Goal: Task Accomplishment & Management: Complete application form

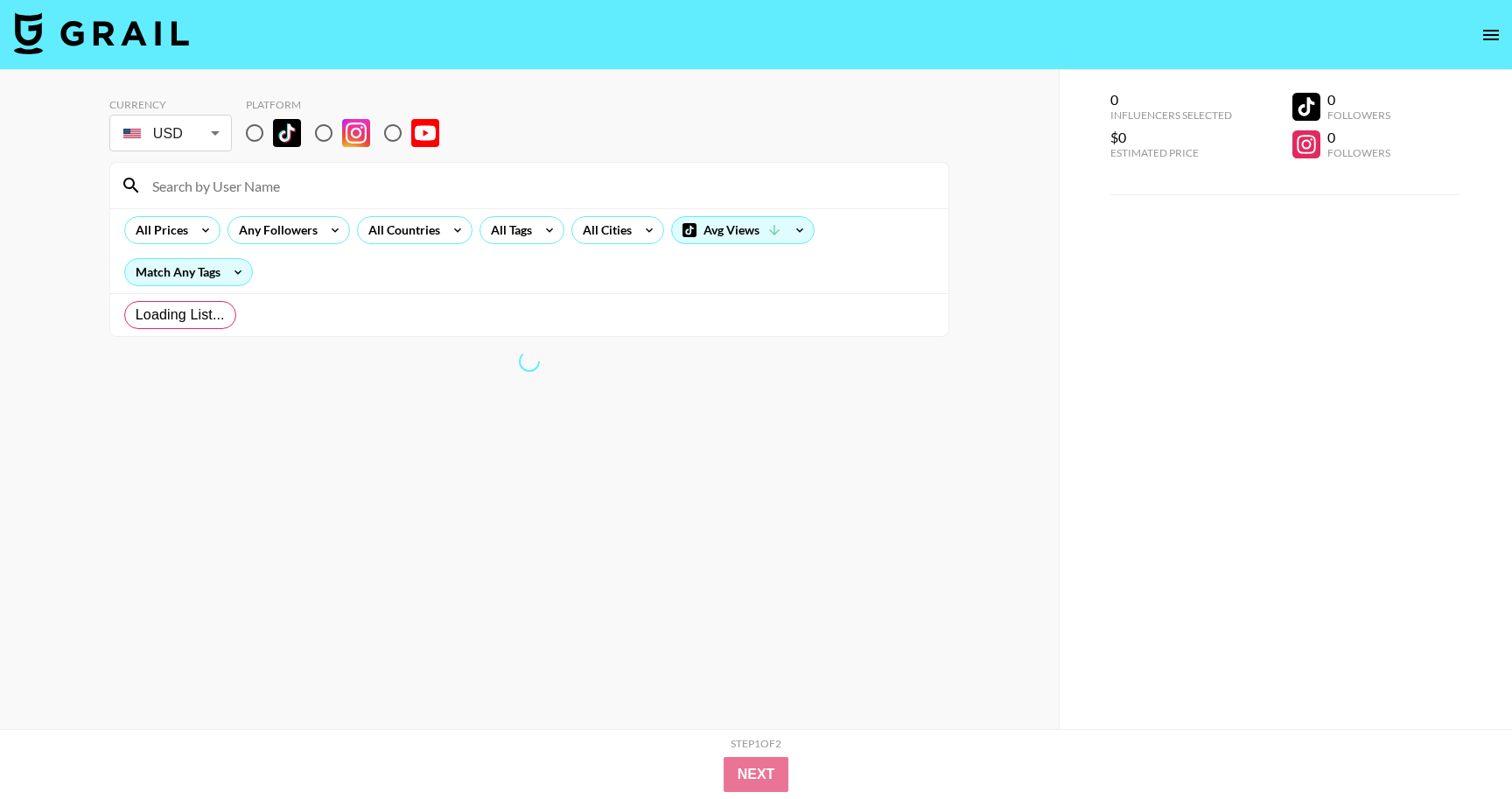
radio input "true"
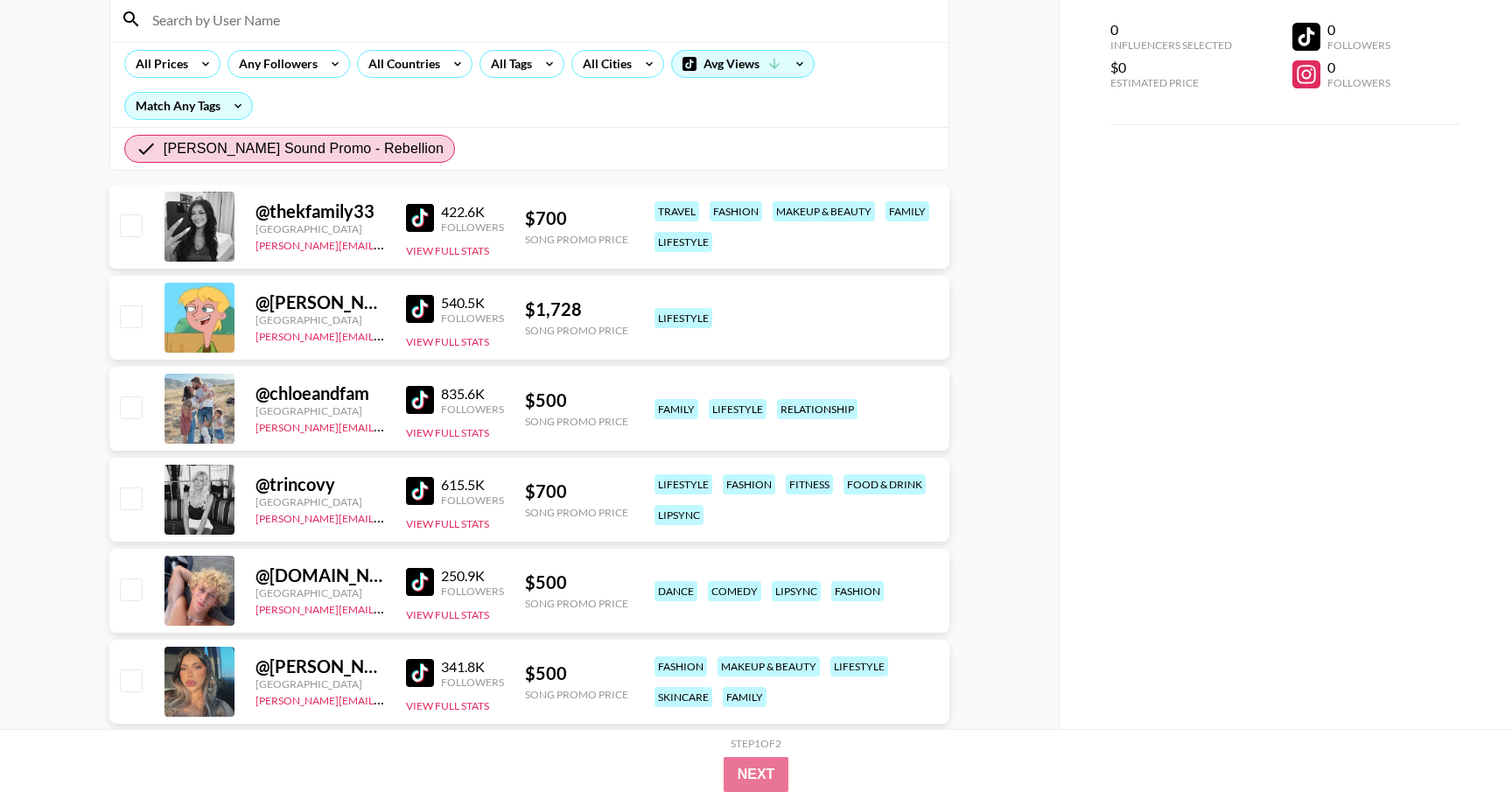
scroll to position [169, 0]
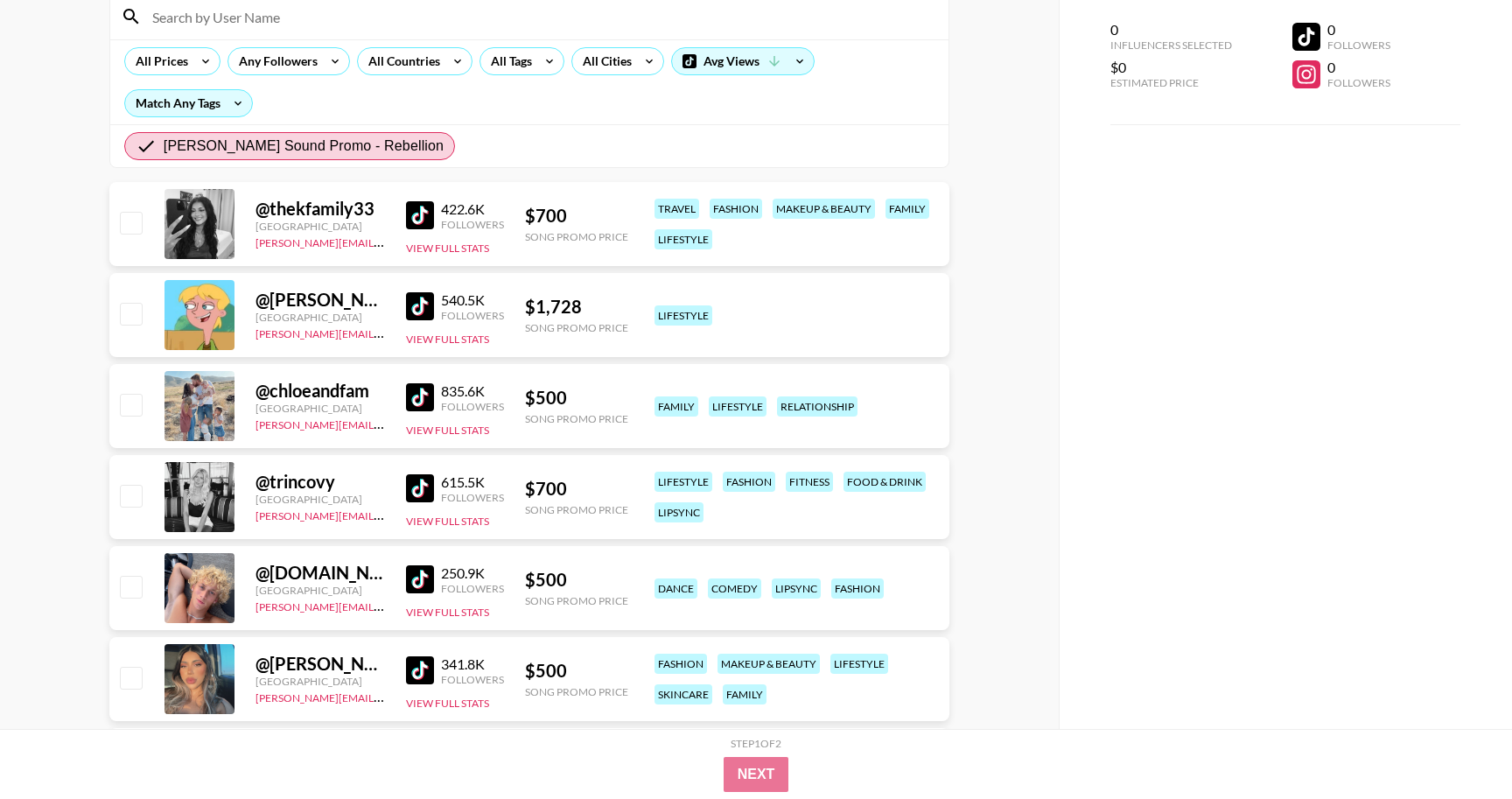
click at [414, 201] on img at bounding box center [420, 215] width 28 height 28
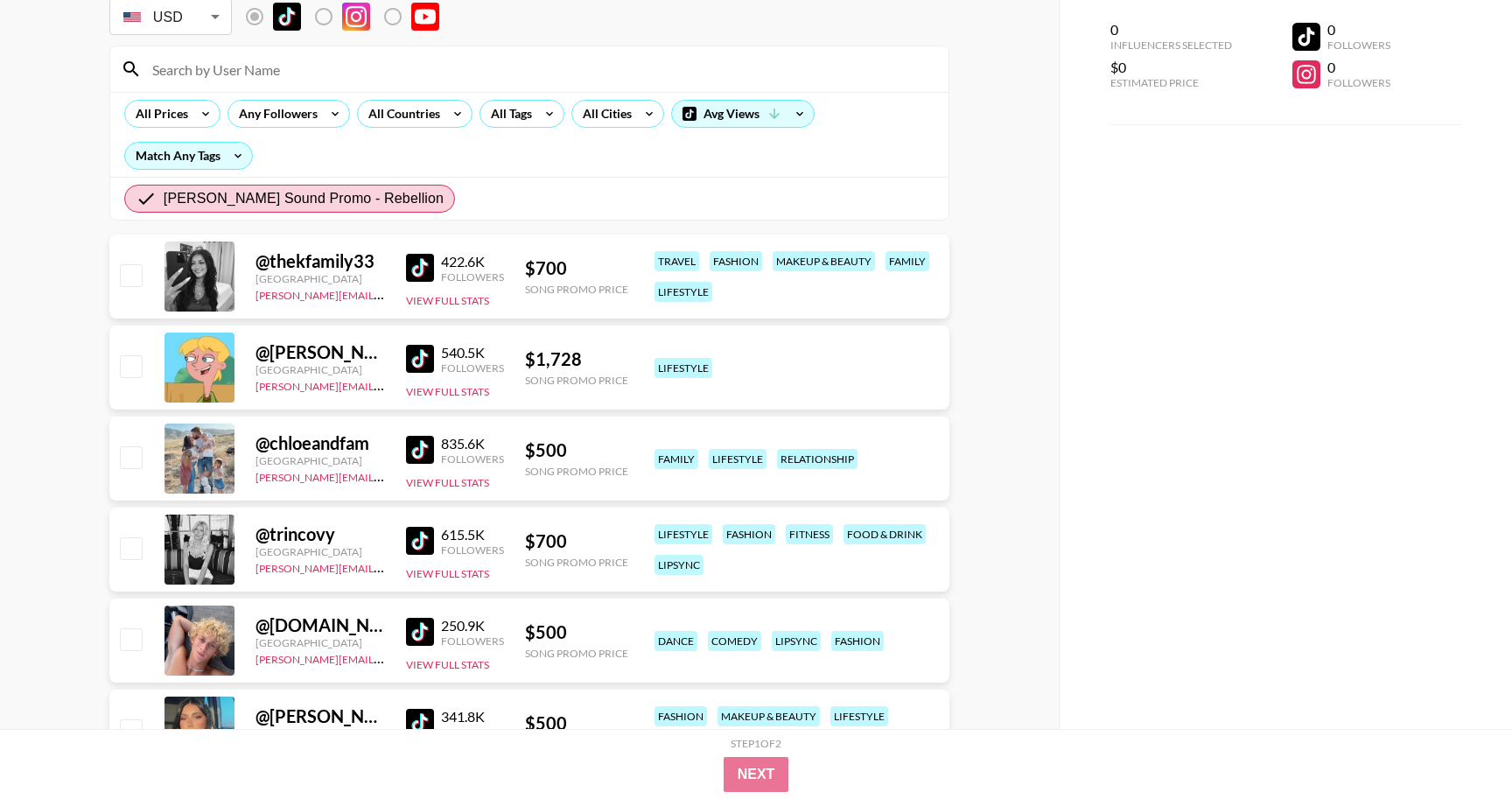
scroll to position [154, 0]
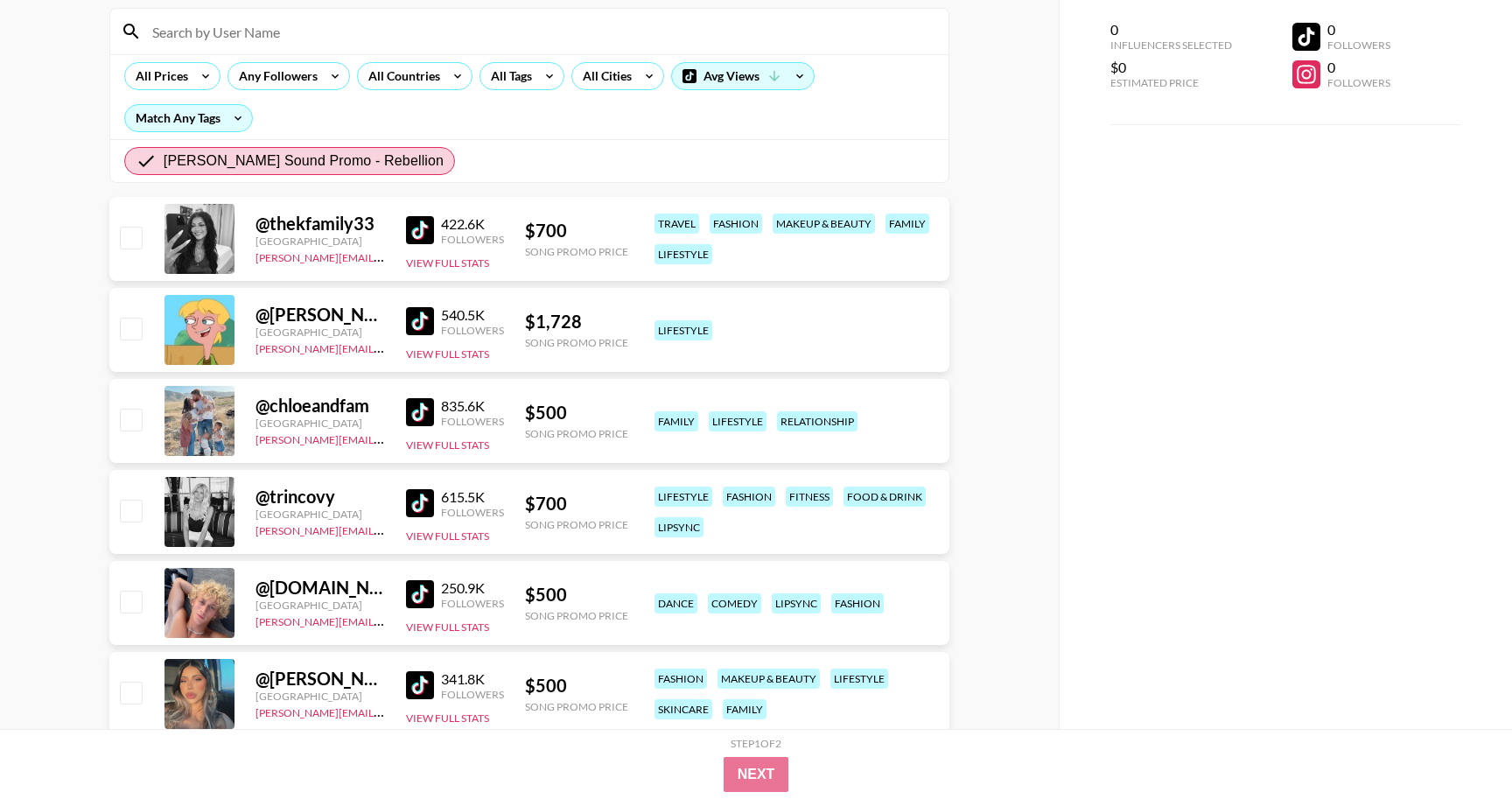
click at [416, 230] on img at bounding box center [420, 230] width 28 height 28
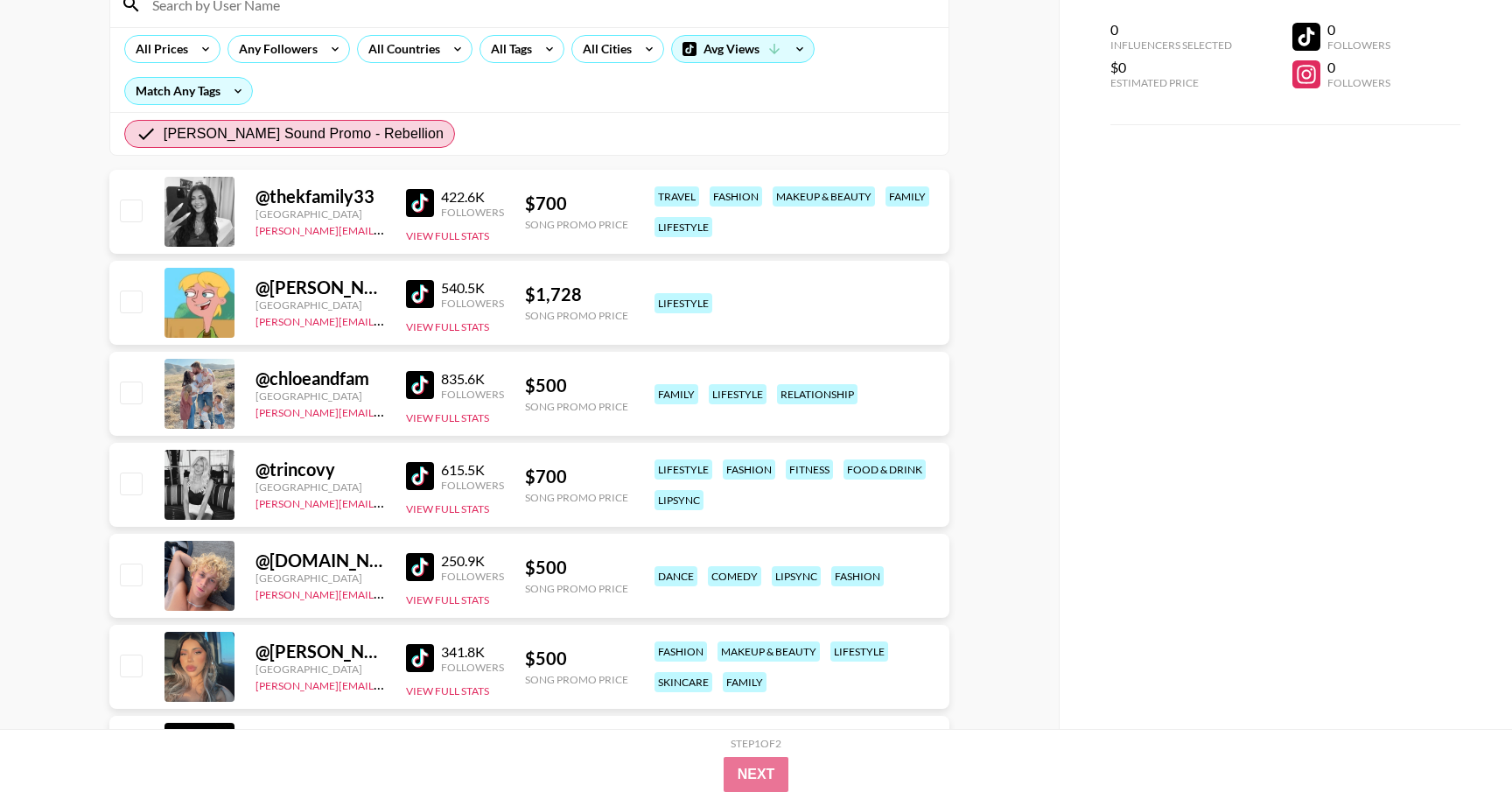
scroll to position [186, 0]
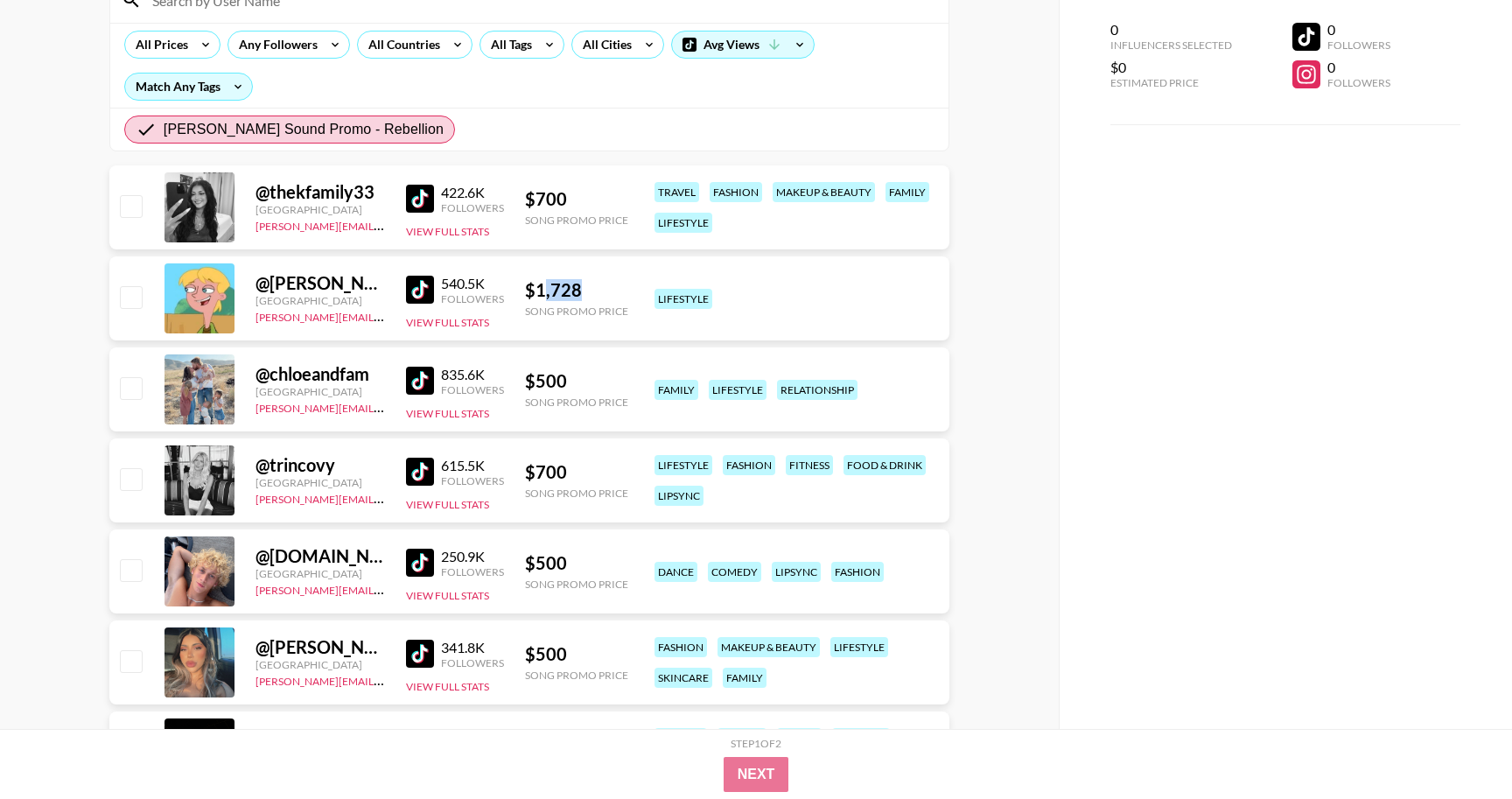
drag, startPoint x: 618, startPoint y: 288, endPoint x: 530, endPoint y: 285, distance: 88.1
click at [532, 285] on div "$ 1,728" at bounding box center [576, 290] width 103 height 22
click at [424, 290] on img at bounding box center [420, 290] width 28 height 28
click at [936, 290] on div "lifestyle" at bounding box center [796, 299] width 293 height 31
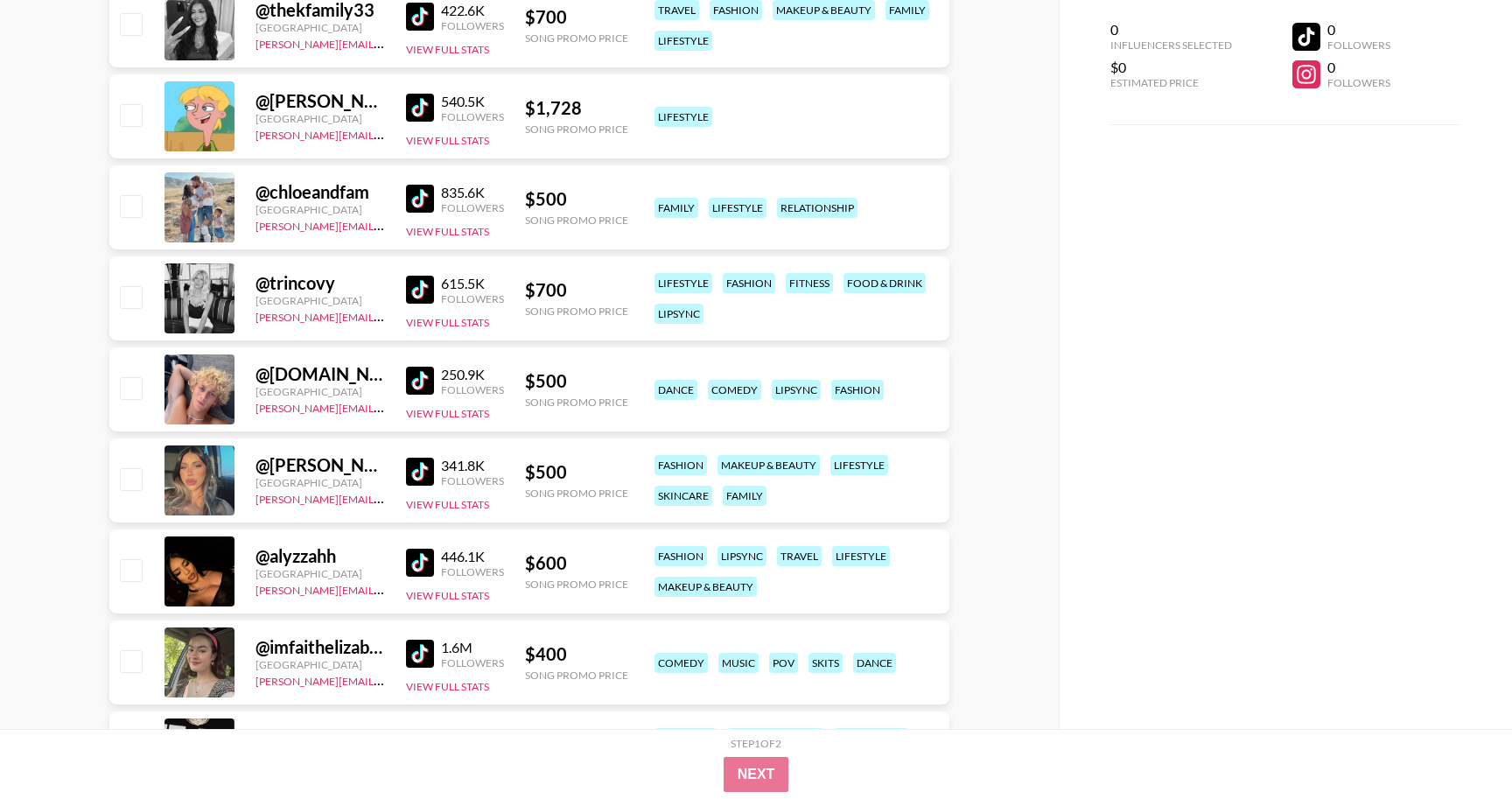
scroll to position [0, 0]
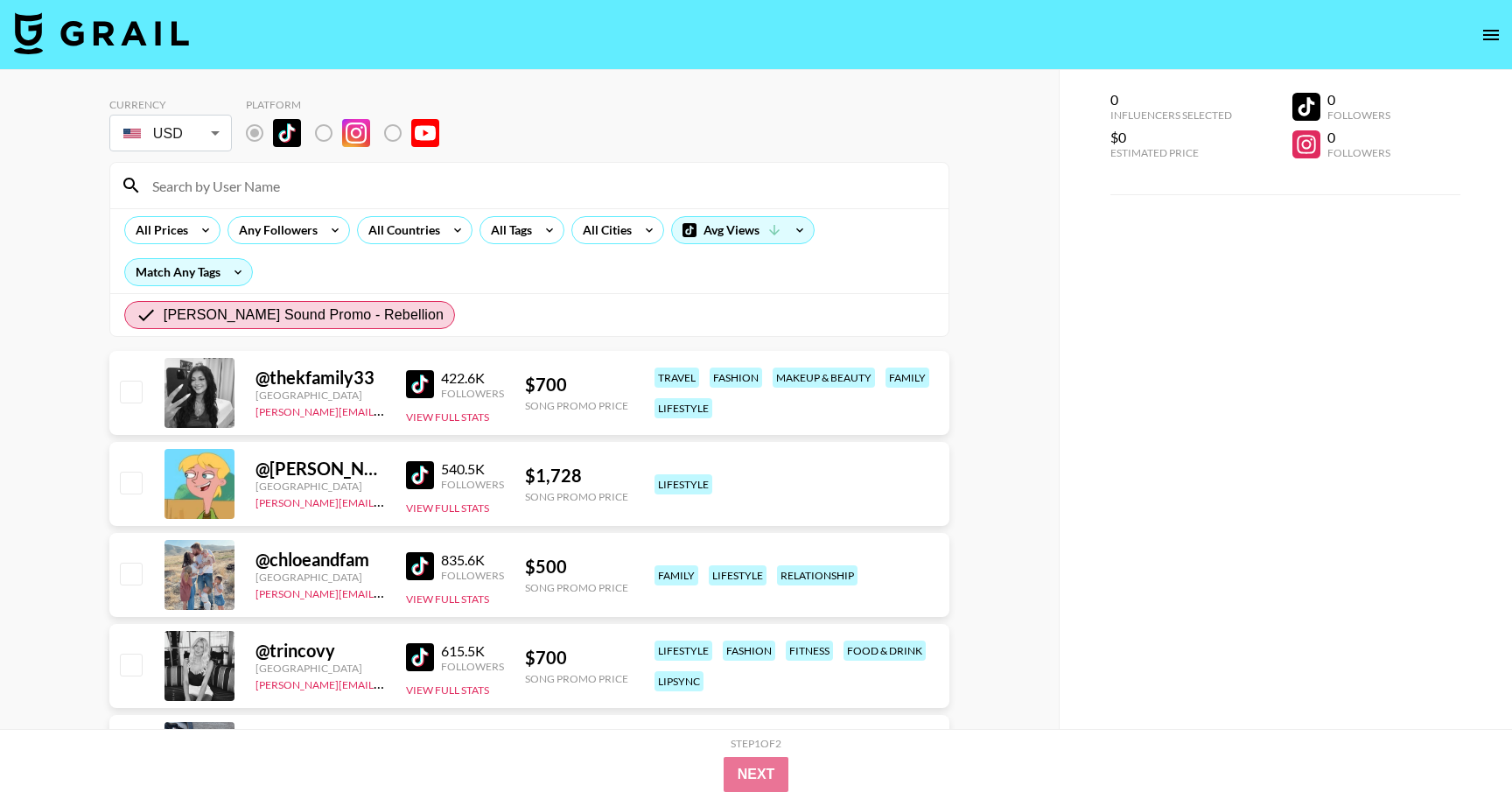
click at [128, 385] on input "checkbox" at bounding box center [130, 391] width 21 height 21
checkbox input "true"
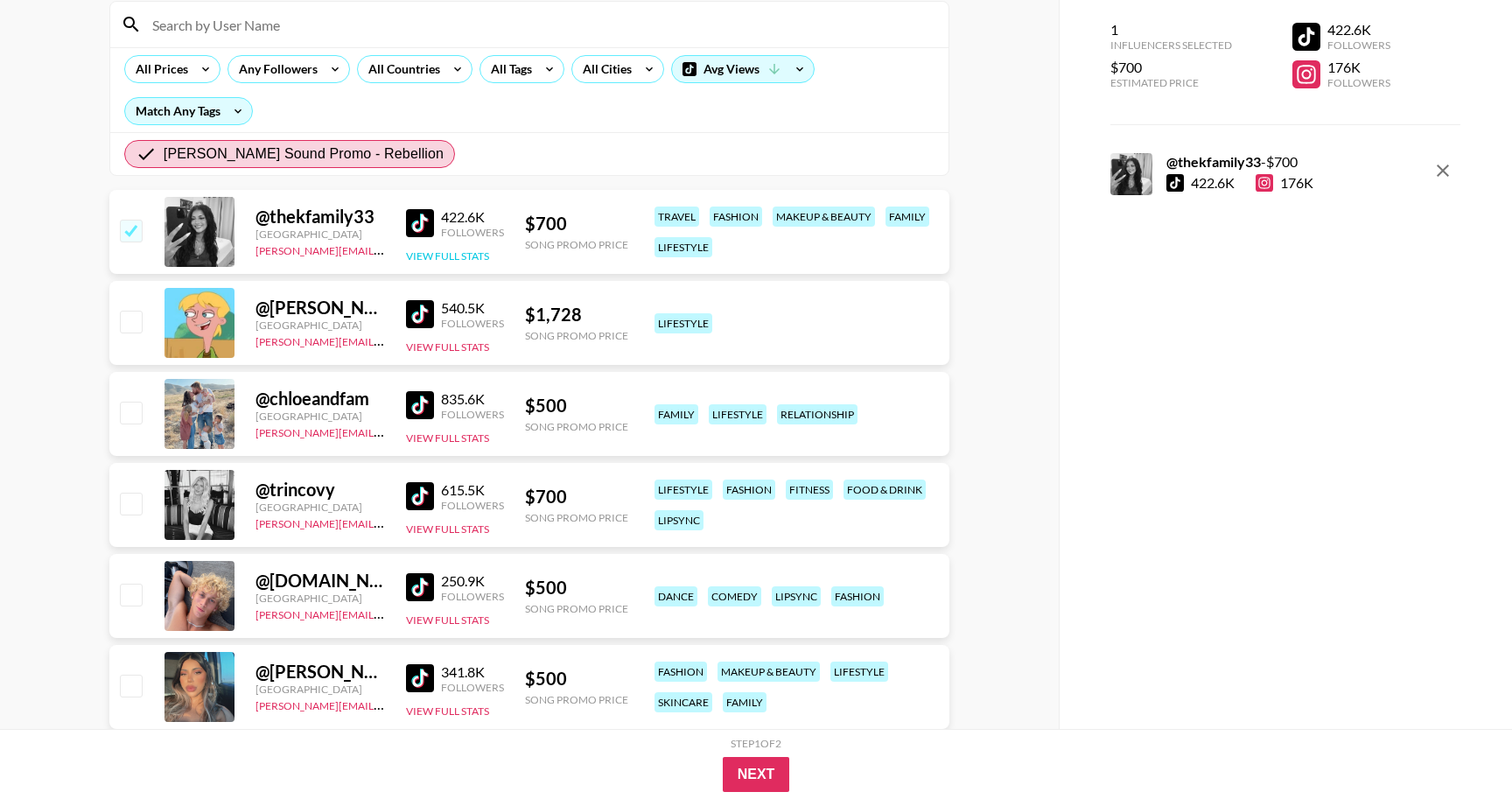
scroll to position [169, 0]
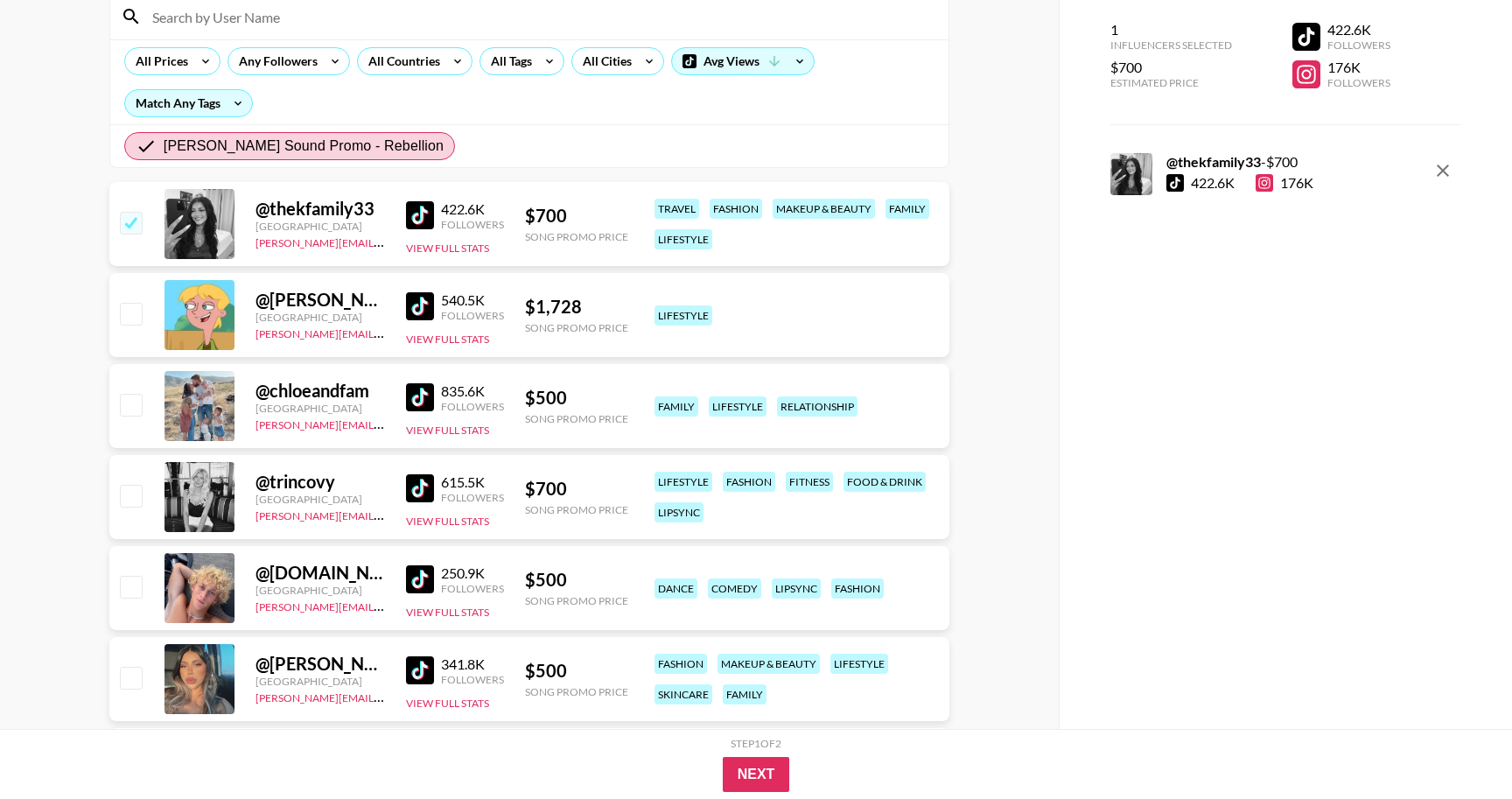
click at [419, 398] on img at bounding box center [420, 397] width 28 height 28
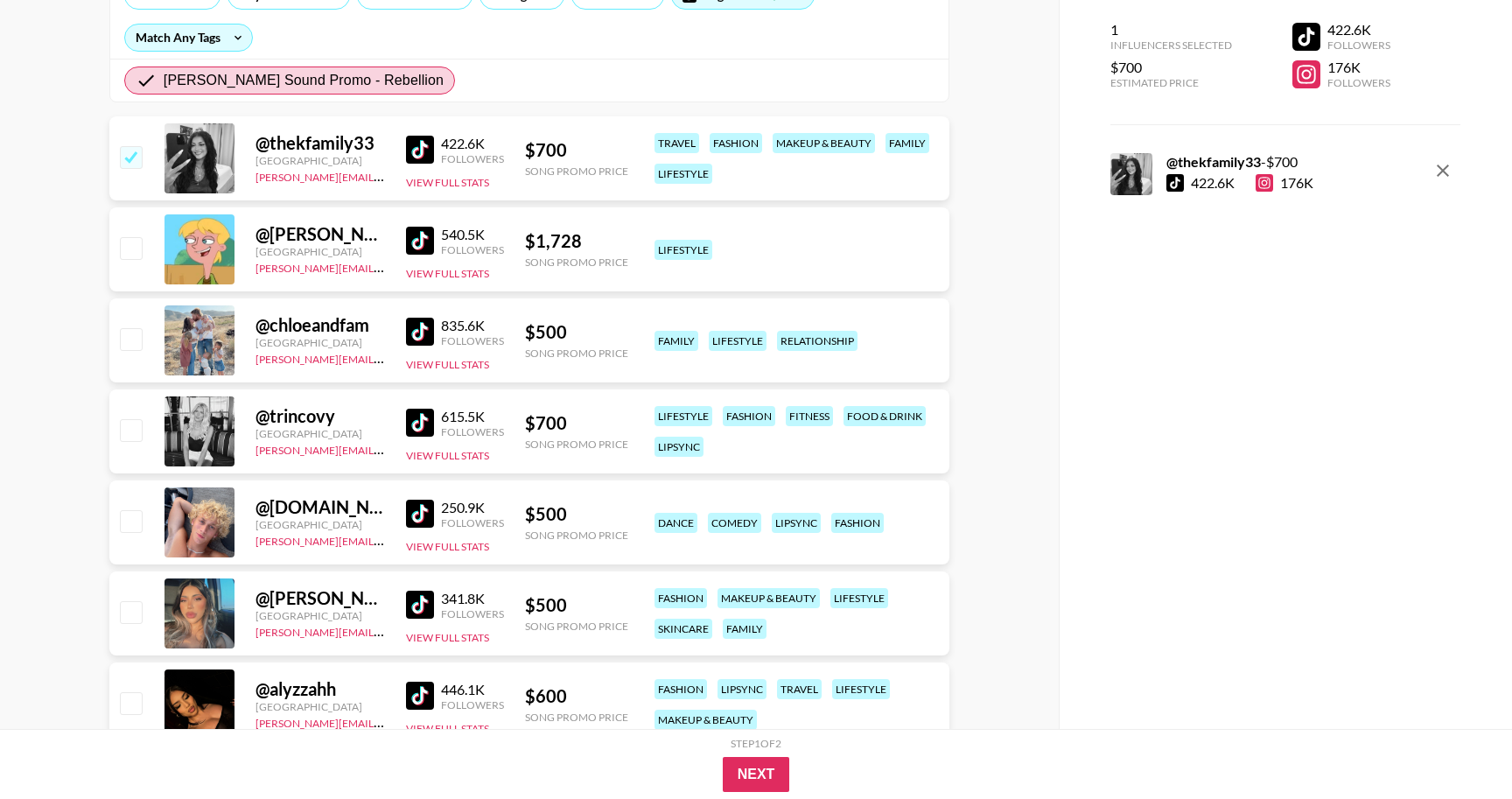
scroll to position [244, 0]
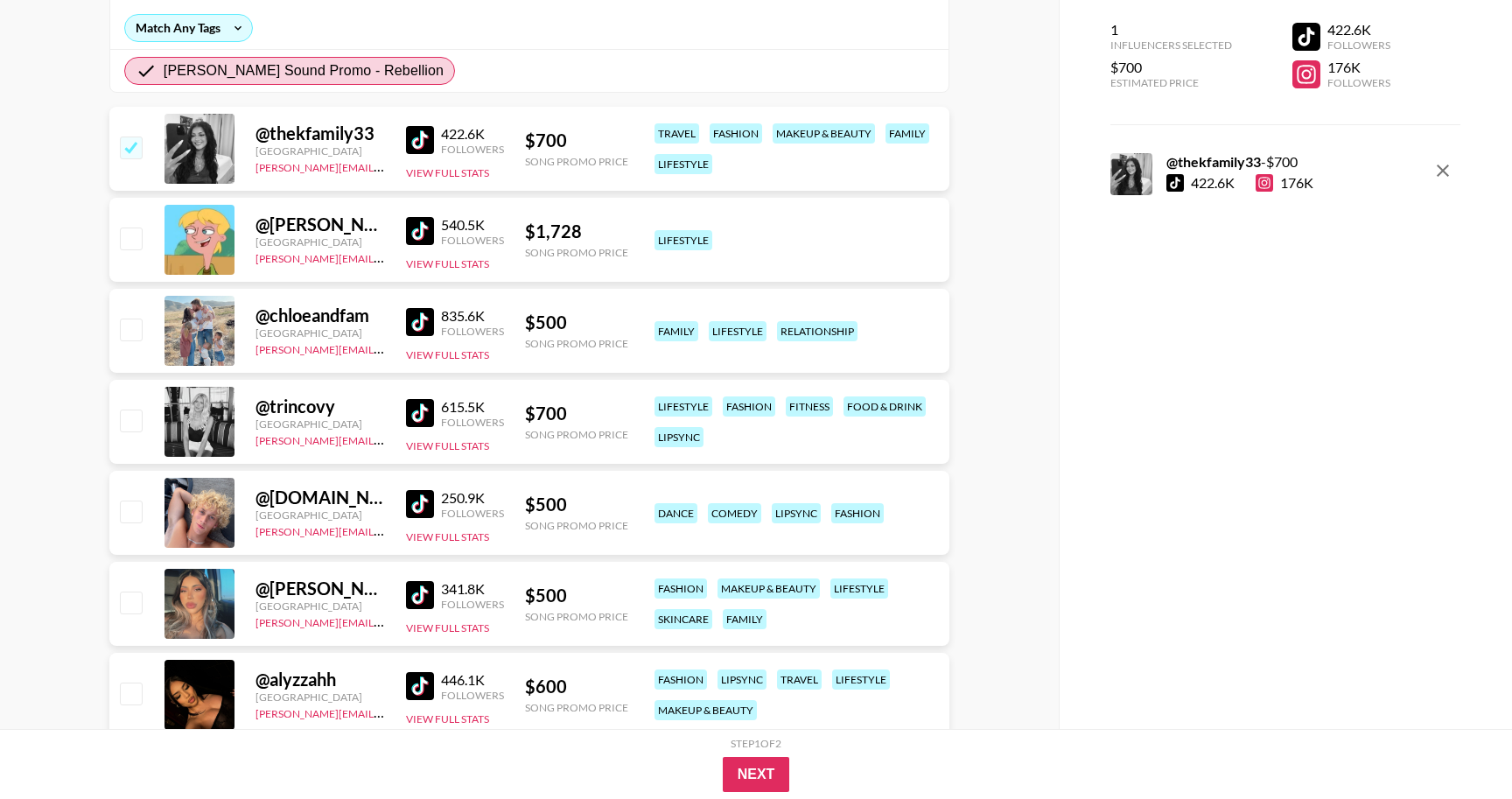
click at [413, 415] on img at bounding box center [420, 413] width 28 height 28
click at [140, 418] on input "checkbox" at bounding box center [130, 420] width 21 height 21
checkbox input "true"
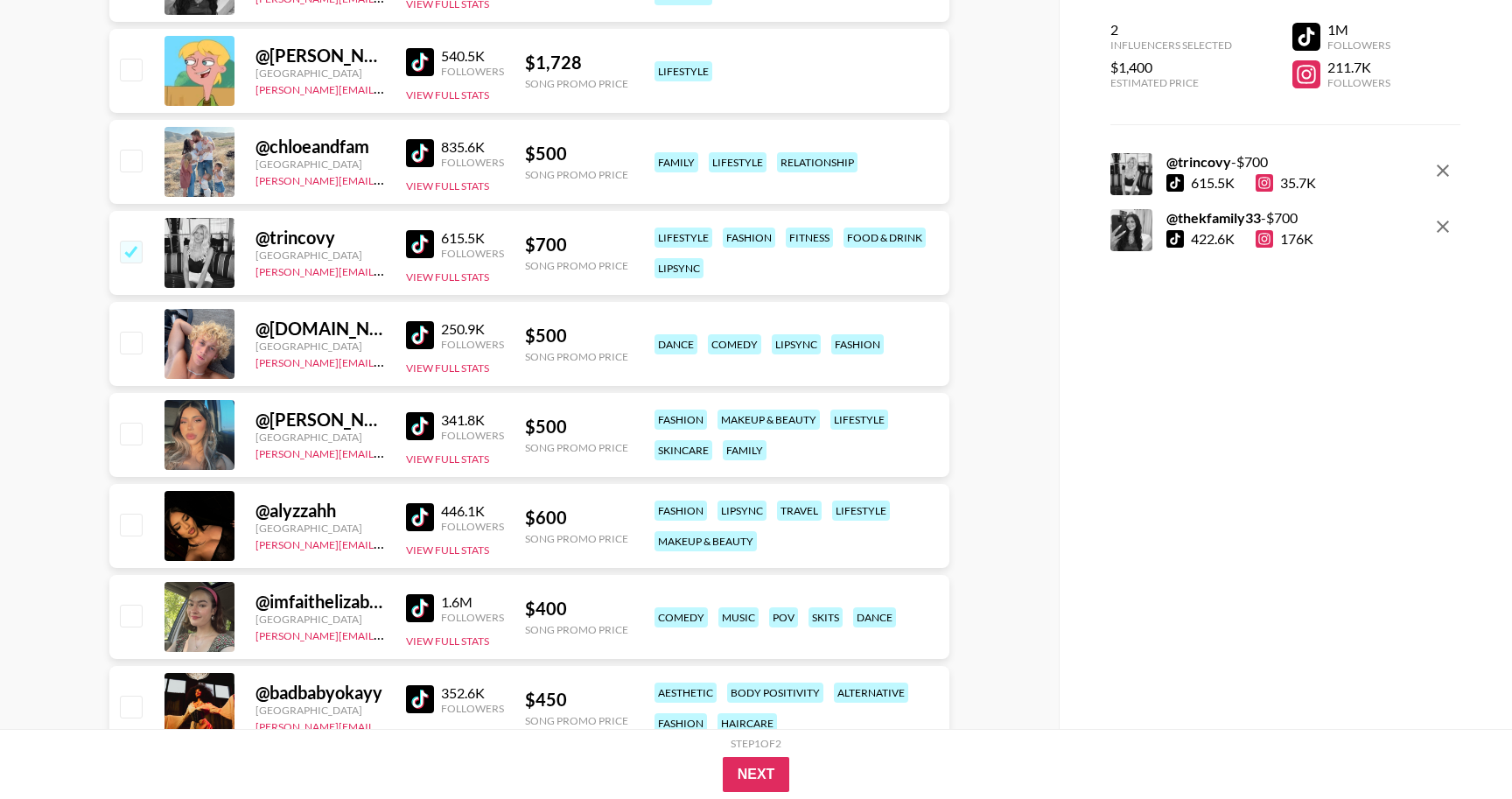
scroll to position [415, 0]
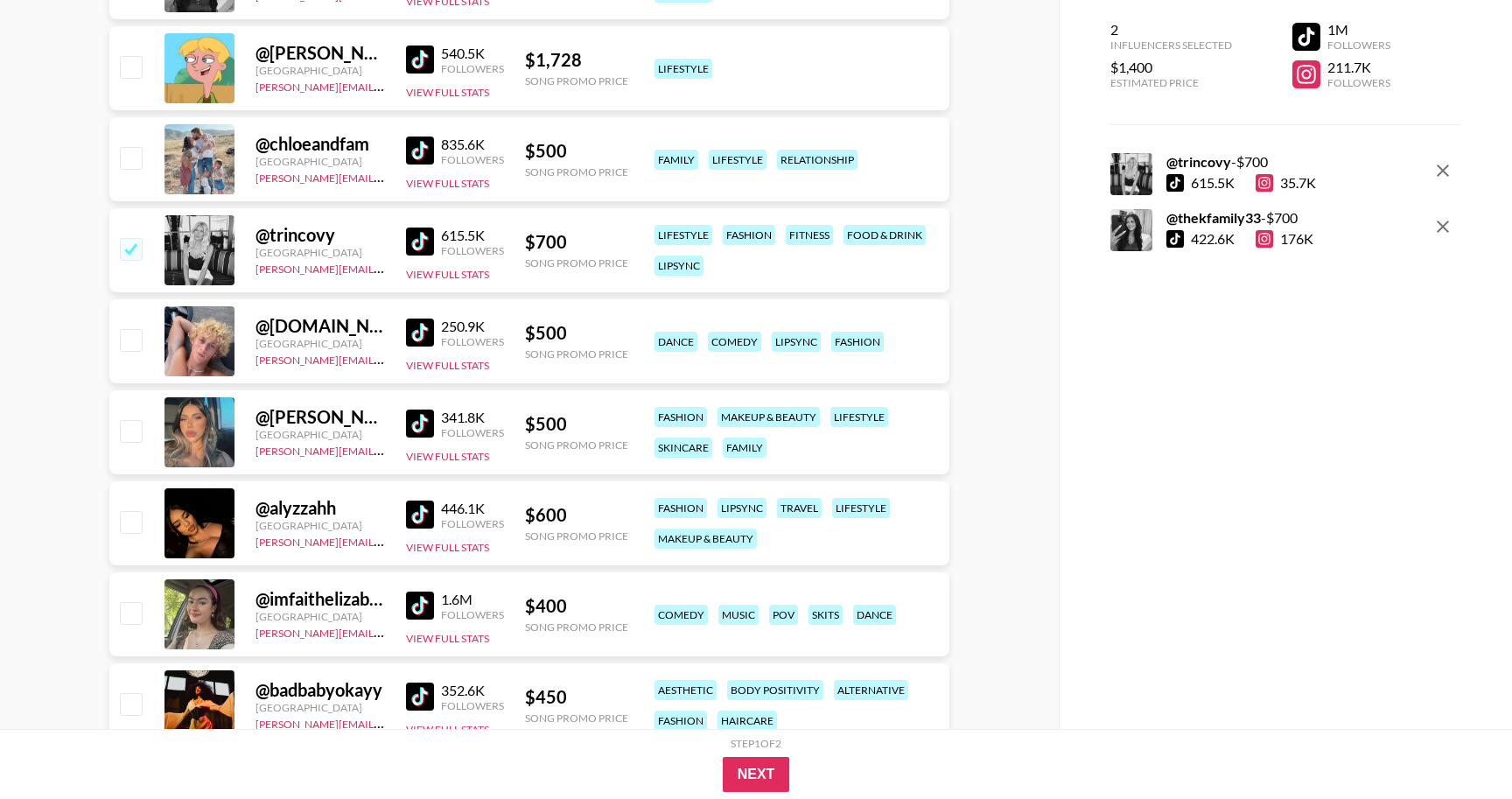
click at [421, 344] on img at bounding box center [420, 333] width 28 height 28
click at [136, 330] on input "checkbox" at bounding box center [130, 339] width 21 height 21
checkbox input "true"
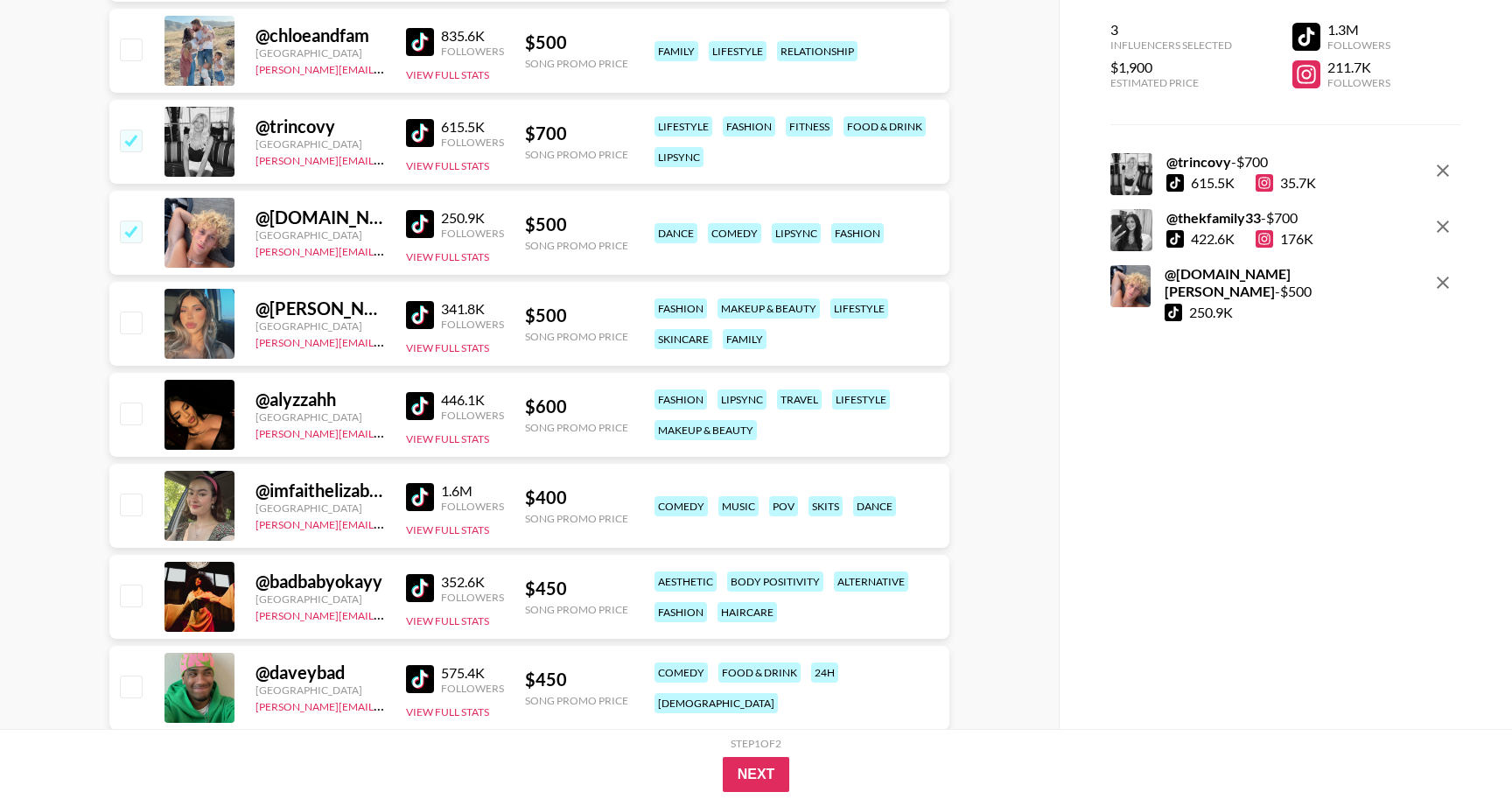
scroll to position [523, 0]
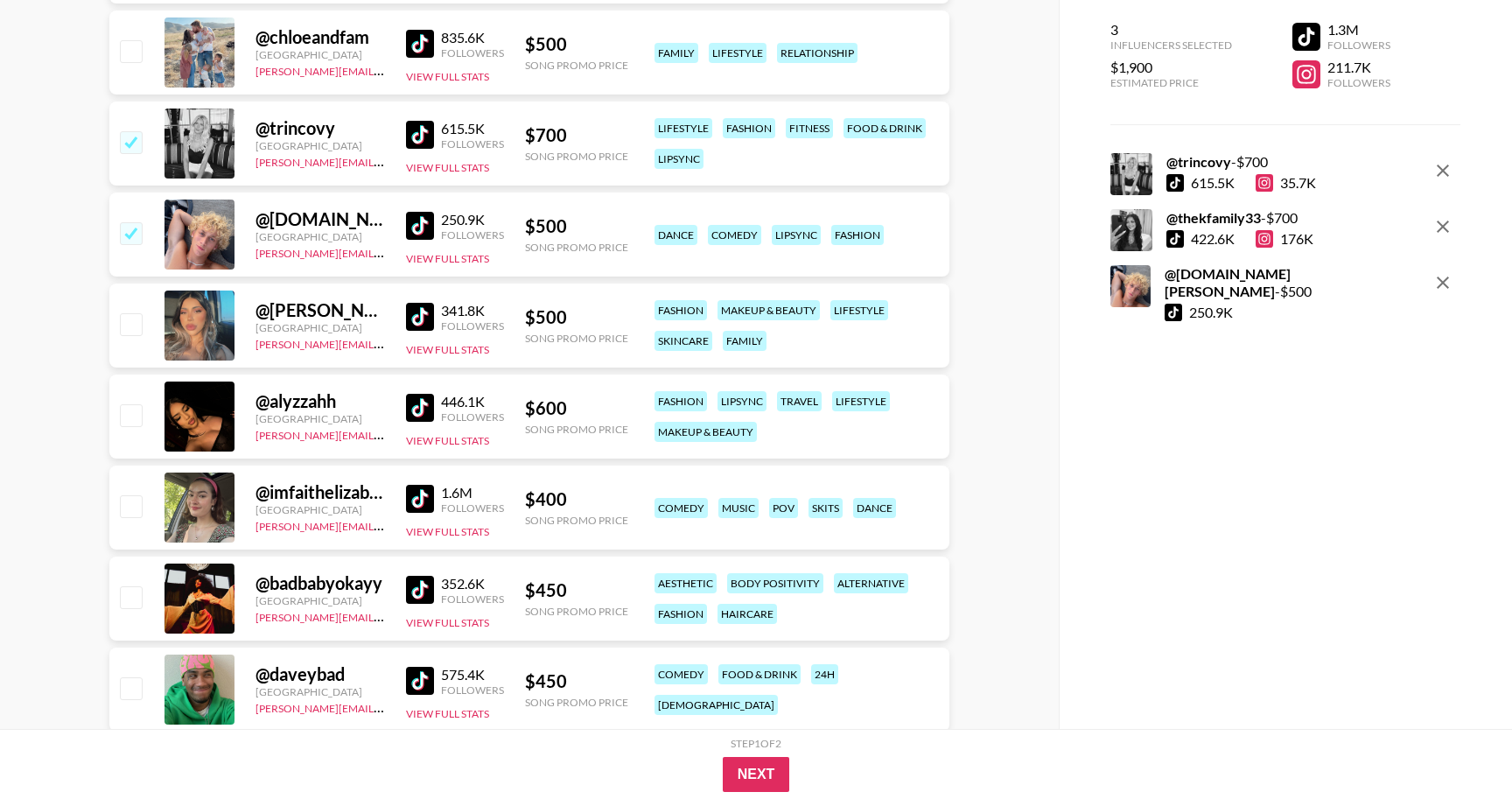
click at [412, 316] on img at bounding box center [420, 316] width 28 height 28
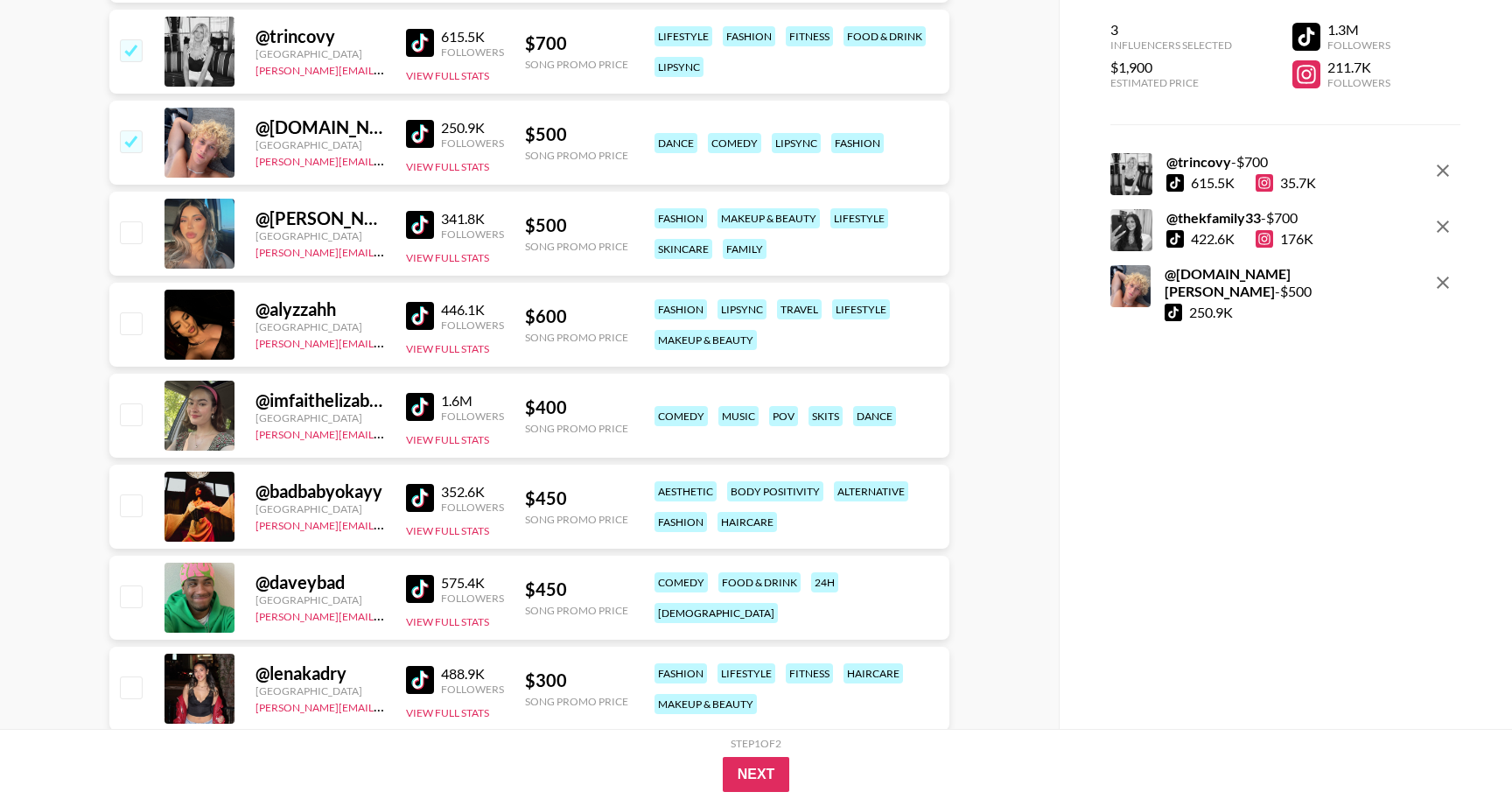
scroll to position [679, 0]
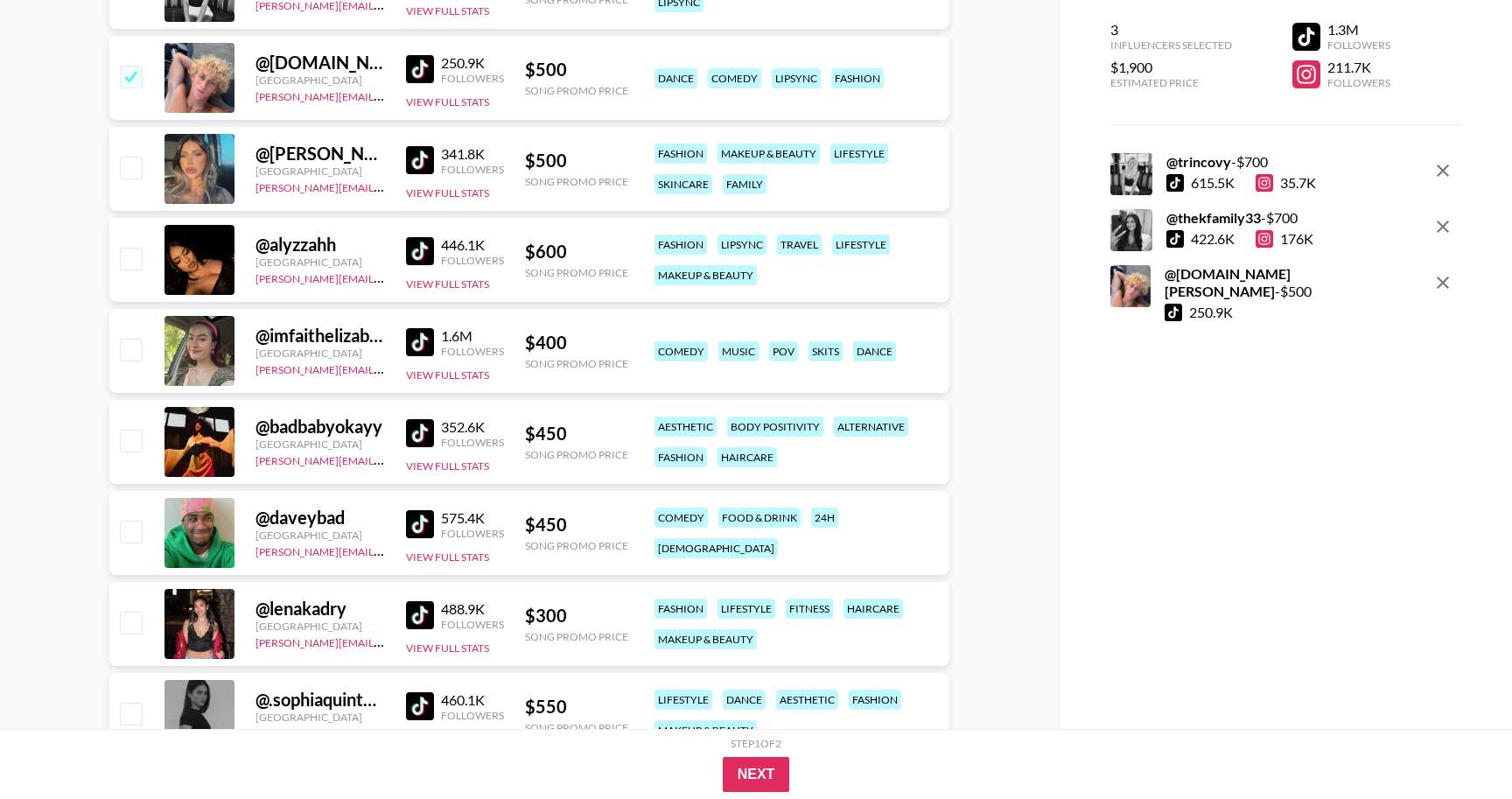
click at [416, 247] on img at bounding box center [420, 251] width 28 height 28
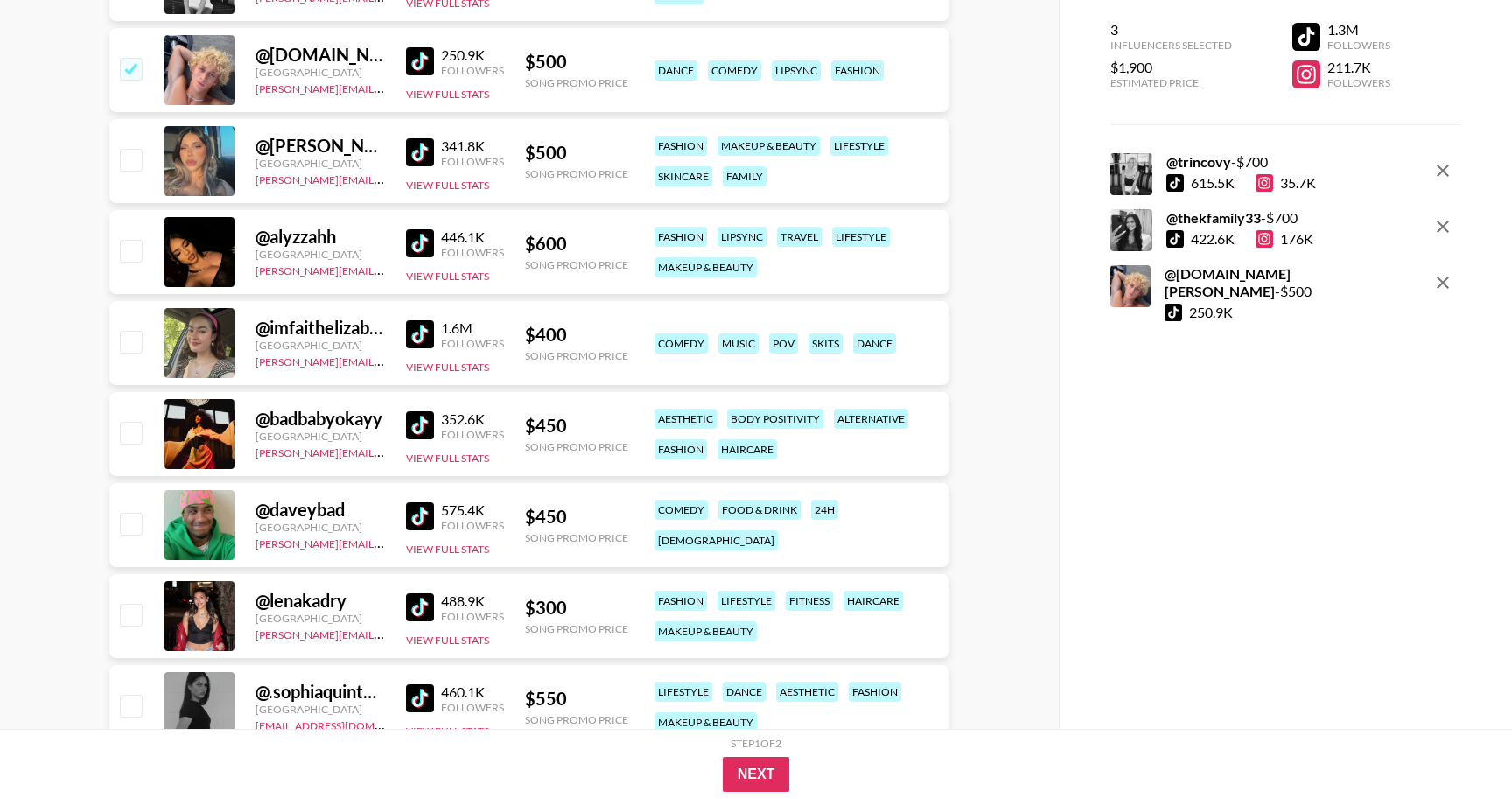
scroll to position [692, 0]
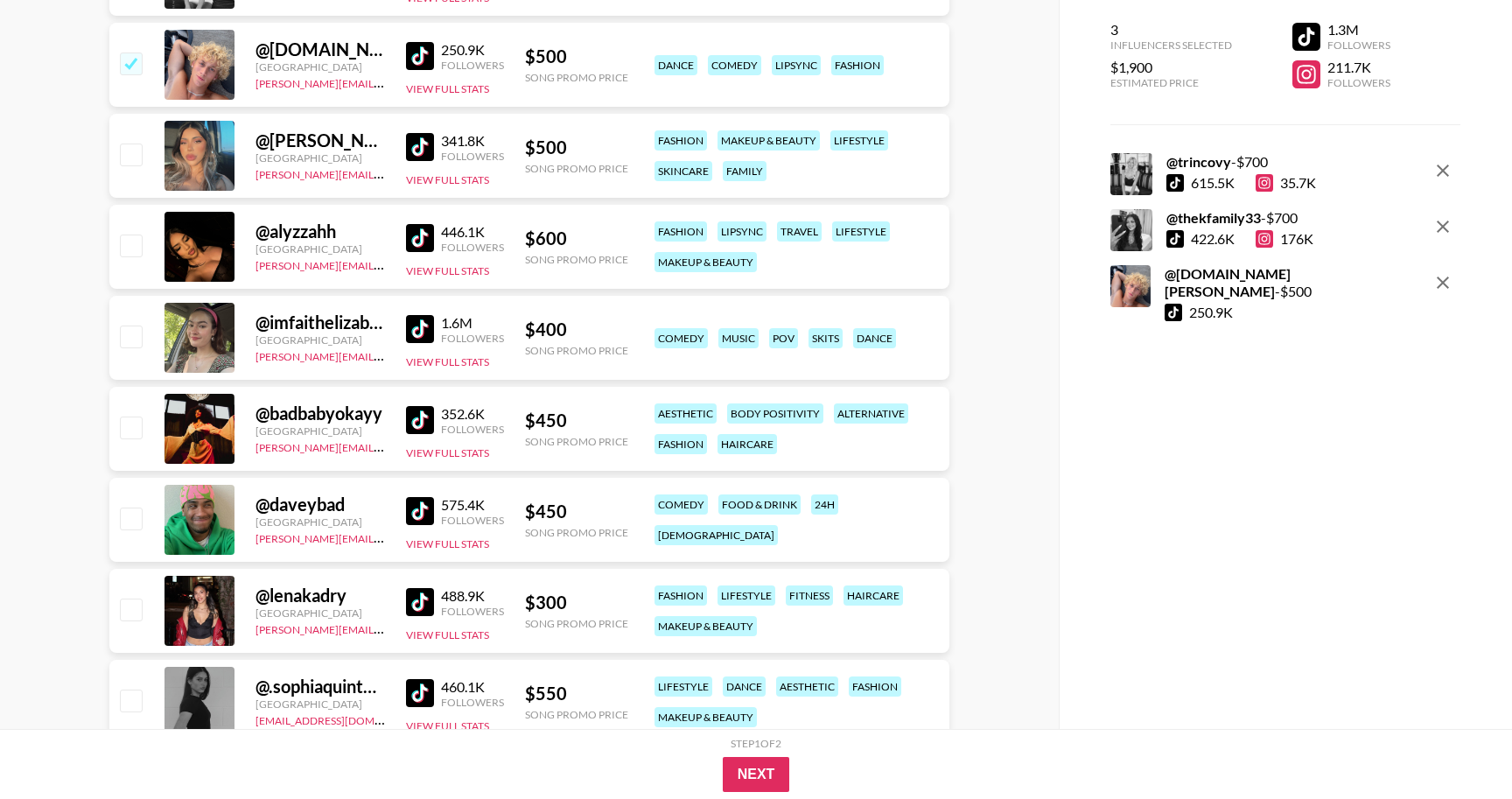
click at [423, 229] on img at bounding box center [420, 238] width 28 height 28
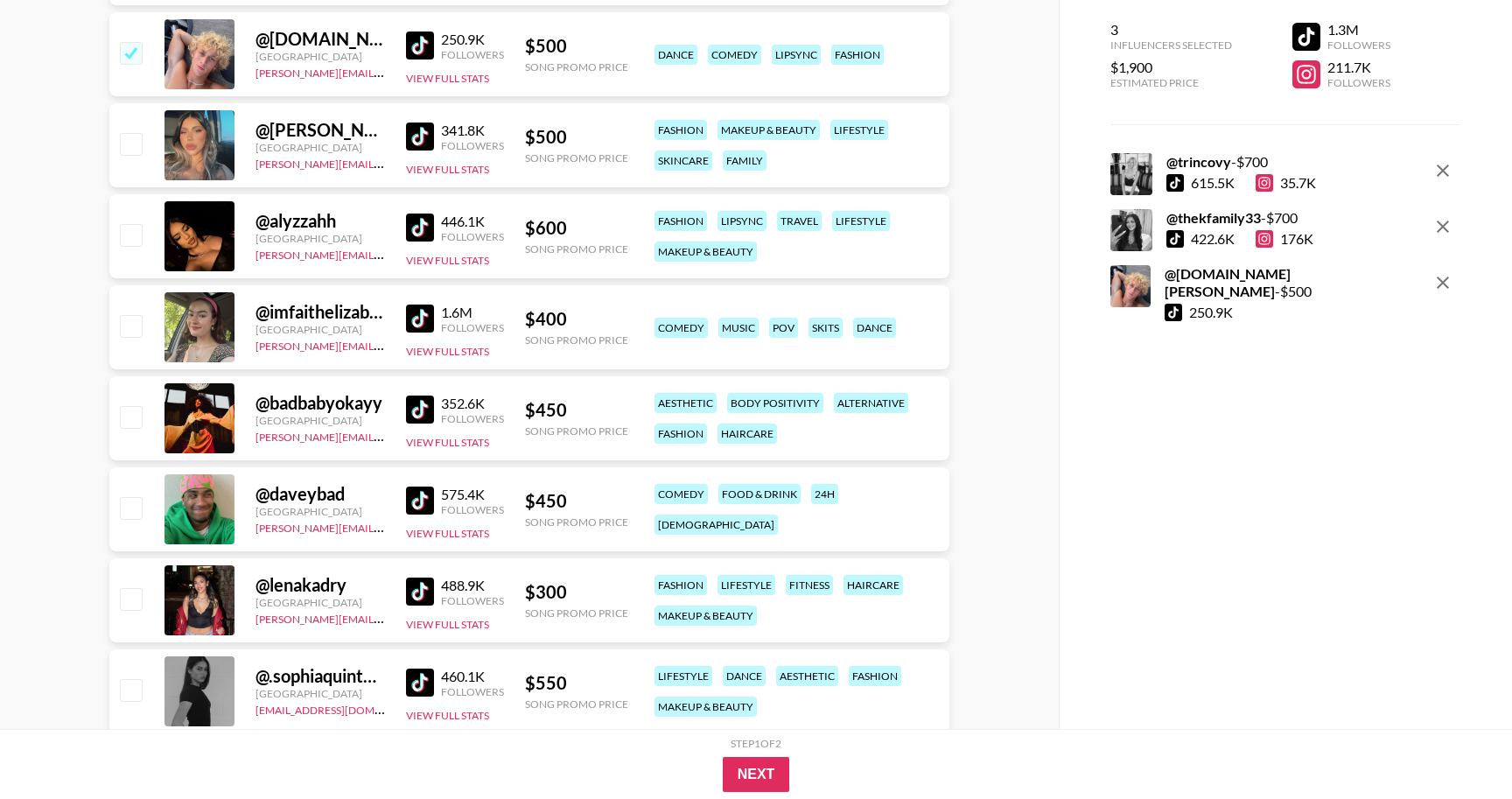
scroll to position [707, 0]
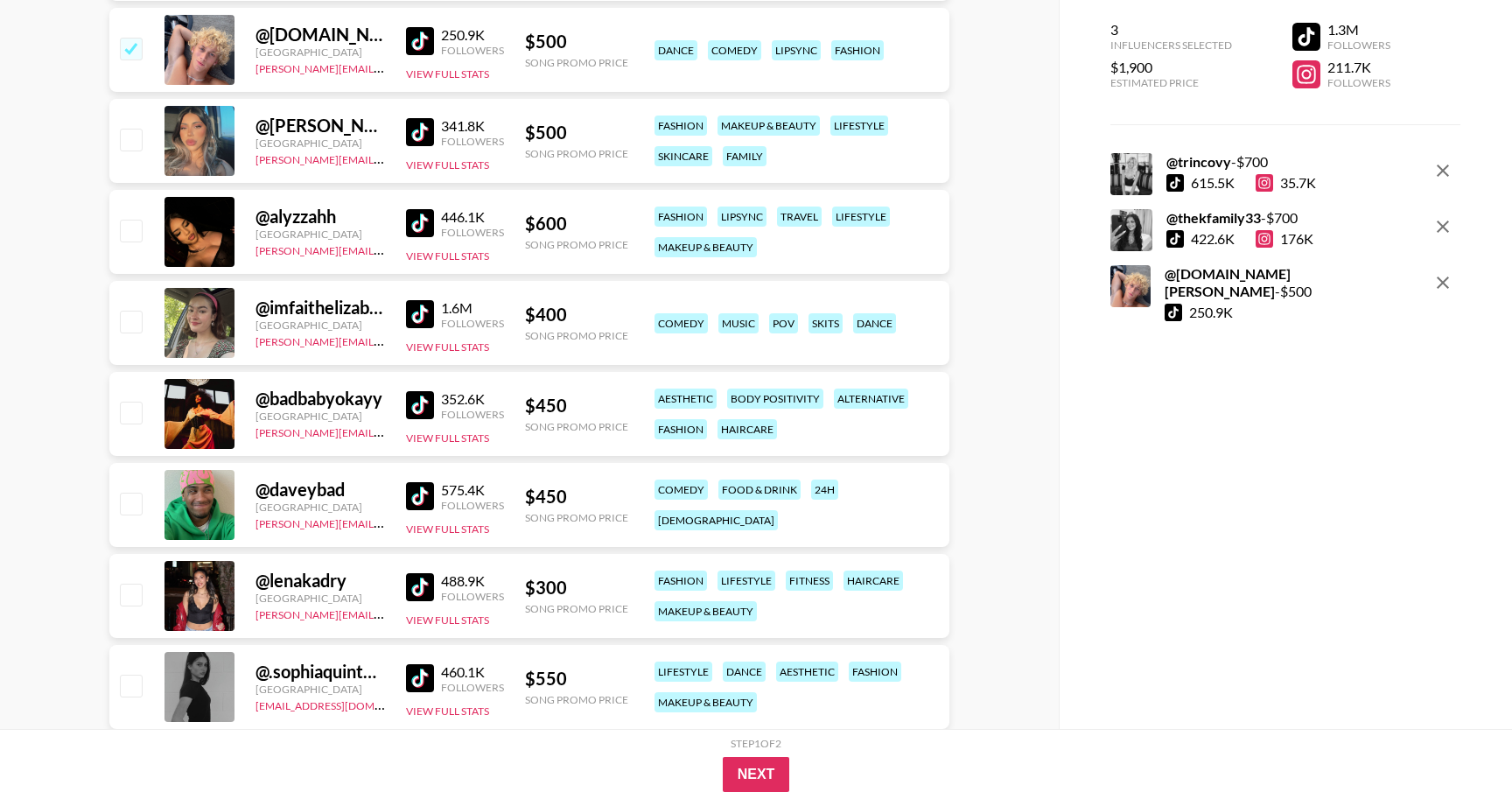
click at [435, 309] on link at bounding box center [424, 314] width 35 height 28
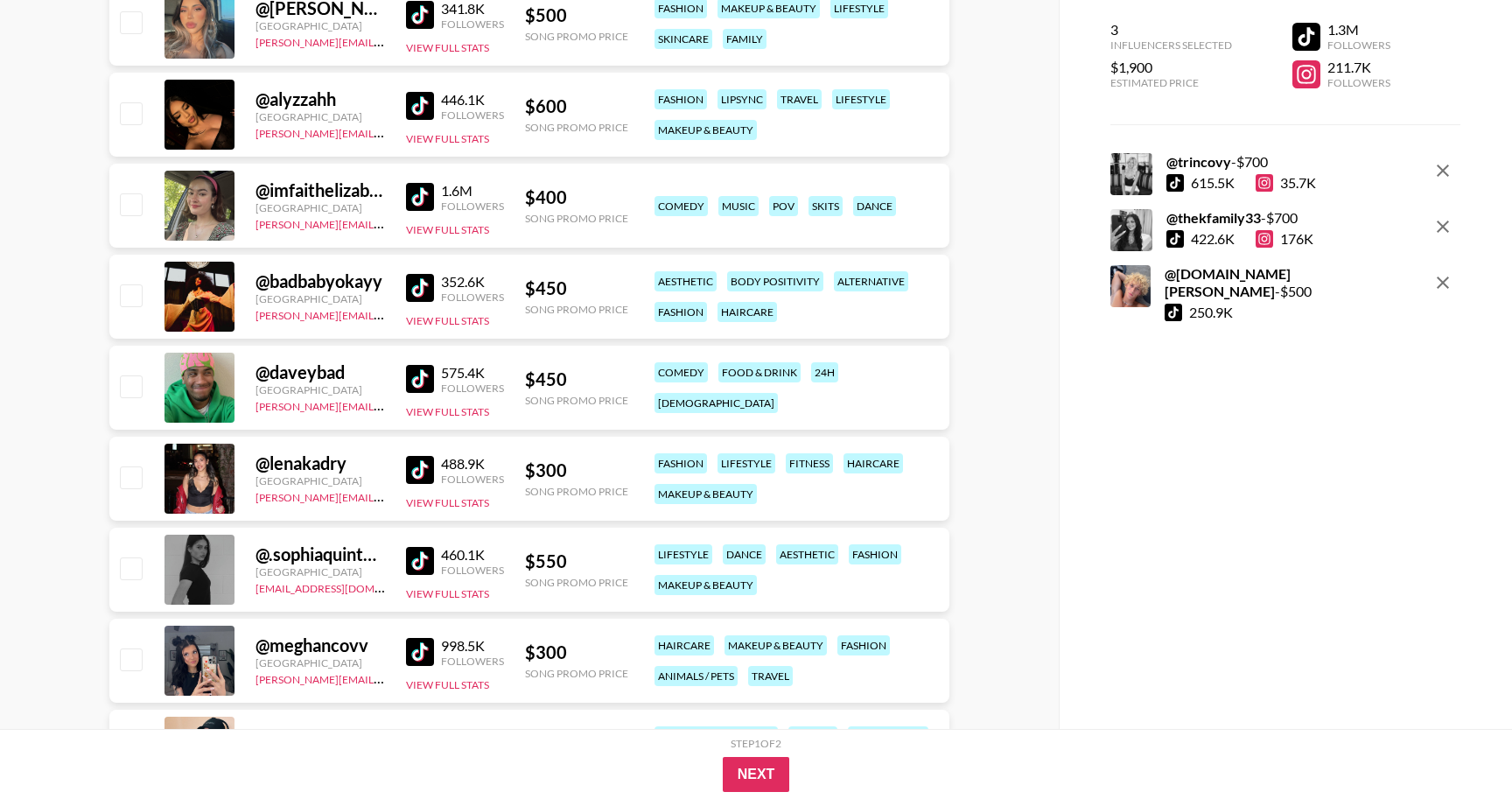
scroll to position [840, 0]
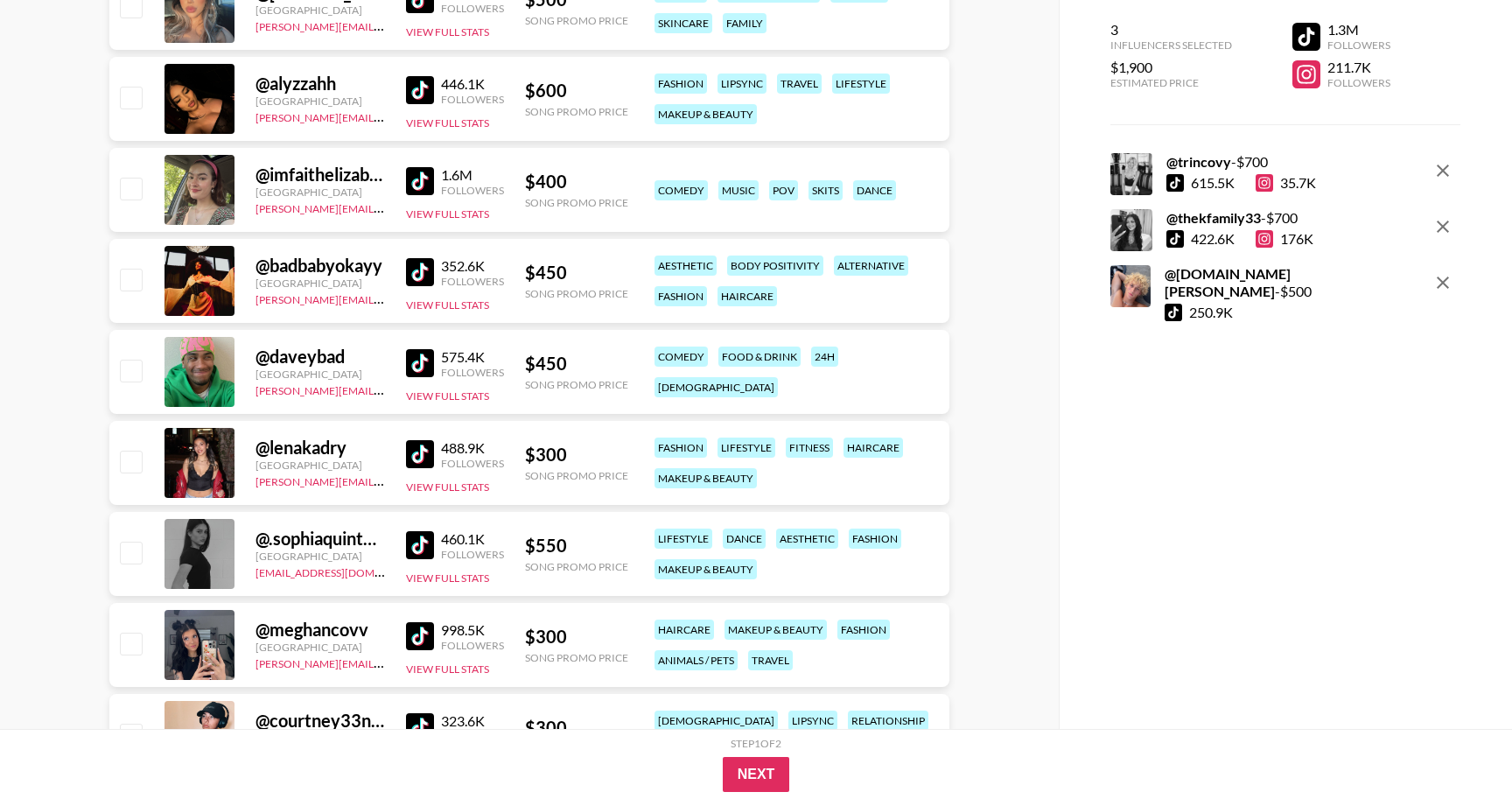
click at [413, 274] on img at bounding box center [420, 271] width 28 height 28
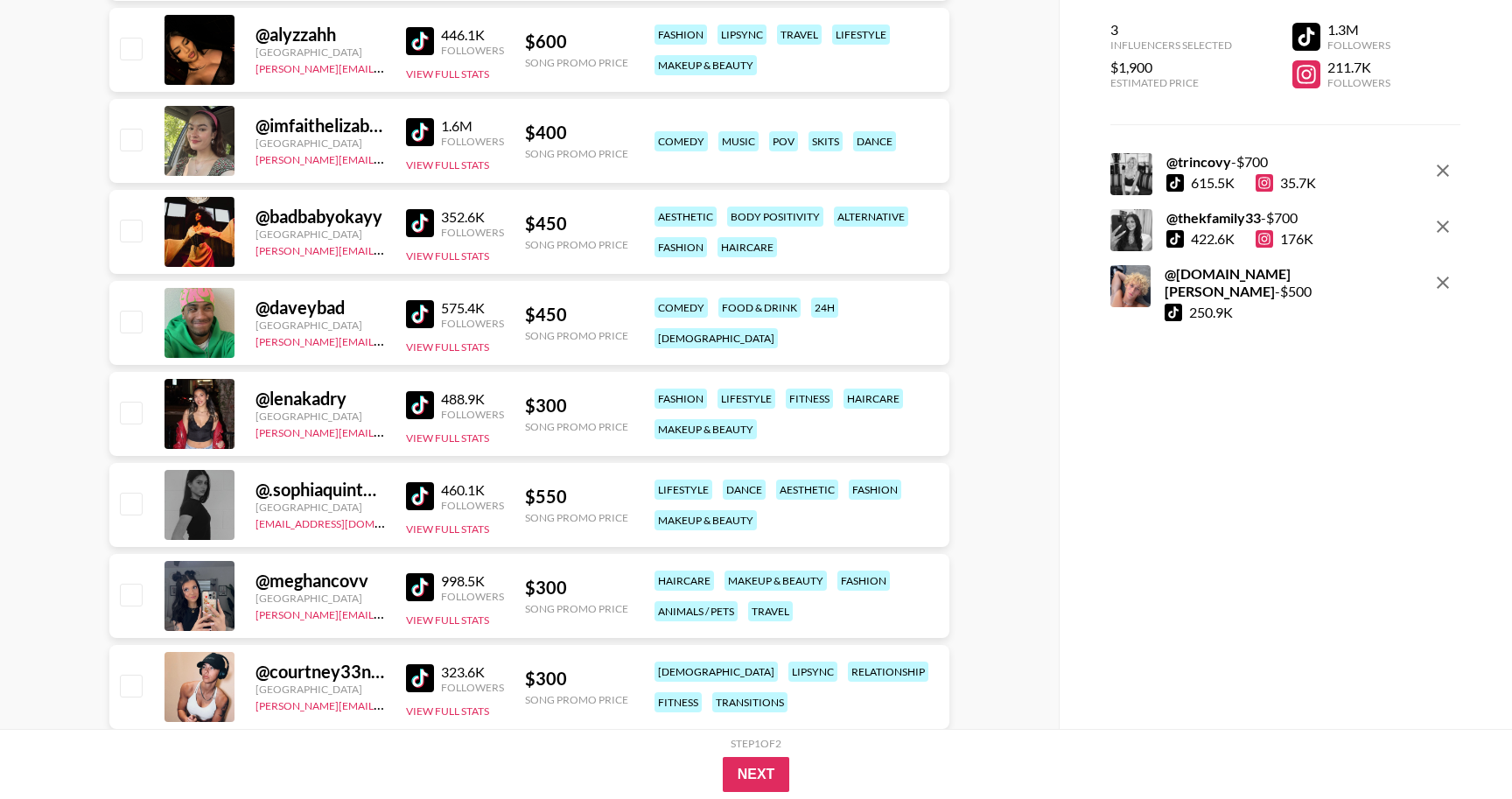
click at [427, 336] on div "575.4K Followers View Full Stats" at bounding box center [455, 323] width 98 height 62
click at [421, 315] on img at bounding box center [420, 314] width 28 height 28
click at [5, 282] on div "Currency USD USD ​ Platform All Prices Any Followers All Countries All Tags All…" at bounding box center [529, 617] width 1058 height 2872
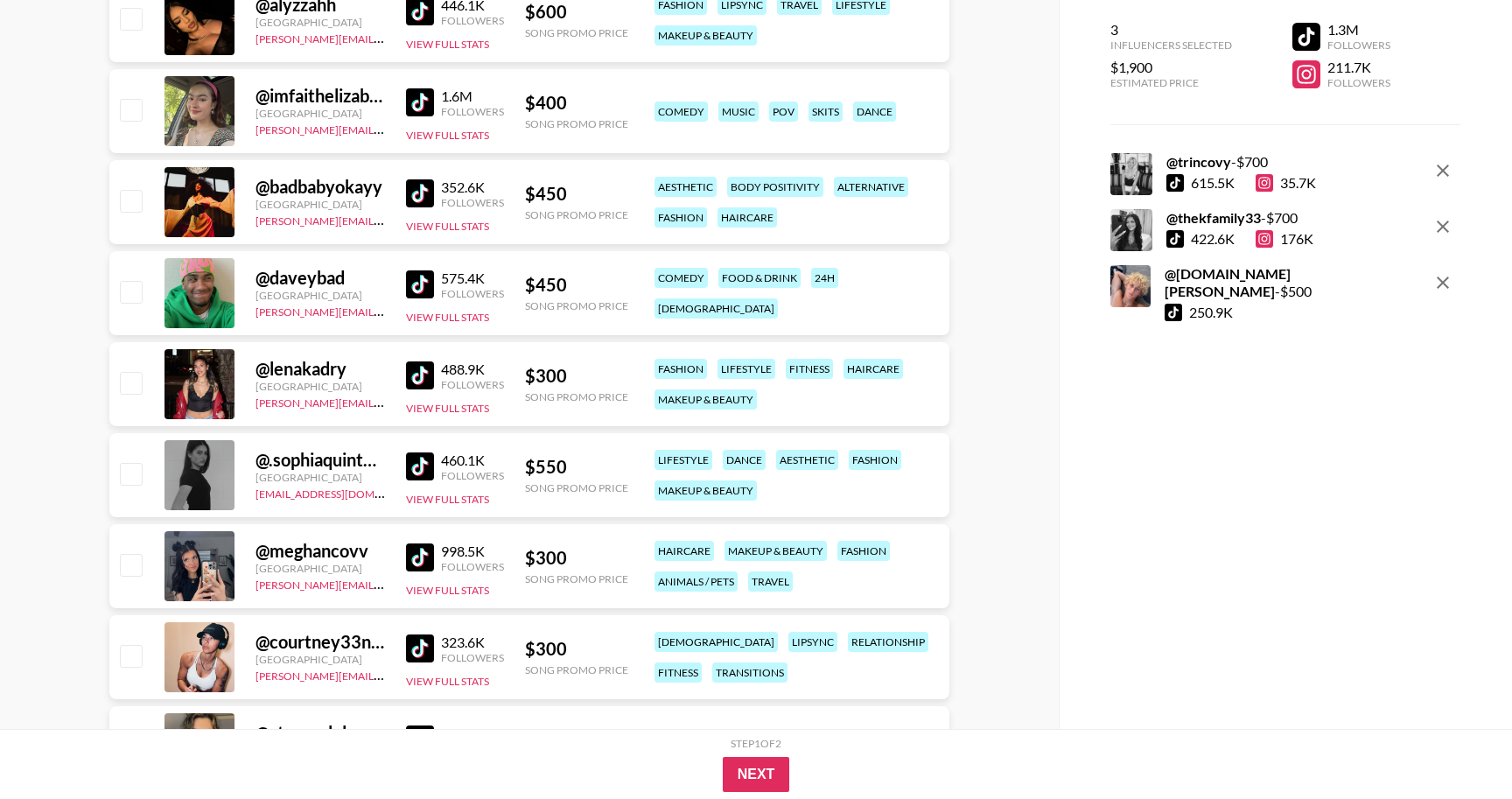
scroll to position [919, 0]
click at [419, 297] on img at bounding box center [420, 284] width 28 height 28
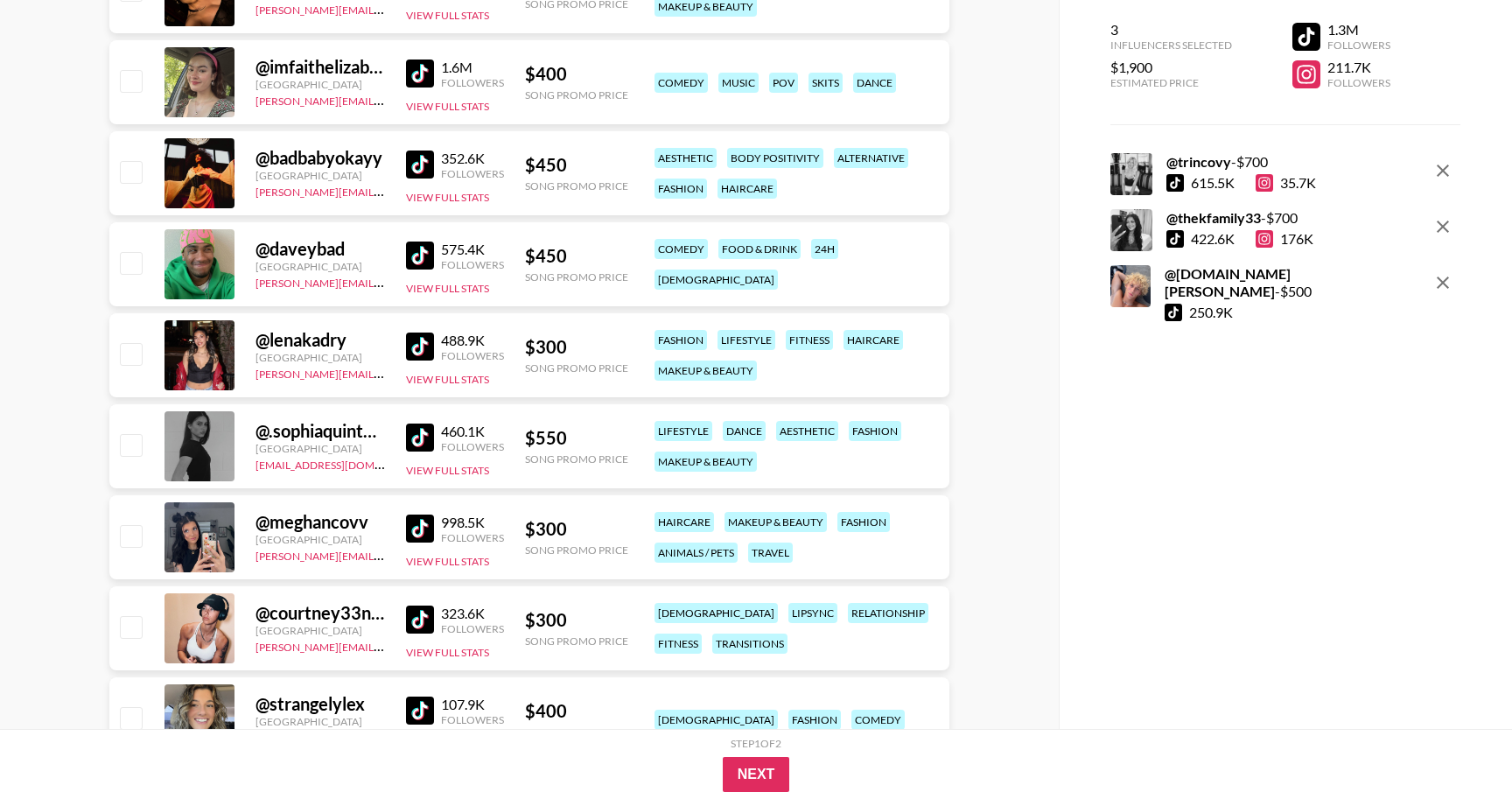
scroll to position [947, 0]
click at [418, 348] on img at bounding box center [420, 347] width 28 height 28
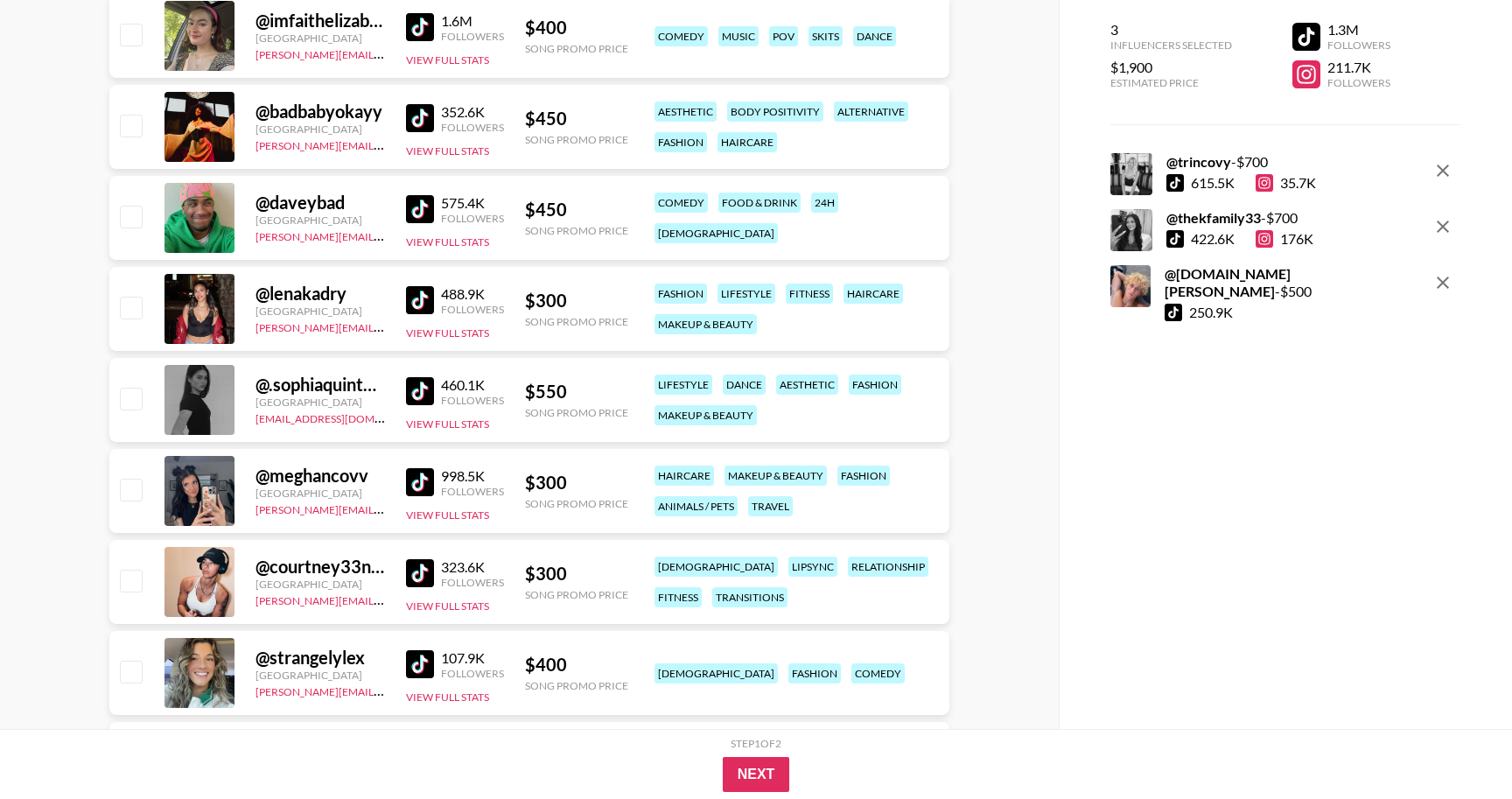
scroll to position [1011, 0]
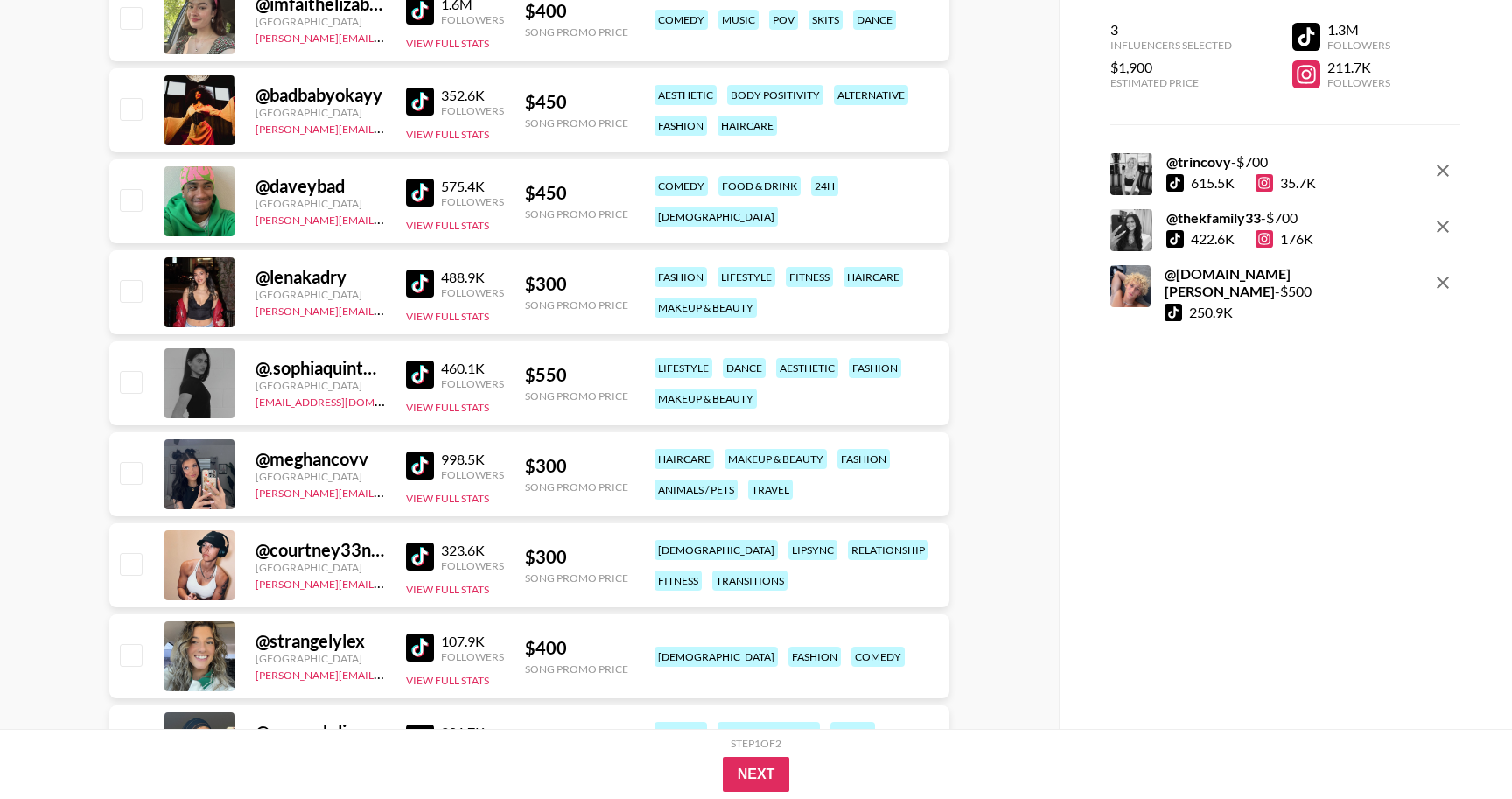
click at [412, 374] on img at bounding box center [420, 374] width 28 height 28
drag, startPoint x: 572, startPoint y: 384, endPoint x: 531, endPoint y: 384, distance: 41.0
click at [535, 384] on div "$ 550" at bounding box center [576, 375] width 103 height 22
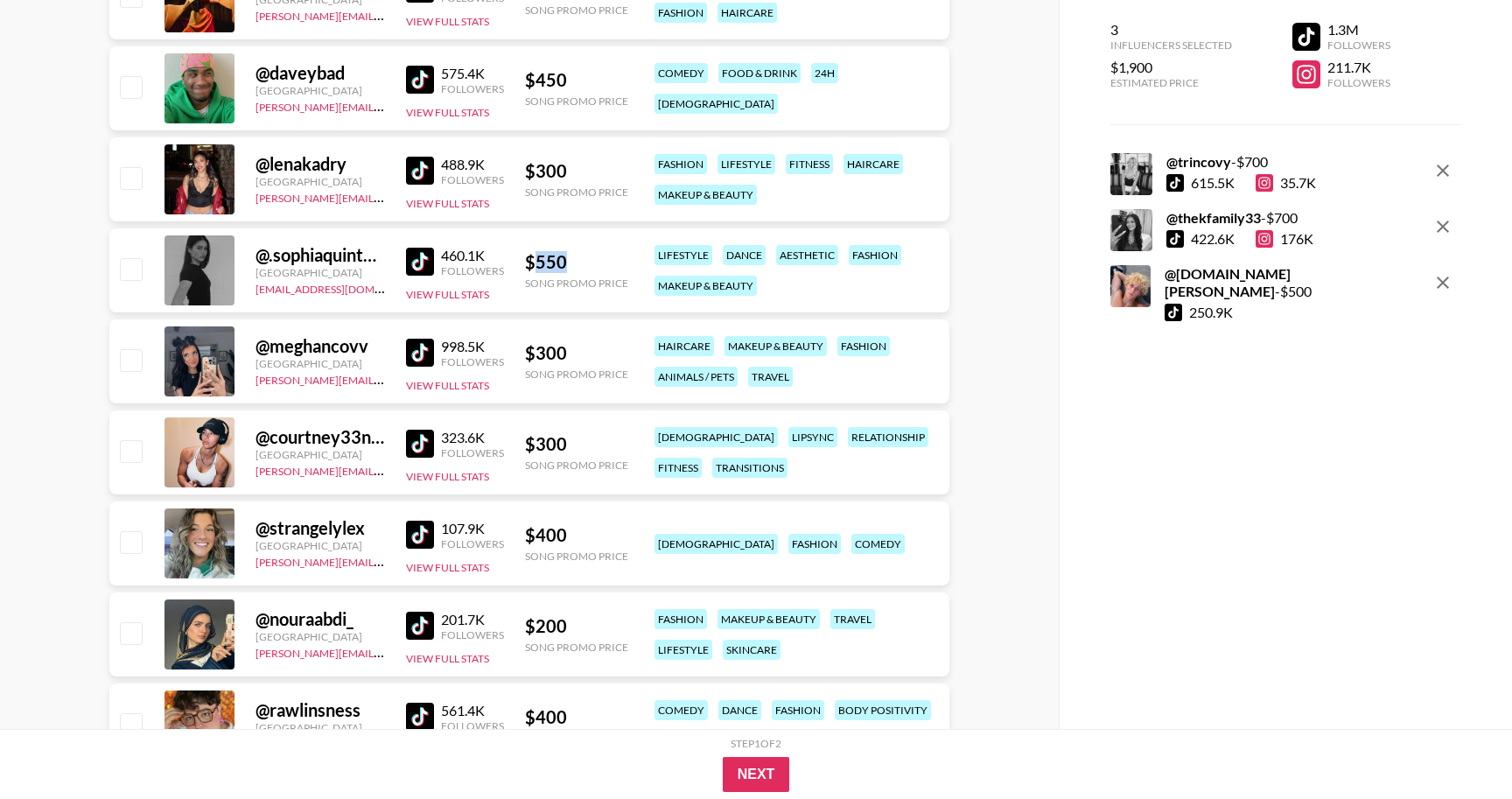
click at [406, 350] on img at bounding box center [420, 353] width 28 height 28
click at [49, 336] on div "Currency USD USD ​ Platform All Prices Any Followers All Countries All Tags All…" at bounding box center [529, 382] width 1058 height 2872
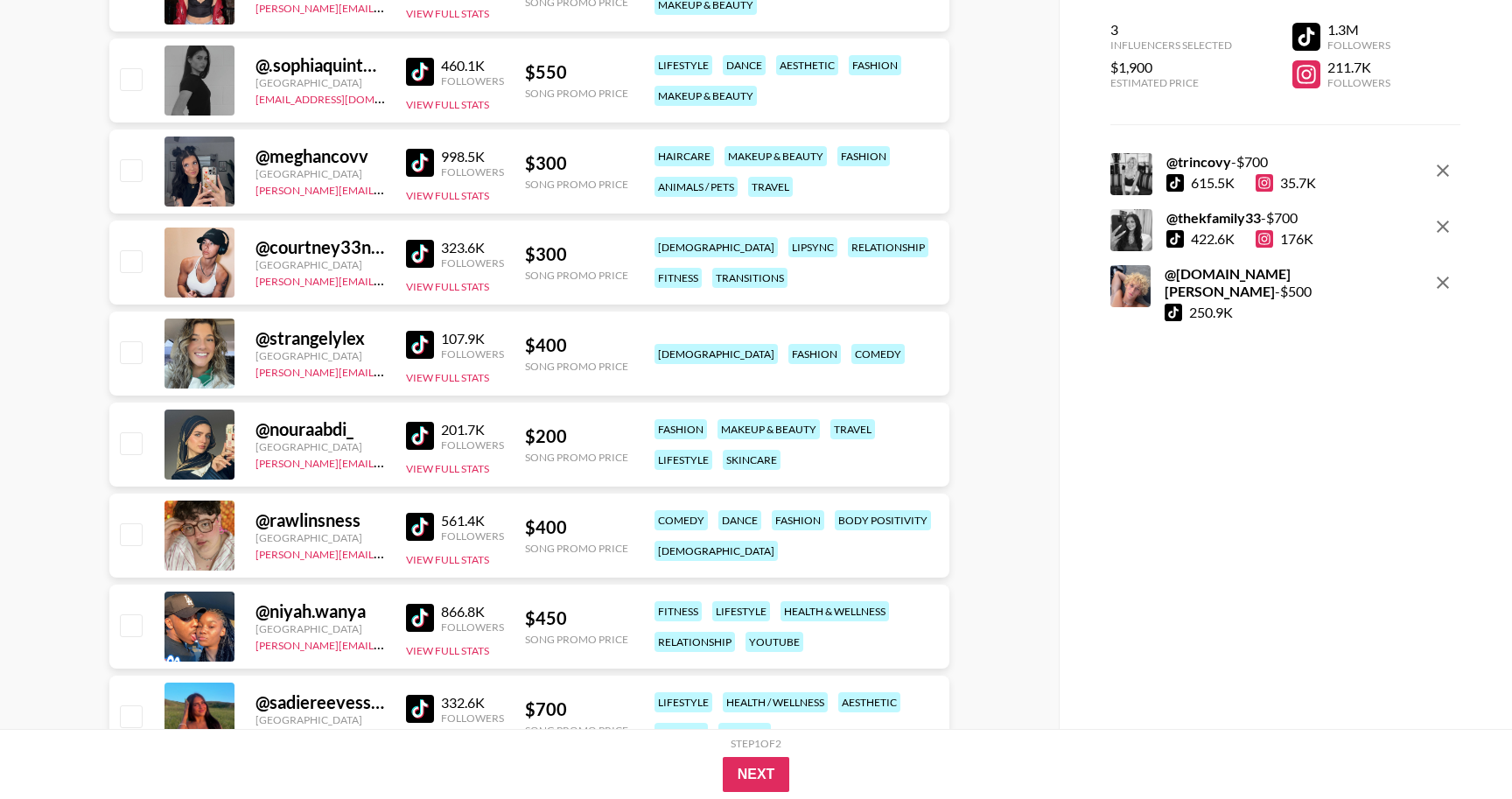
scroll to position [1345, 0]
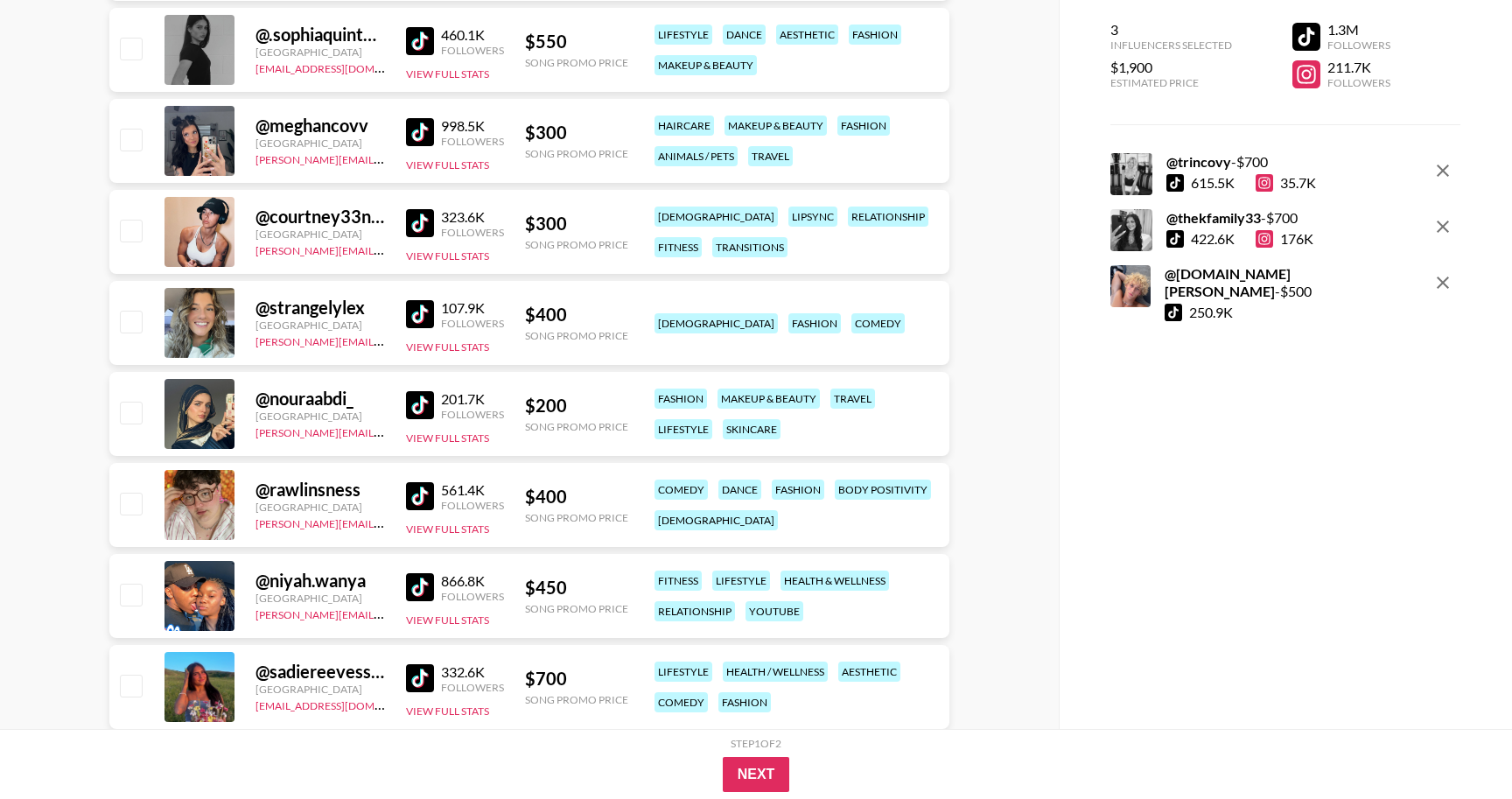
click at [417, 222] on img at bounding box center [420, 223] width 28 height 28
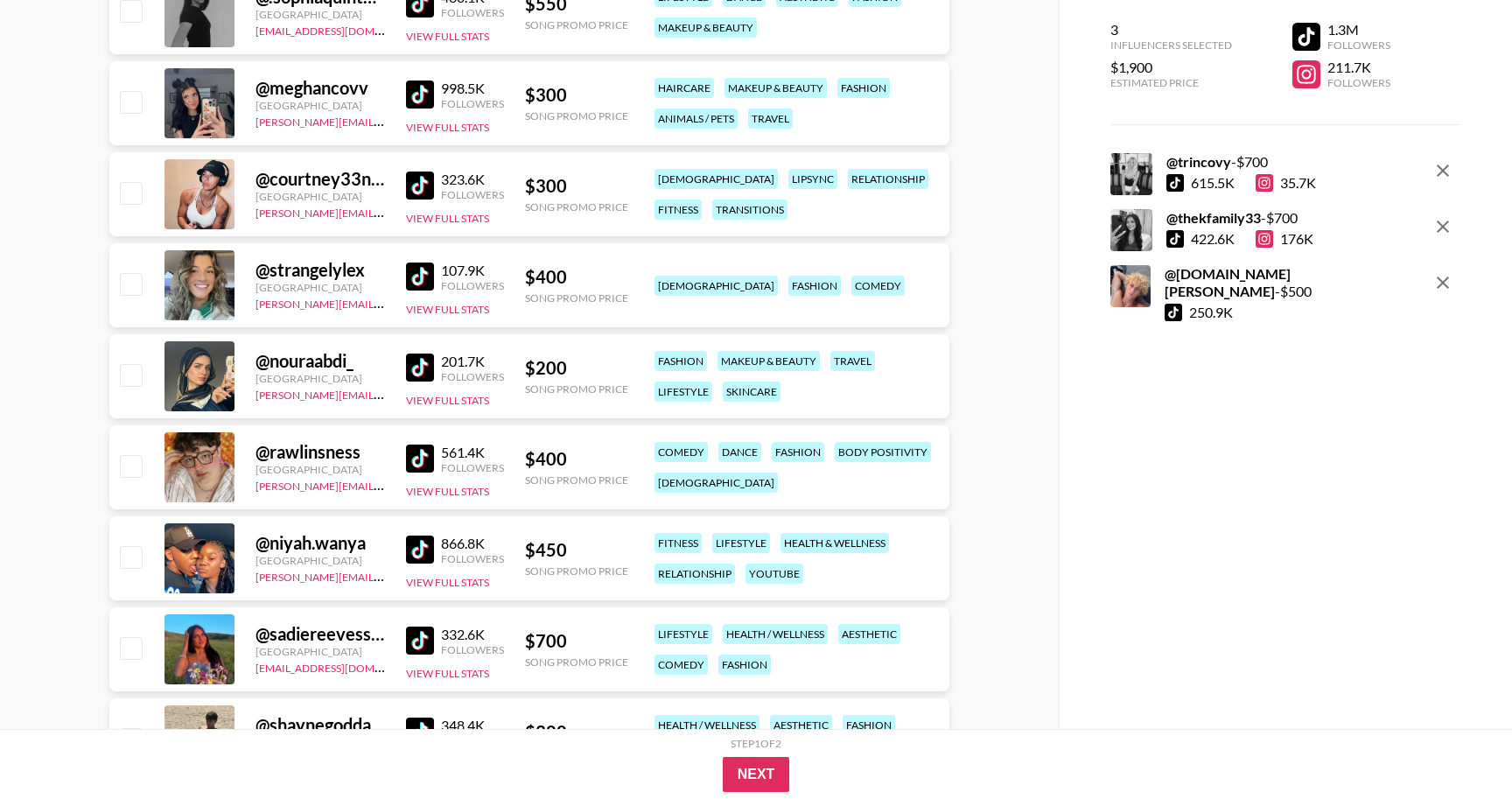
scroll to position [1381, 0]
click at [428, 364] on img at bounding box center [420, 368] width 28 height 28
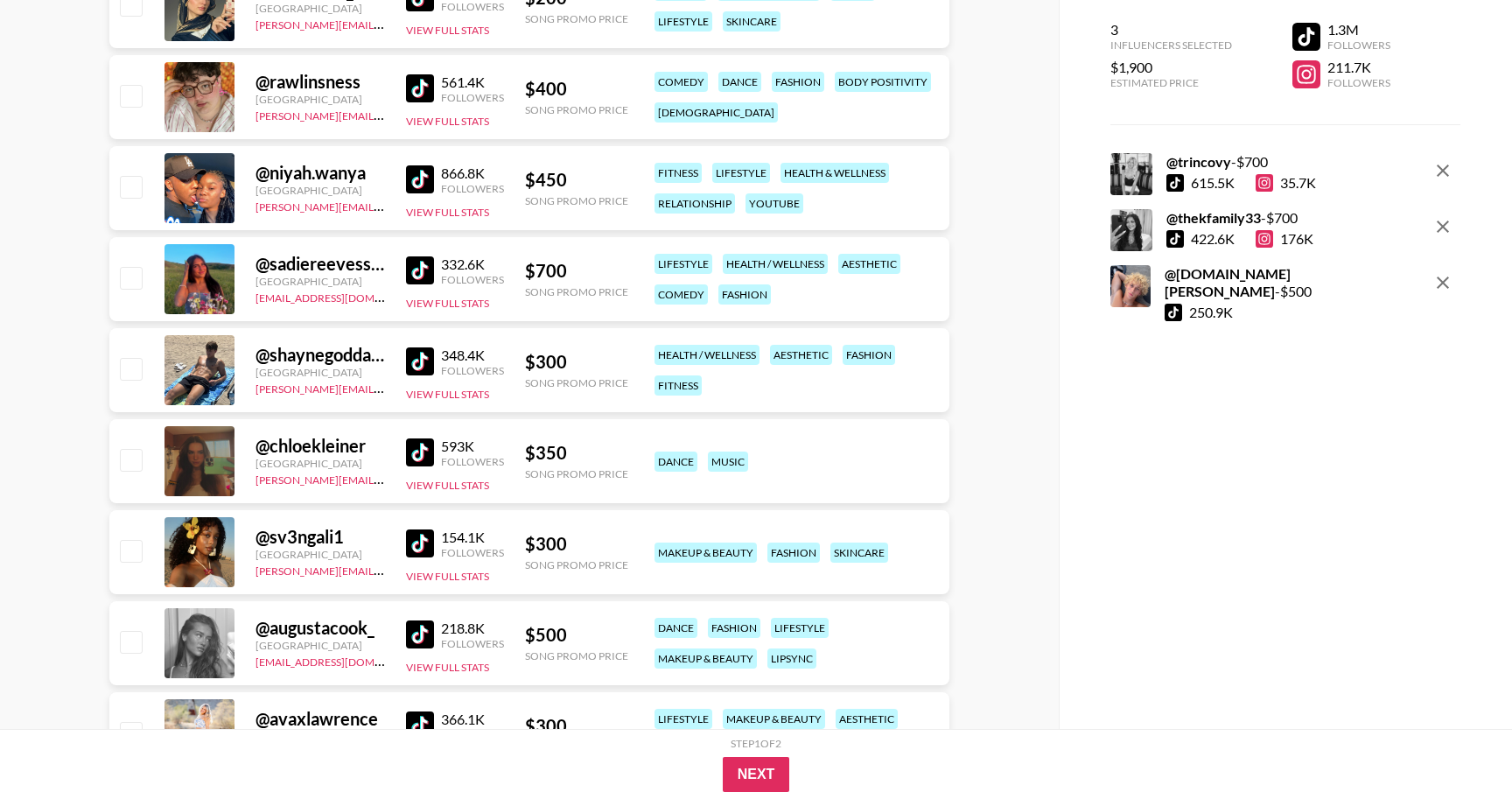
scroll to position [2213, 0]
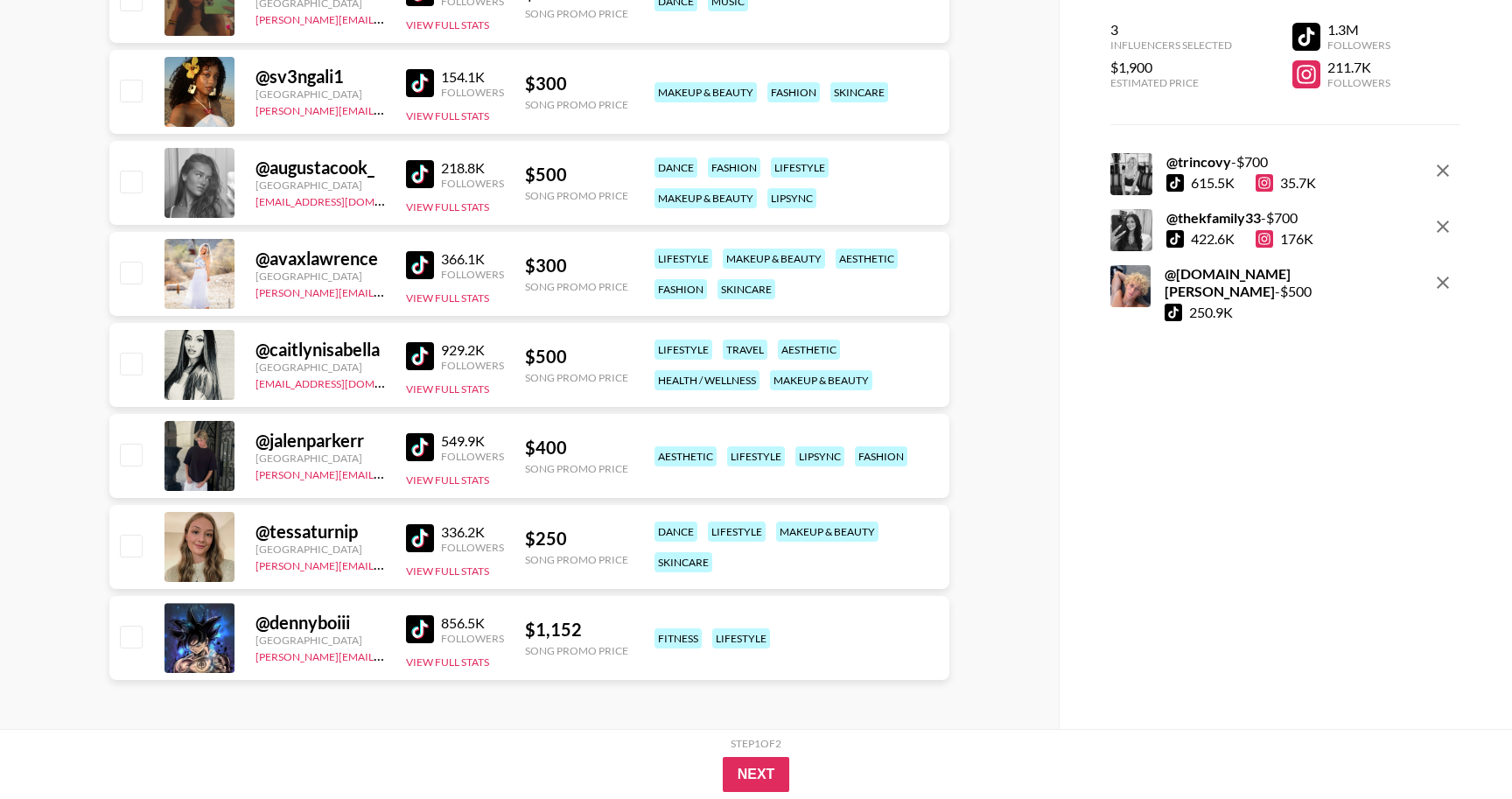
click at [407, 541] on img at bounding box center [420, 538] width 28 height 28
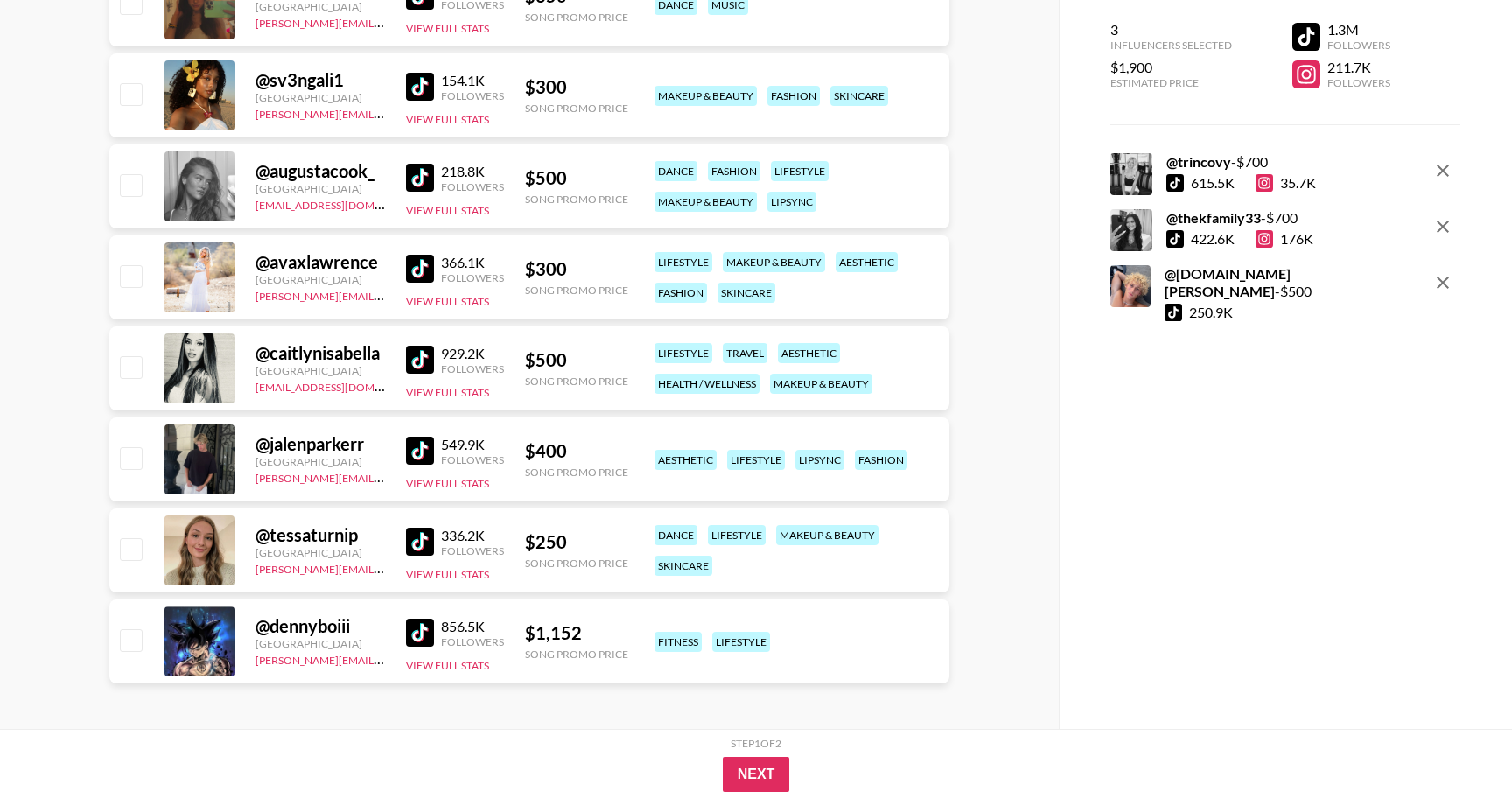
click at [281, 355] on div "@ caitlynisabella" at bounding box center [321, 353] width 129 height 22
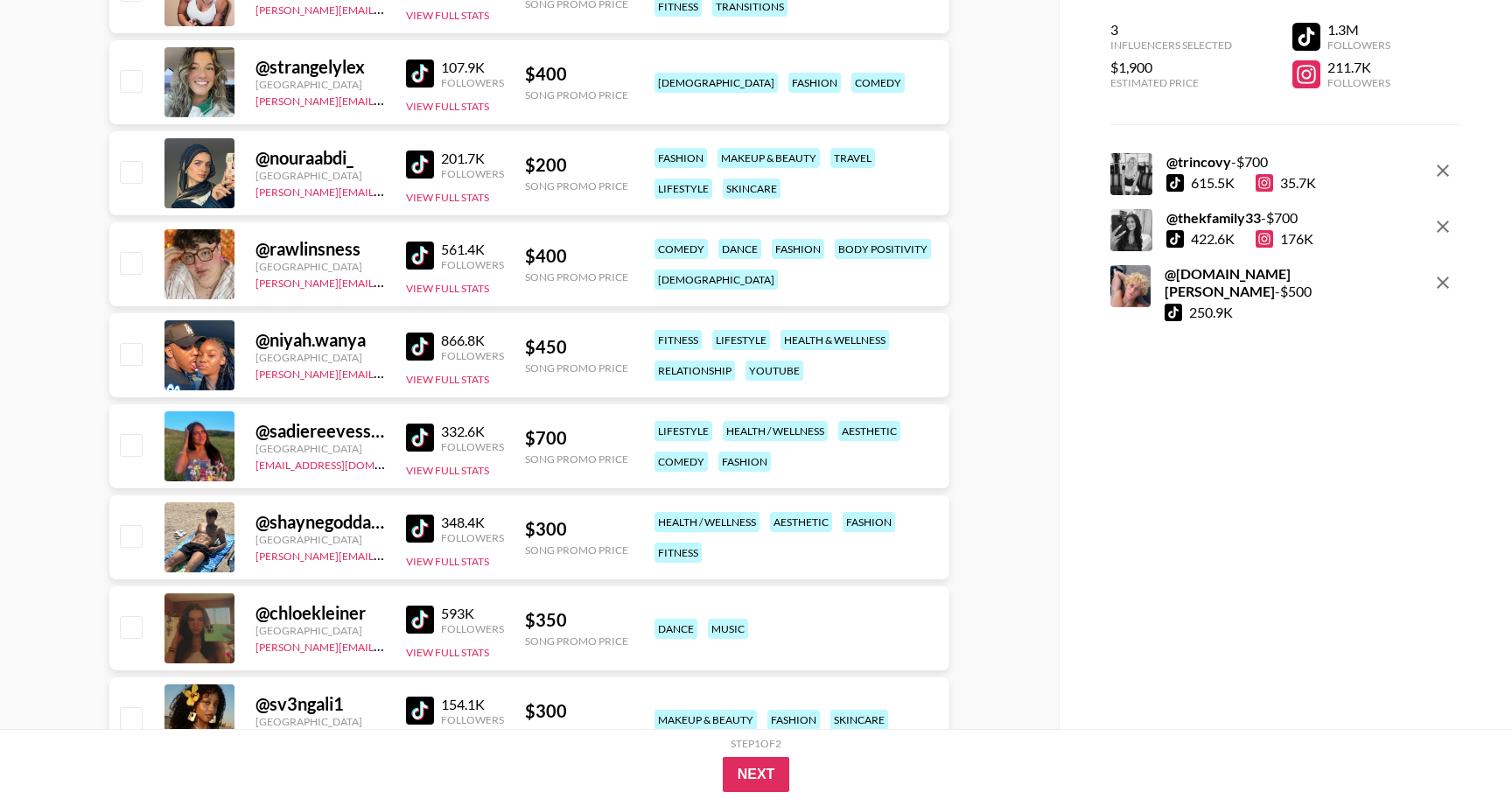
scroll to position [1586, 0]
click at [126, 170] on input "checkbox" at bounding box center [130, 170] width 21 height 21
checkbox input "true"
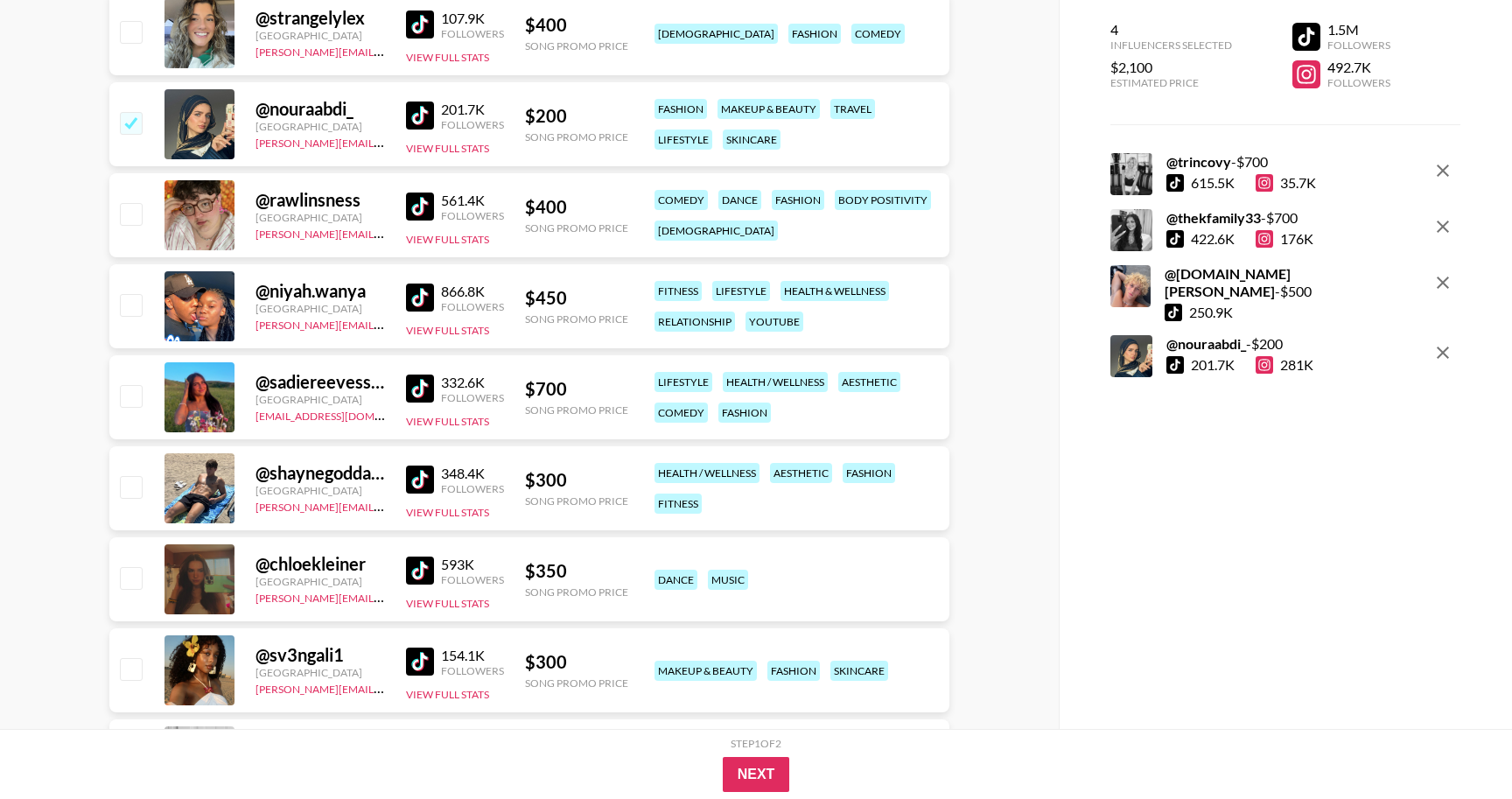
click at [420, 206] on img at bounding box center [420, 206] width 28 height 28
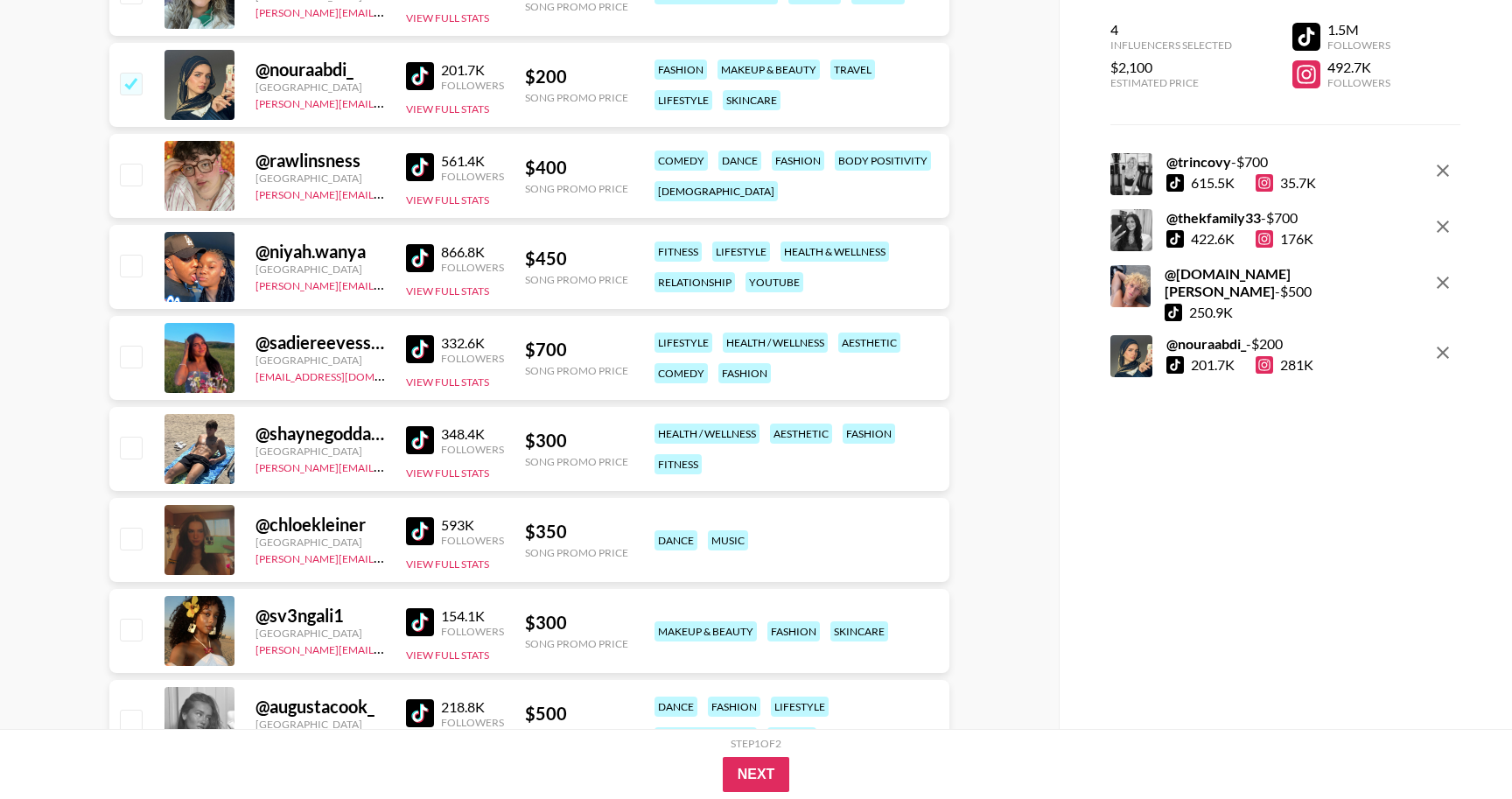
scroll to position [1677, 0]
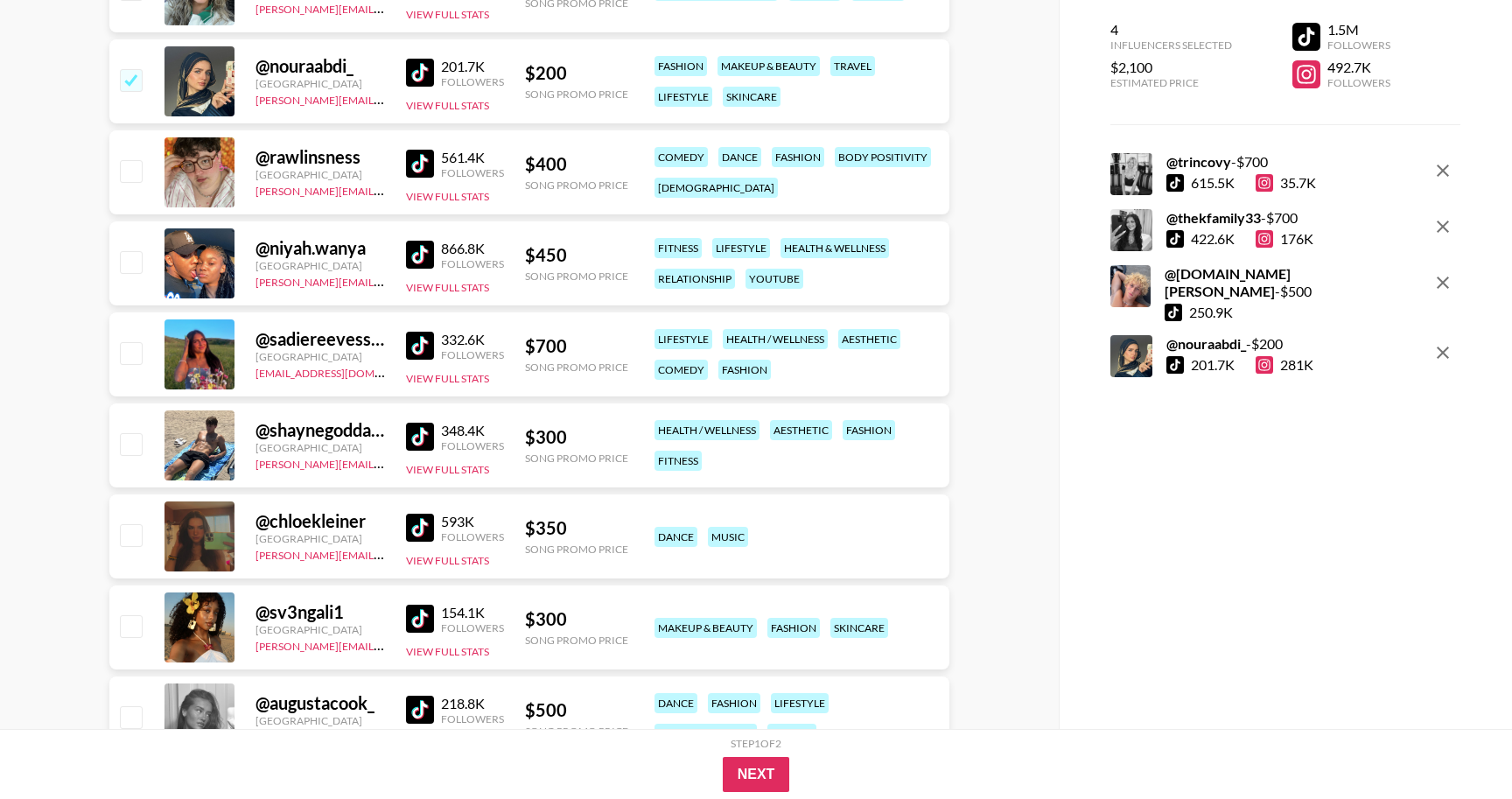
click at [417, 257] on img at bounding box center [420, 254] width 28 height 28
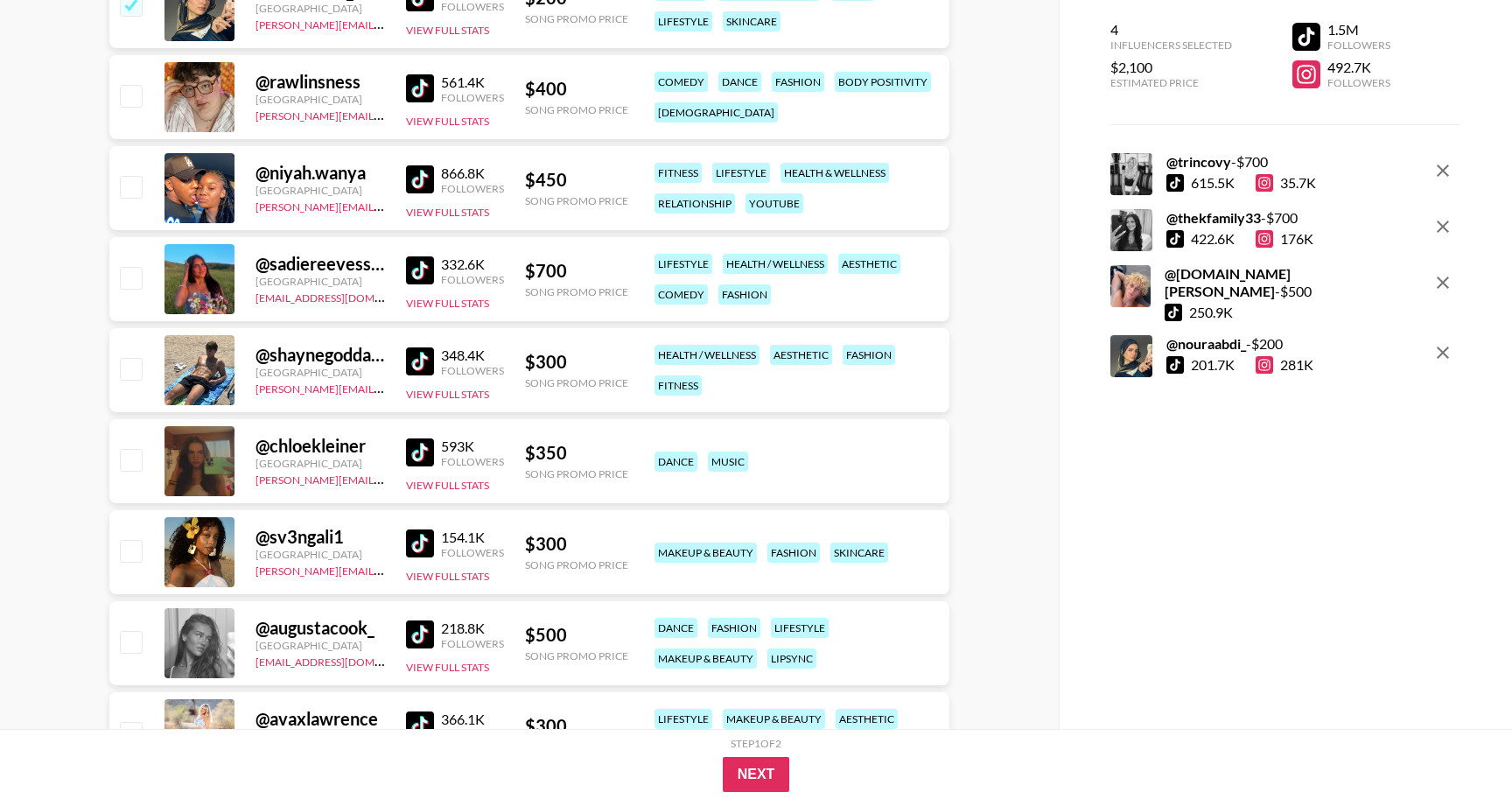
scroll to position [1758, 0]
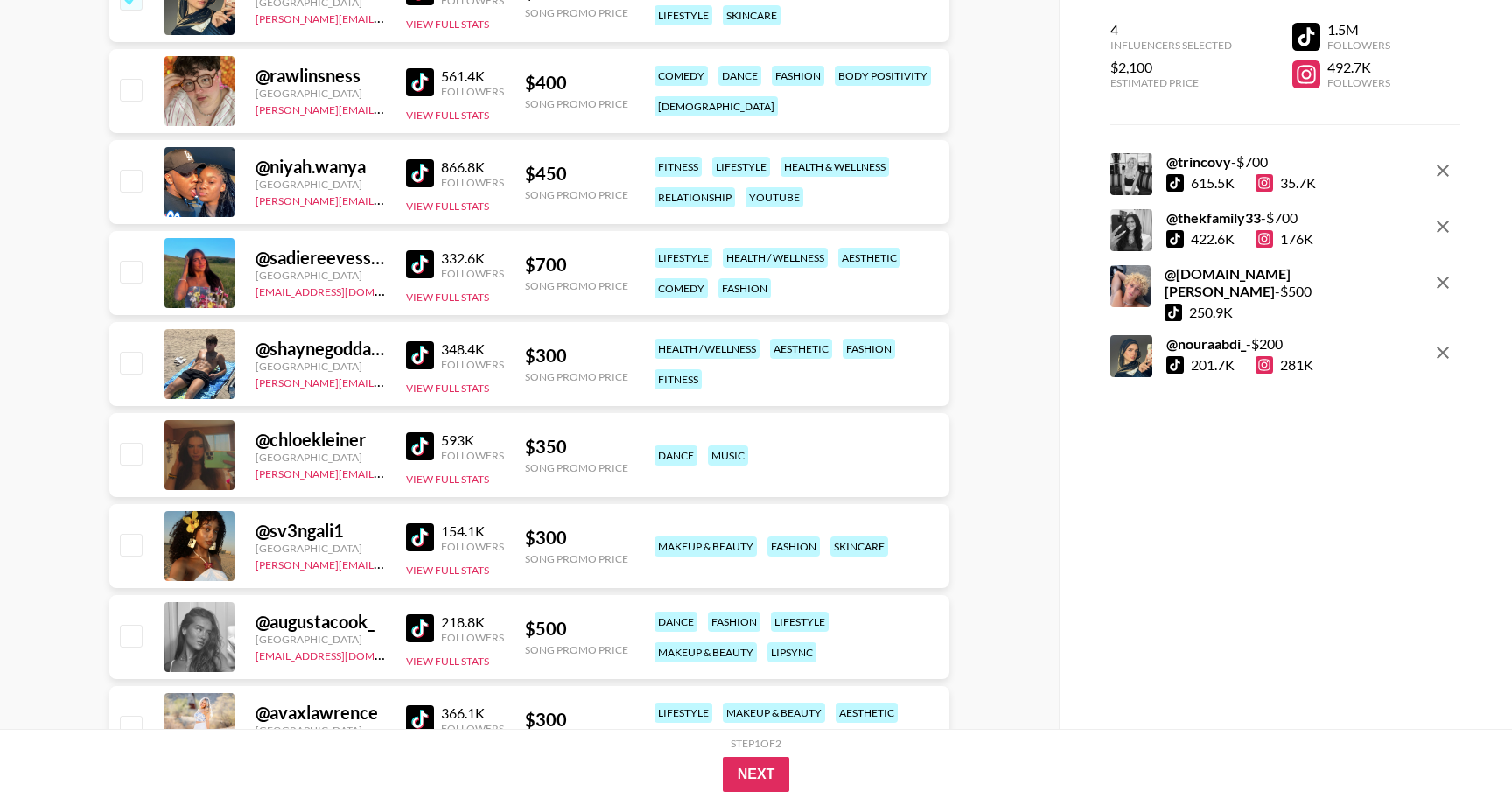
click at [414, 271] on img at bounding box center [420, 264] width 28 height 28
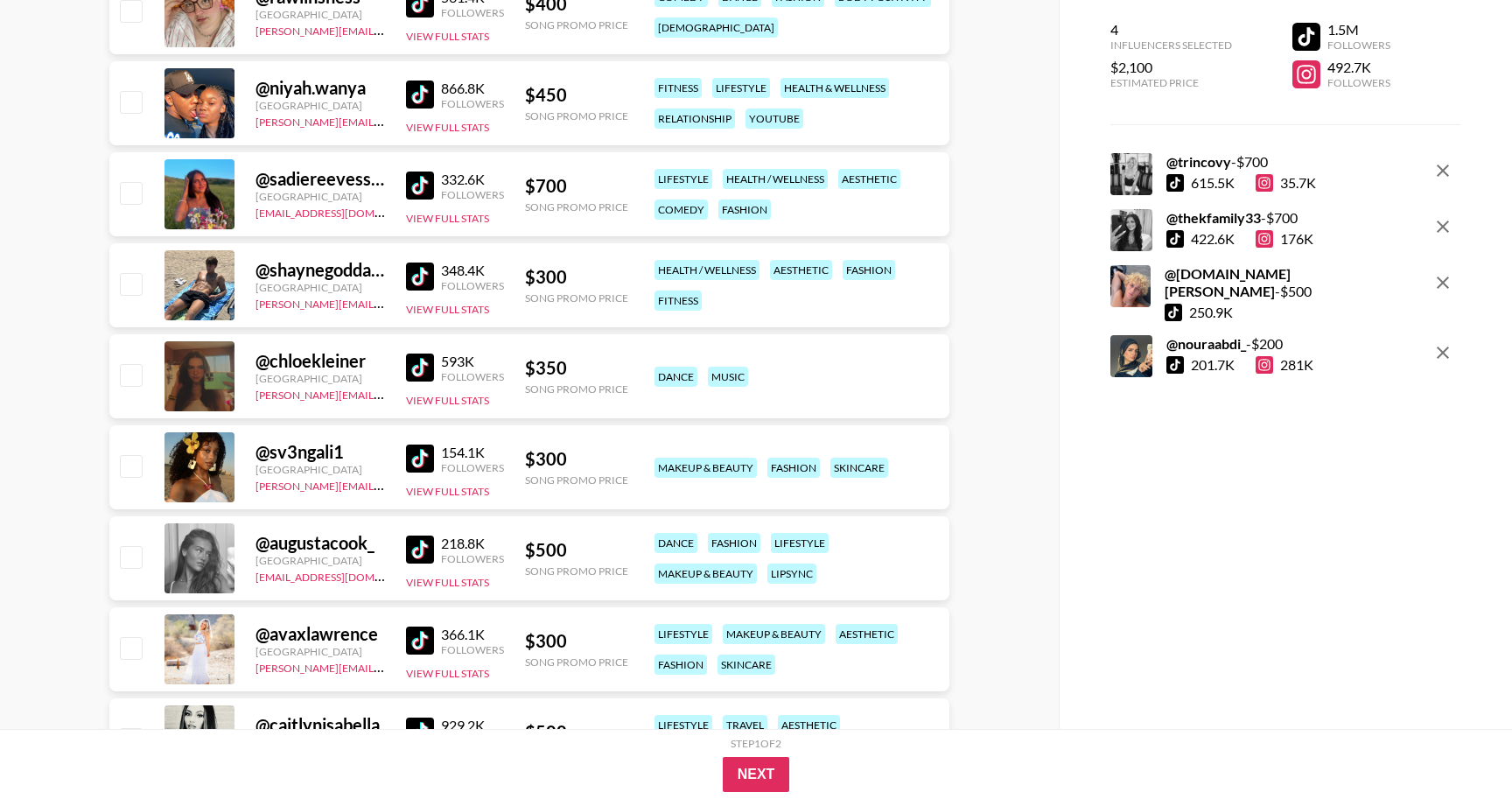
scroll to position [1839, 0]
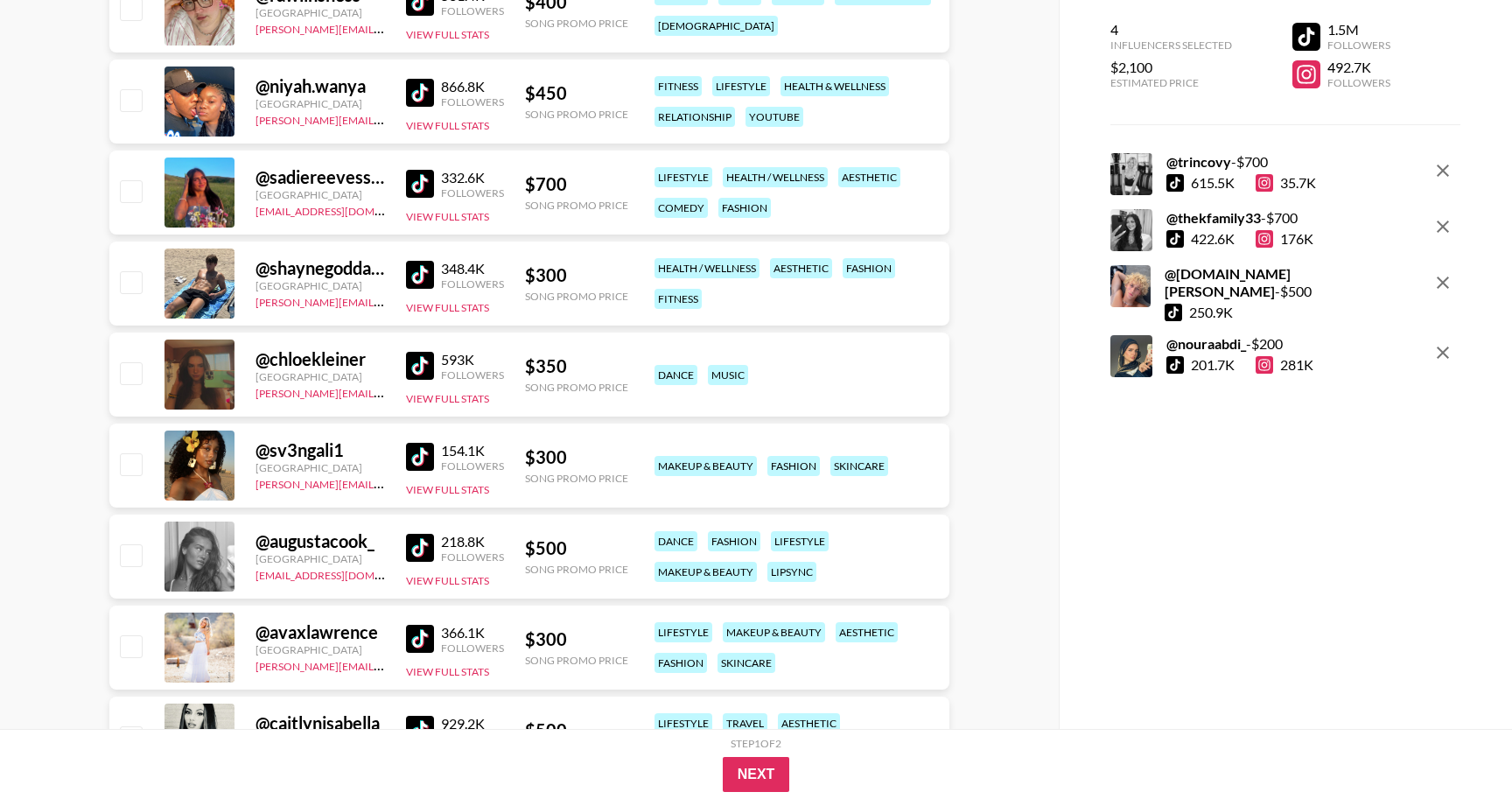
click at [414, 270] on img at bounding box center [420, 274] width 28 height 28
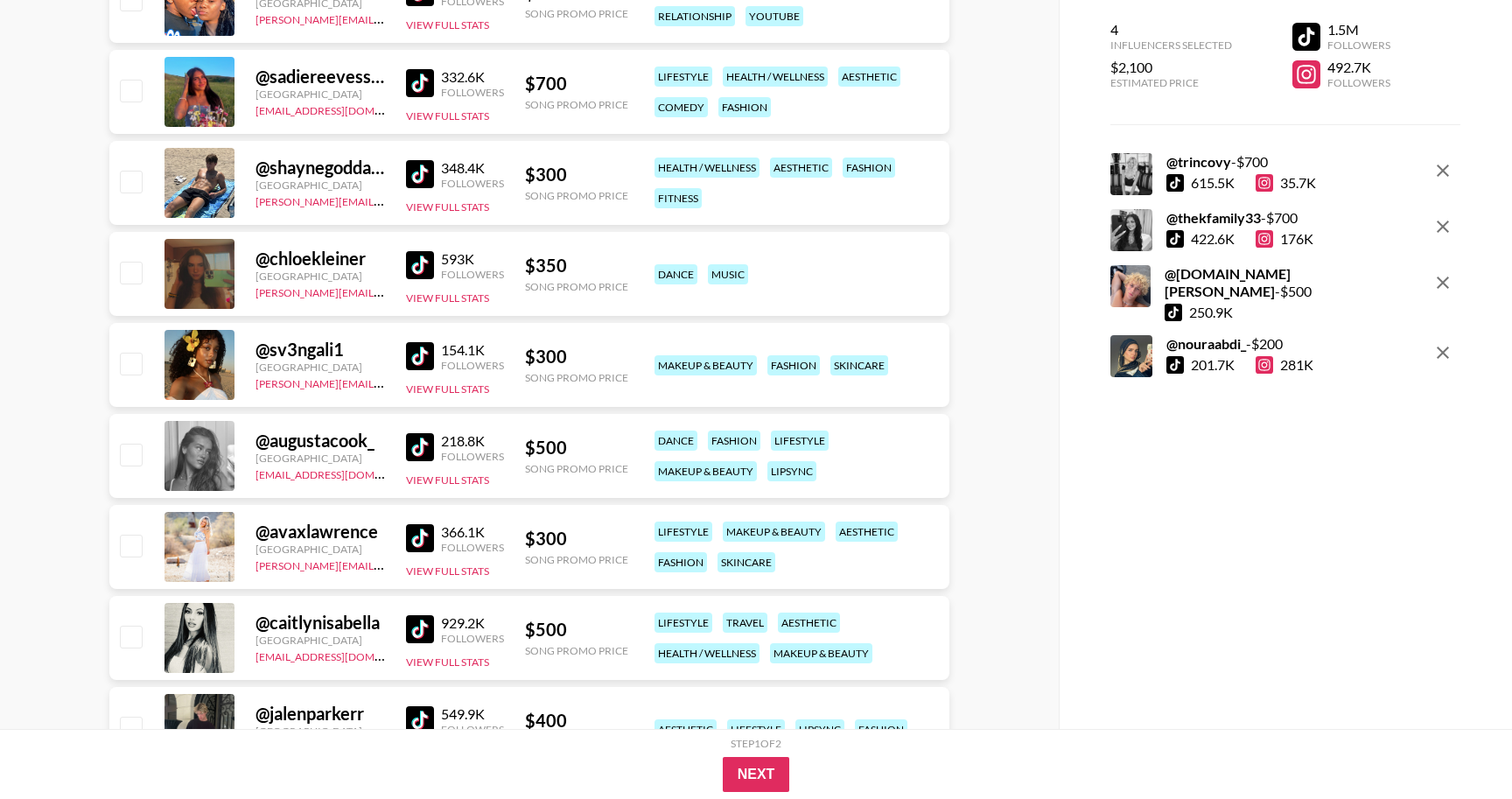
scroll to position [1943, 0]
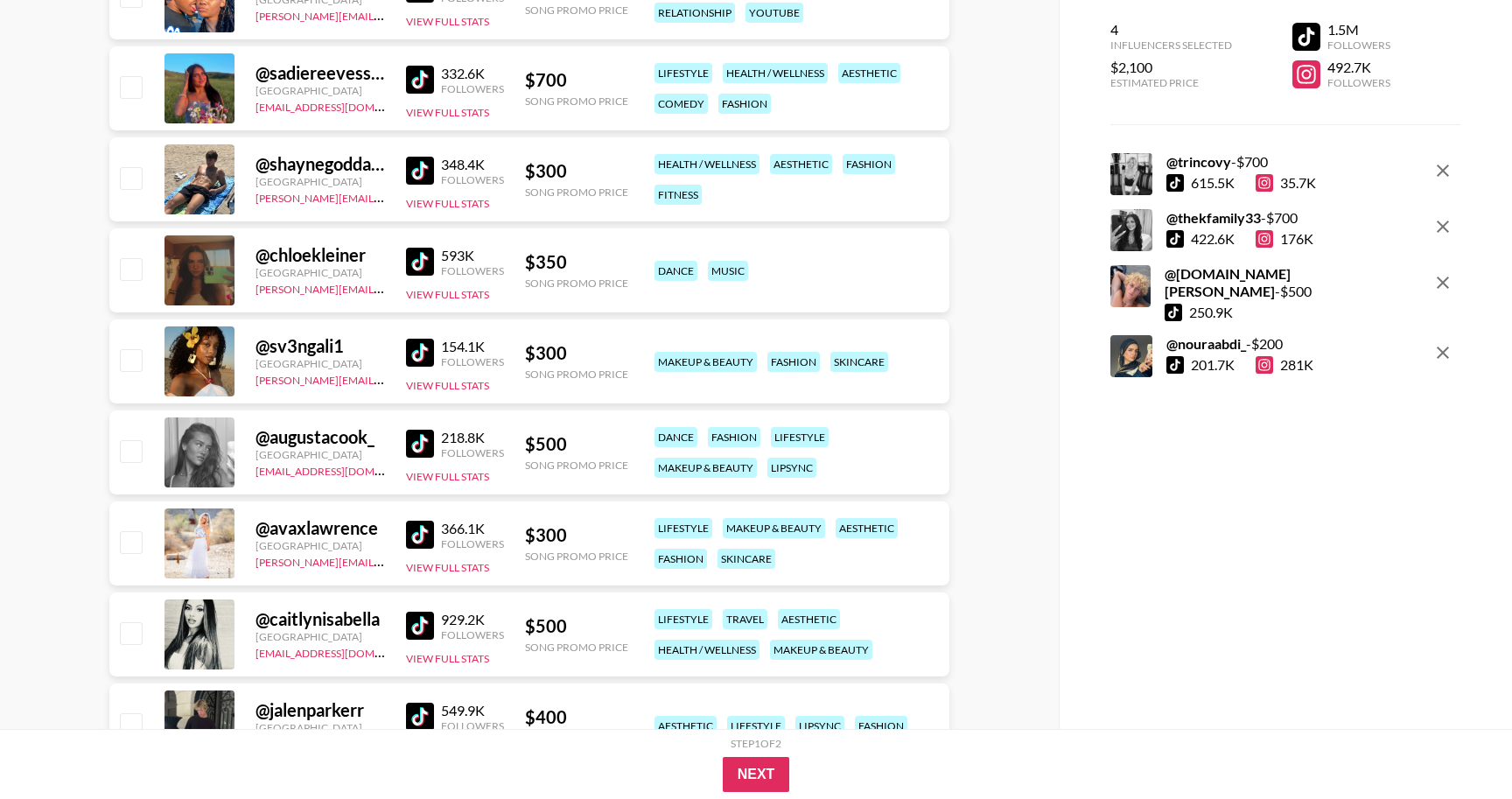
click at [414, 443] on img at bounding box center [420, 444] width 28 height 28
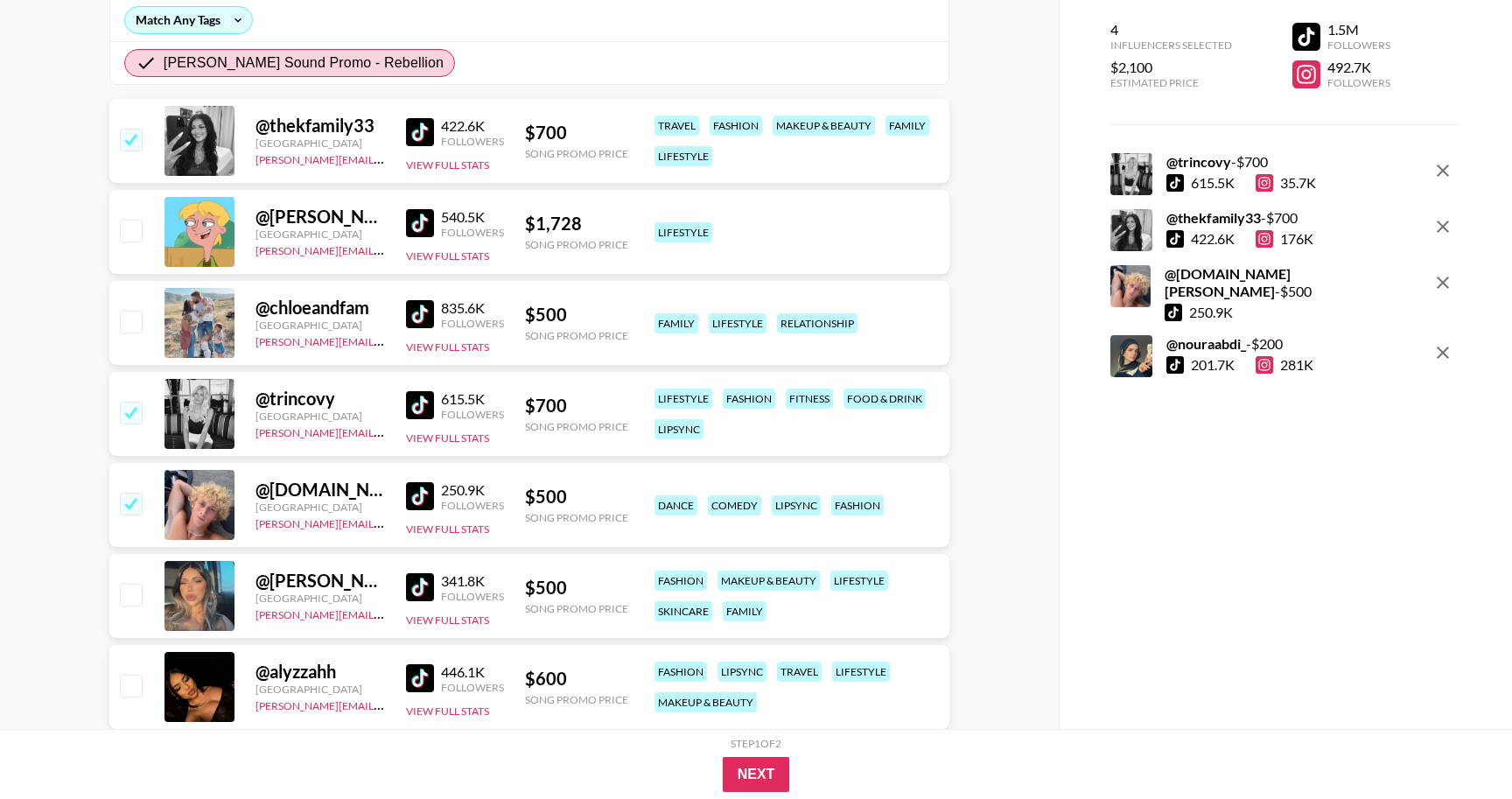
scroll to position [328, 0]
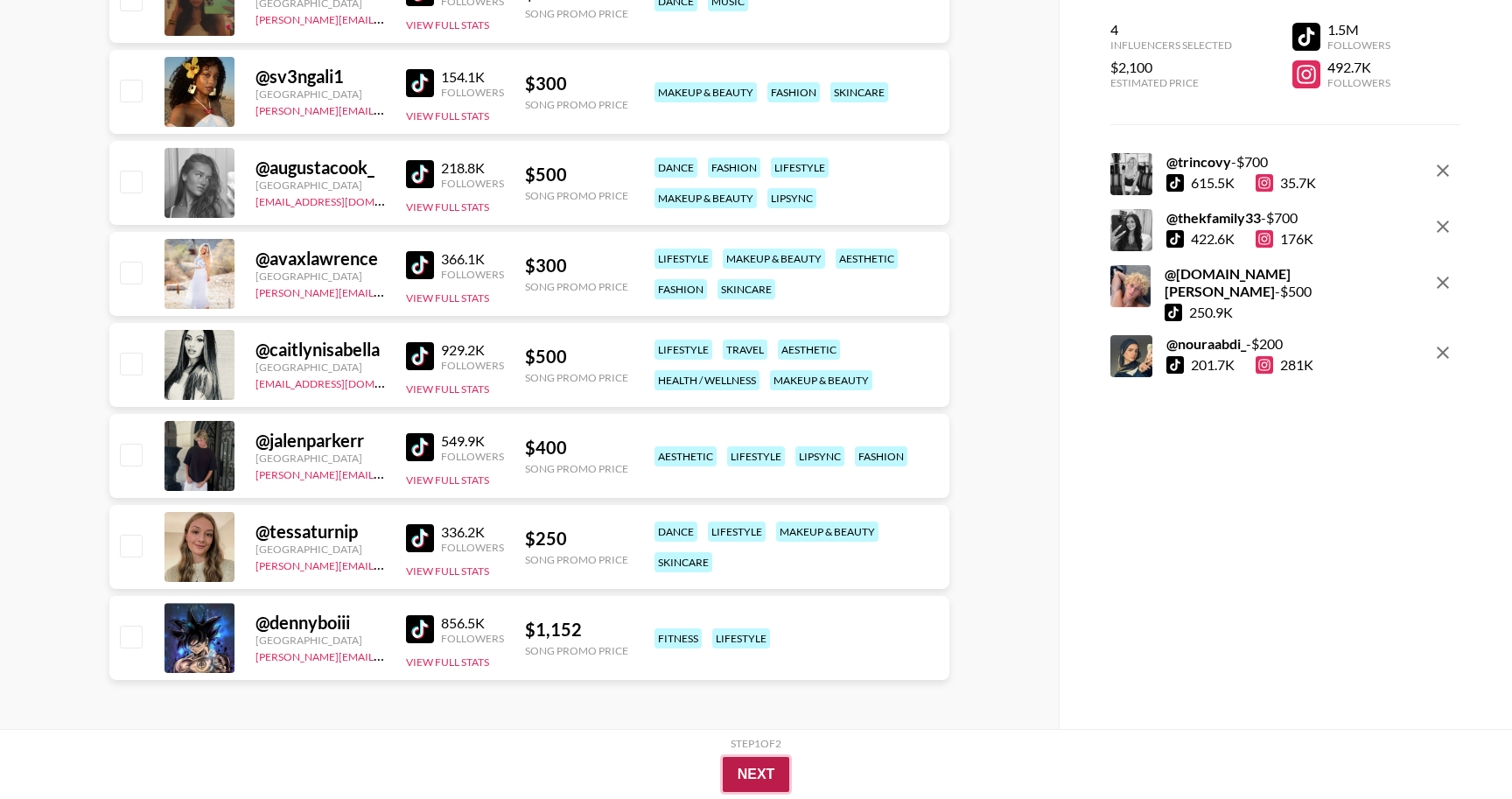
click at [769, 773] on button "Next" at bounding box center [757, 774] width 67 height 35
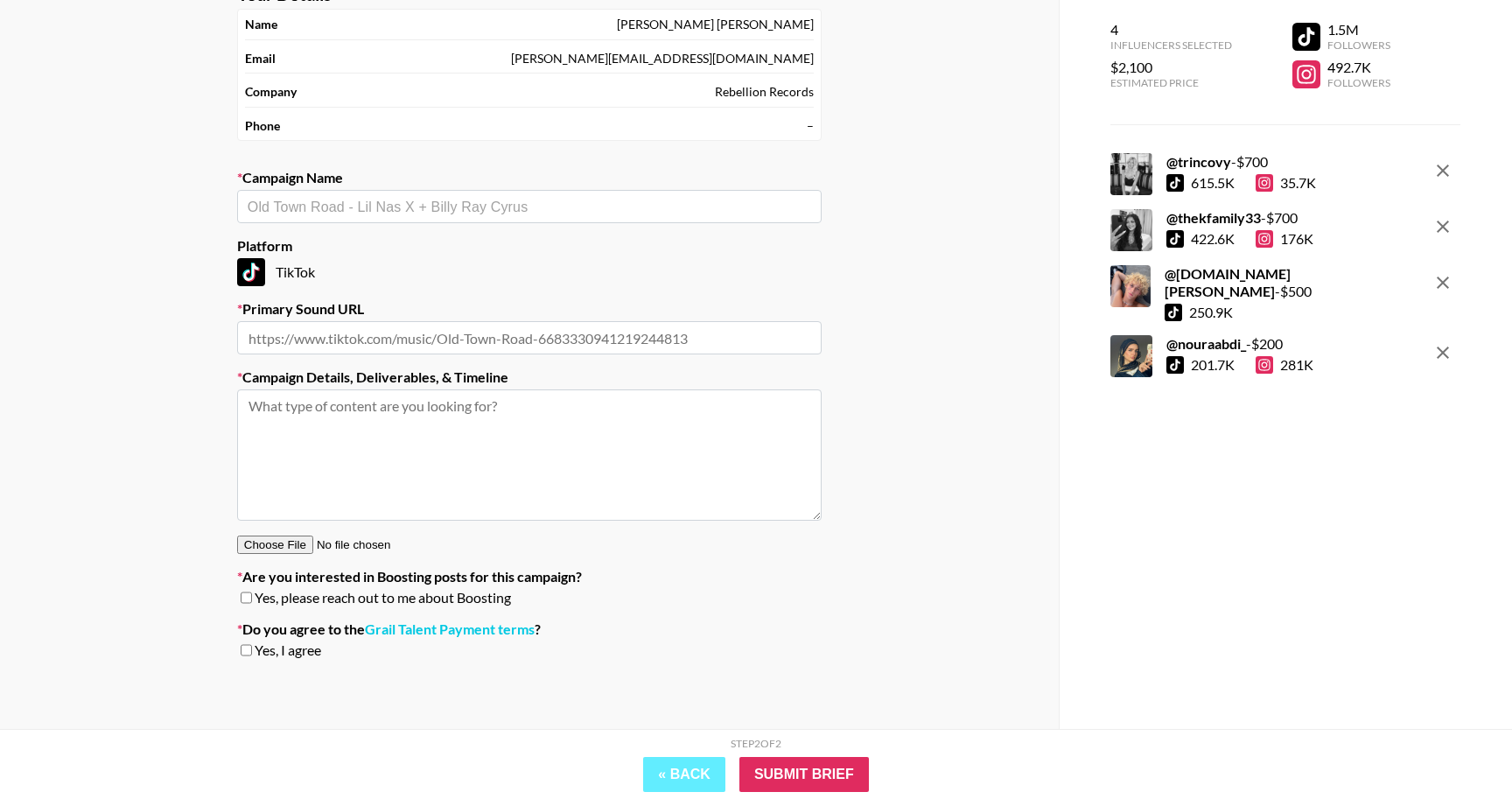
scroll to position [0, 0]
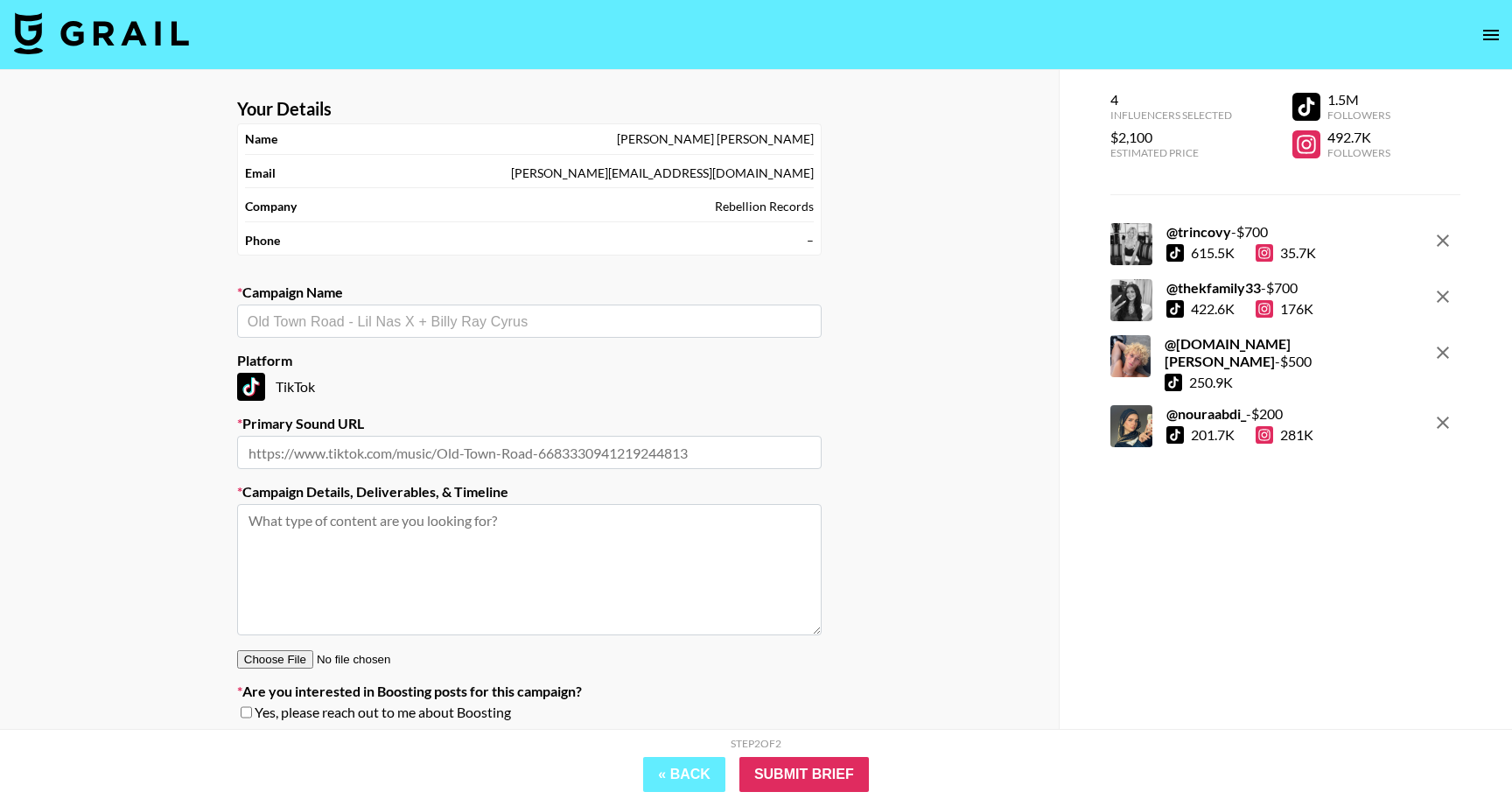
click at [509, 294] on label "Campaign Name" at bounding box center [529, 292] width 585 height 17
click at [521, 308] on div "​" at bounding box center [529, 321] width 585 height 34
type input "[PERSON_NAME] - WRONG"
click at [118, 483] on div "Your Details Name [PERSON_NAME] Email [PERSON_NAME][EMAIL_ADDRESS][DOMAIN_NAME]…" at bounding box center [529, 456] width 1058 height 773
click at [418, 465] on input "text" at bounding box center [529, 452] width 585 height 34
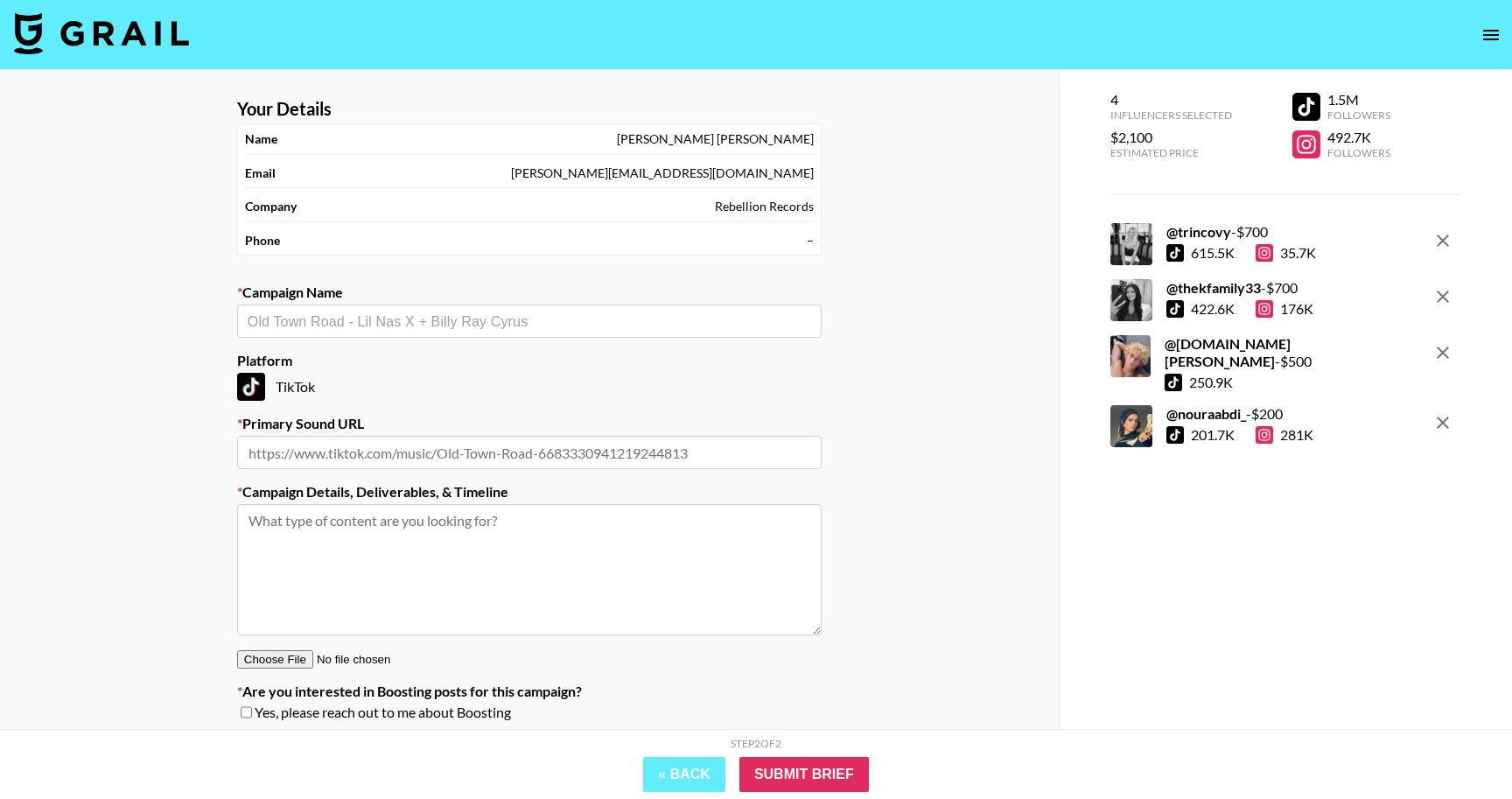
click at [580, 334] on div "​" at bounding box center [529, 321] width 585 height 34
click at [576, 463] on input "text" at bounding box center [529, 452] width 585 height 34
paste input "[URL][DOMAIN_NAME]"
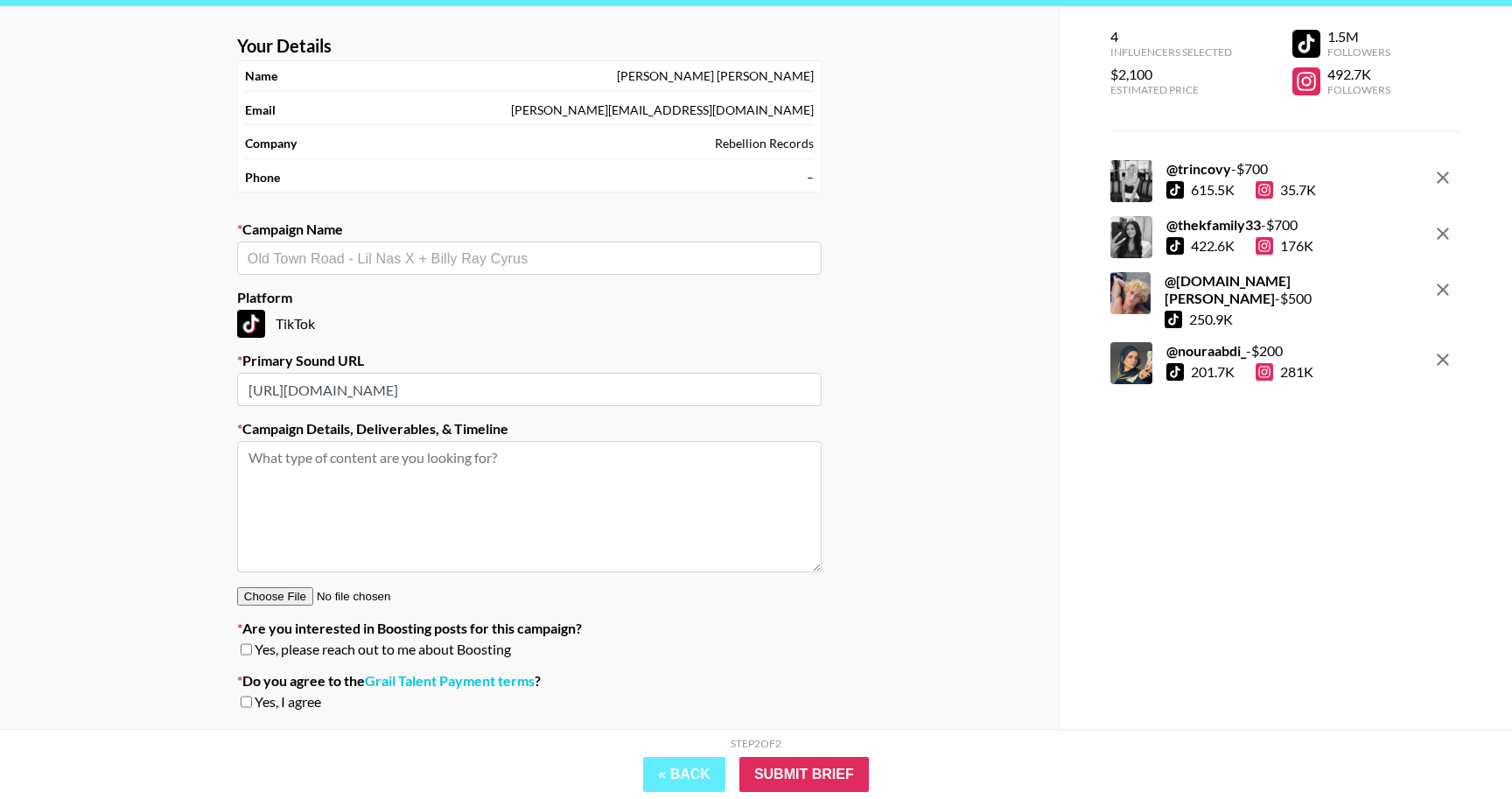
scroll to position [65, 0]
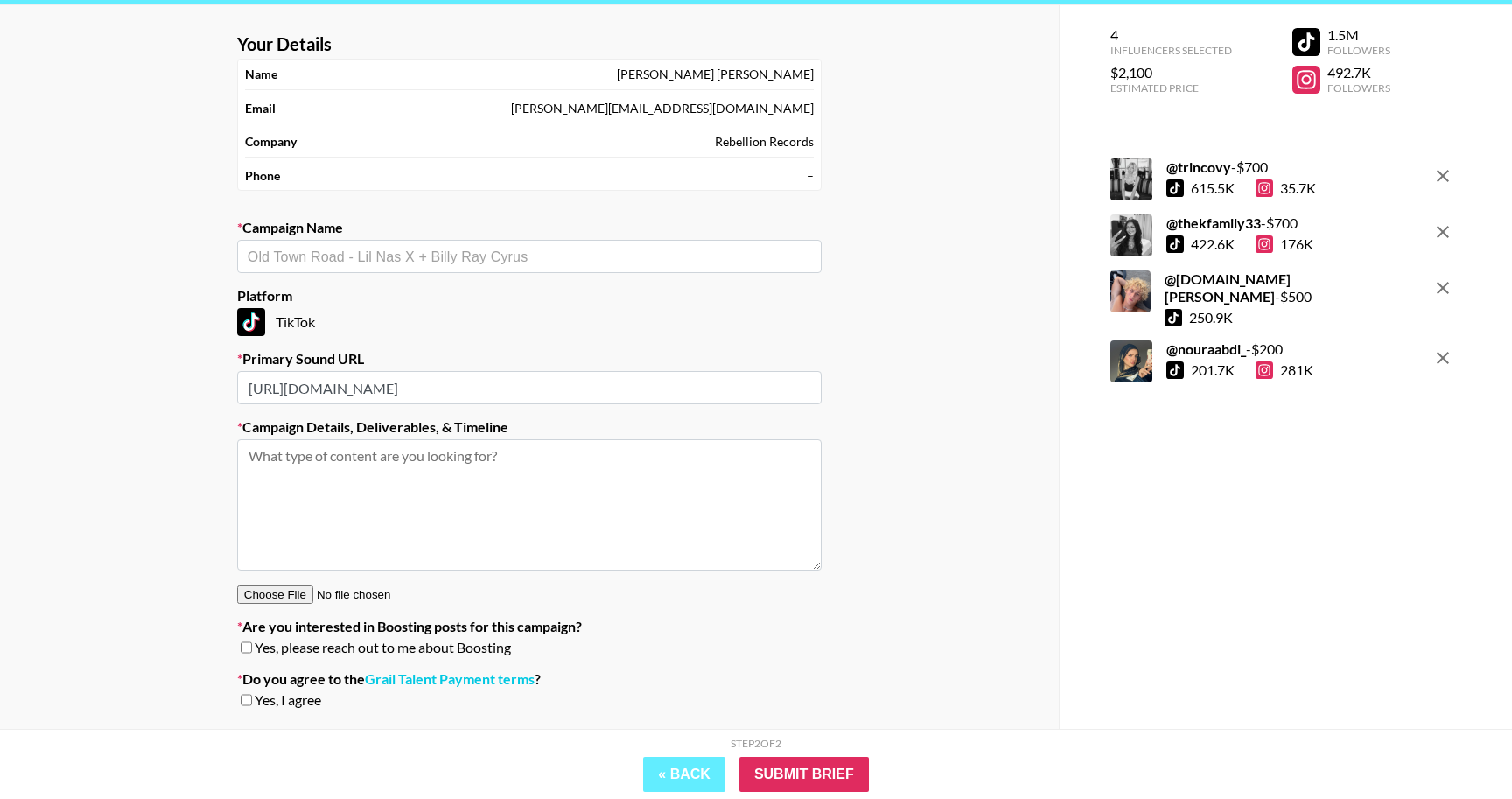
type input "[URL][DOMAIN_NAME]"
click at [548, 480] on textarea at bounding box center [529, 505] width 585 height 131
type textarea "idc high views"
click at [1034, 682] on div "Your Details Name [PERSON_NAME] Email [PERSON_NAME][EMAIL_ADDRESS][DOMAIN_NAME]…" at bounding box center [529, 392] width 1058 height 773
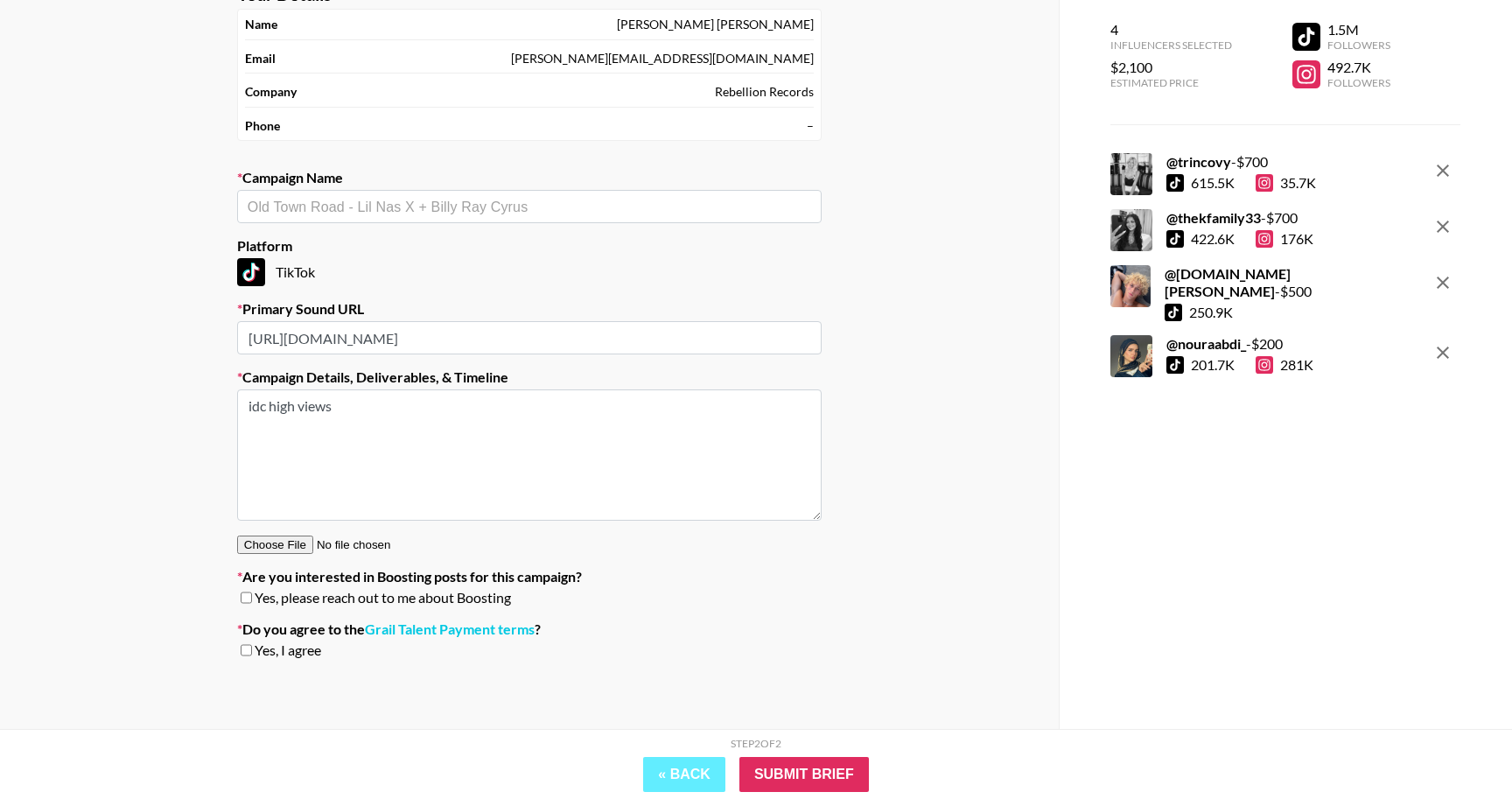
scroll to position [90, 0]
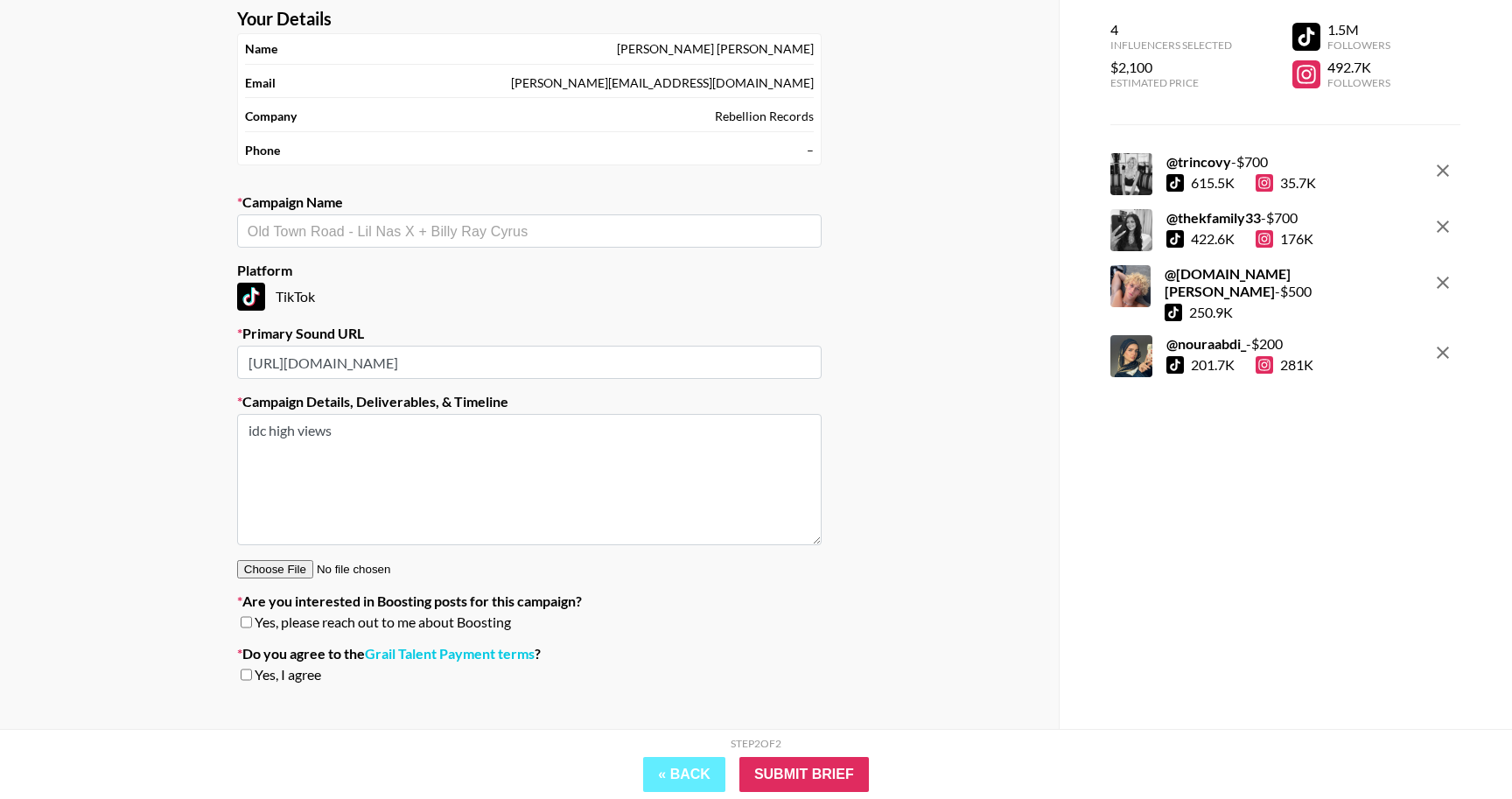
click at [594, 254] on section "Your Details Name [PERSON_NAME] Email [PERSON_NAME][EMAIL_ADDRESS][DOMAIN_NAME]…" at bounding box center [529, 353] width 612 height 718
click at [594, 242] on div "​" at bounding box center [529, 230] width 585 height 34
type input "[PERSON_NAME] - WRONG"
click at [901, 372] on div "Your Details Name [PERSON_NAME] Email [PERSON_NAME][EMAIL_ADDRESS][DOMAIN_NAME]…" at bounding box center [529, 366] width 1058 height 773
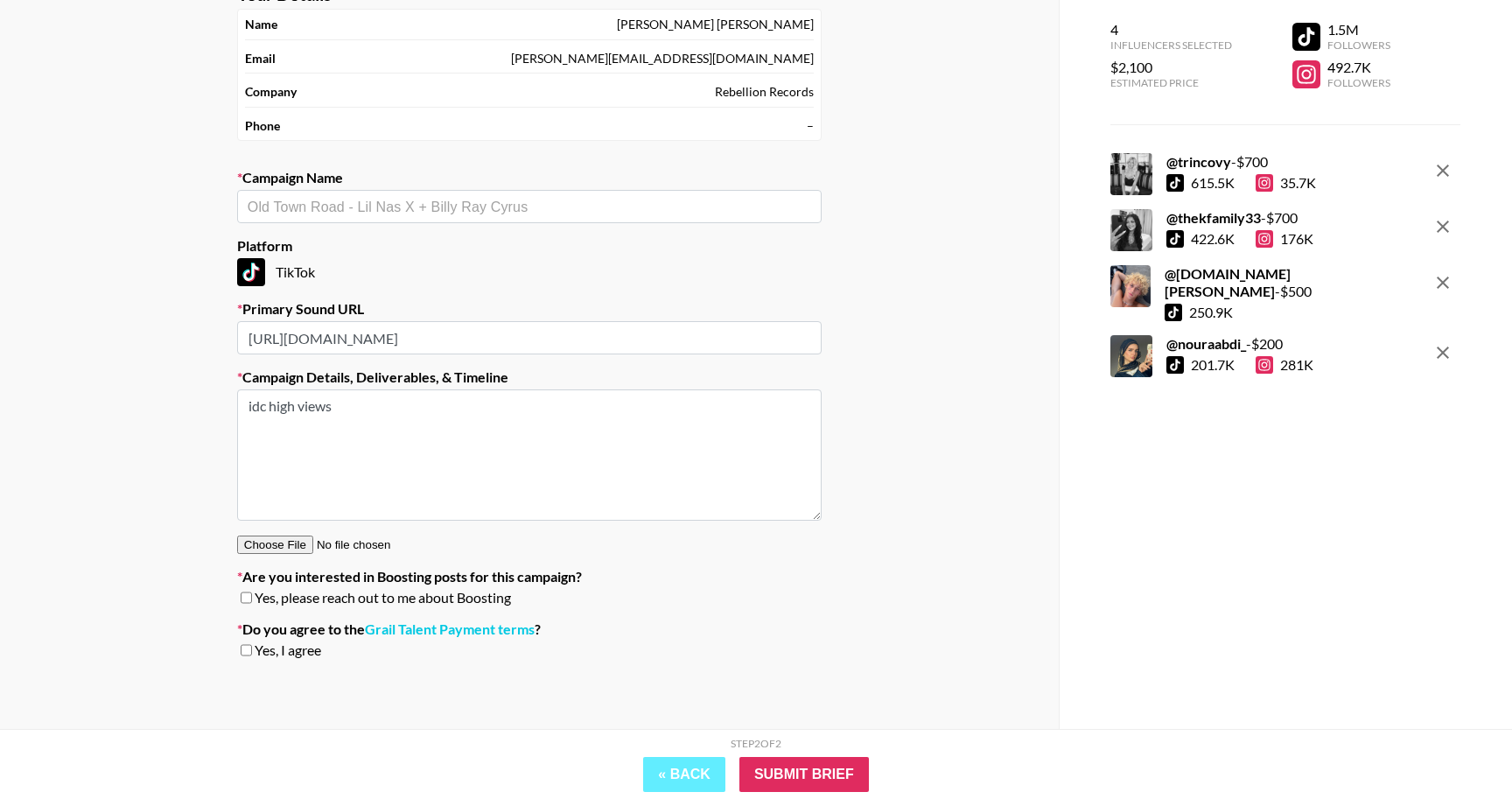
click at [250, 651] on input "checkbox" at bounding box center [246, 650] width 11 height 12
checkbox input "true"
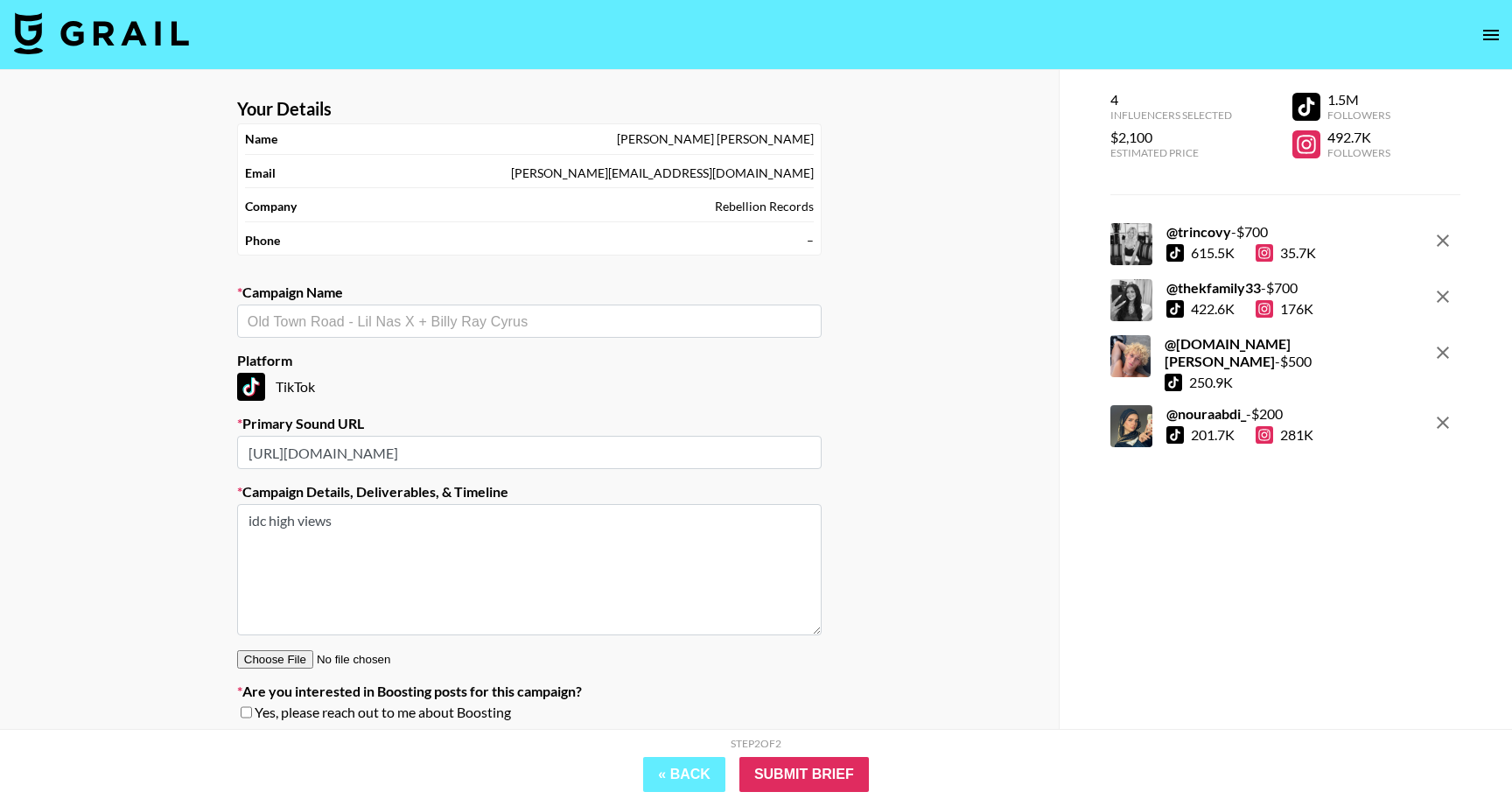
scroll to position [0, 0]
click at [436, 325] on input "text" at bounding box center [529, 322] width 564 height 20
click at [456, 258] on section "Your Details Name [PERSON_NAME] Email [PERSON_NAME][EMAIL_ADDRESS][DOMAIN_NAME]…" at bounding box center [529, 443] width 612 height 718
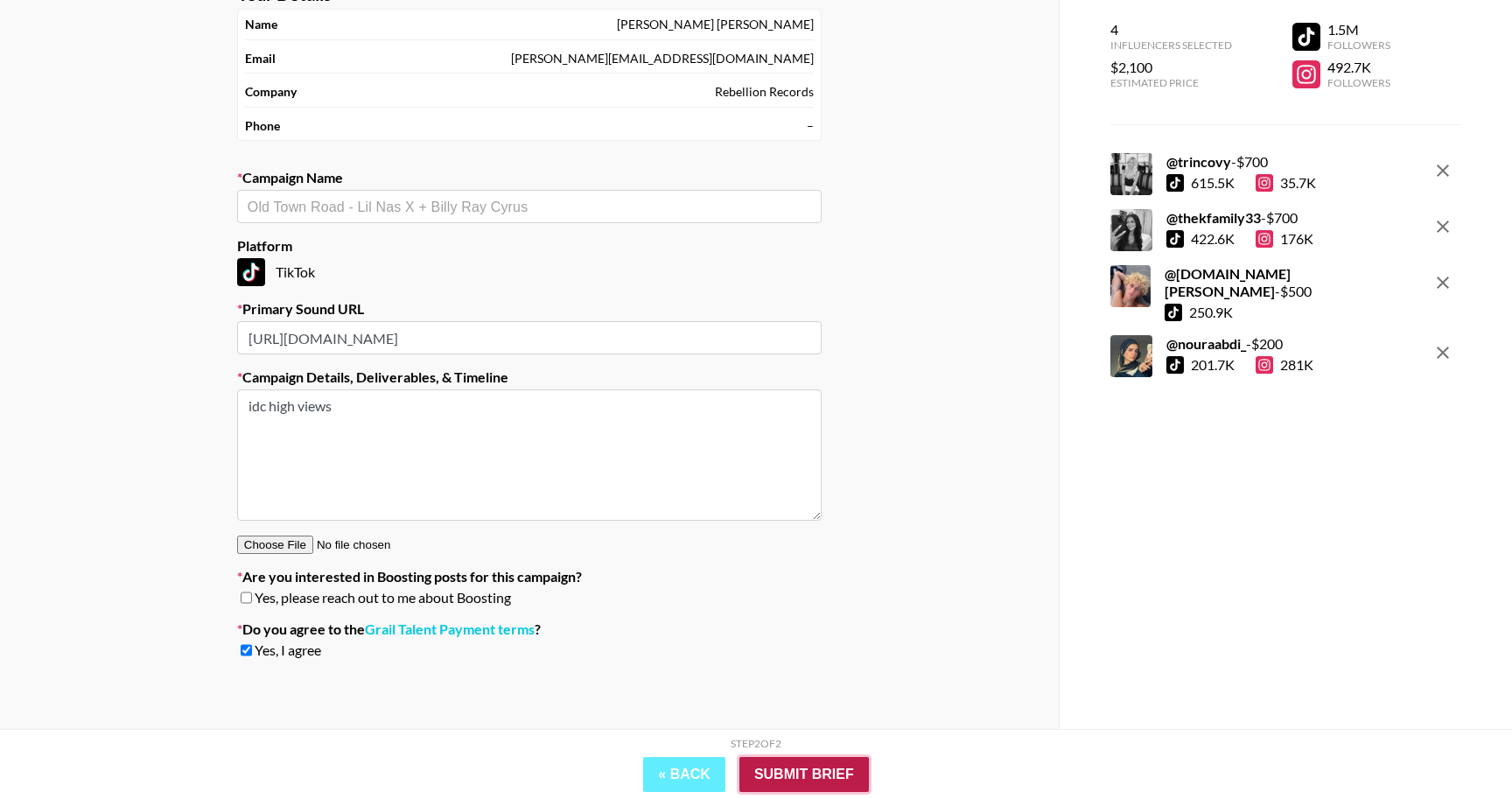
click at [792, 772] on input "Submit Brief" at bounding box center [804, 774] width 129 height 35
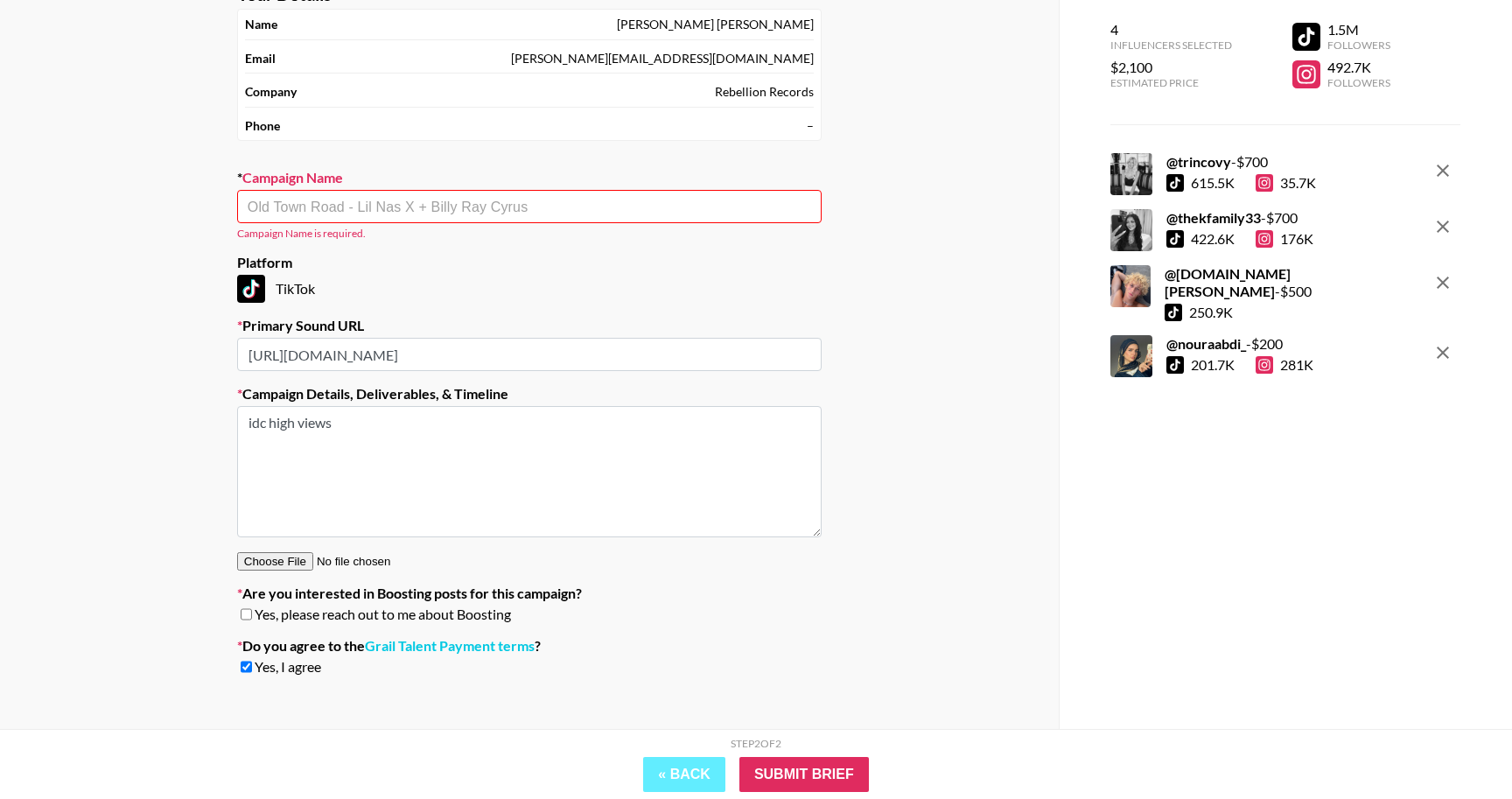
click at [565, 201] on input "text" at bounding box center [529, 207] width 564 height 20
type input "c"
click at [435, 236] on li "Add New Campaign: "[PERSON_NAME]"" at bounding box center [529, 244] width 585 height 28
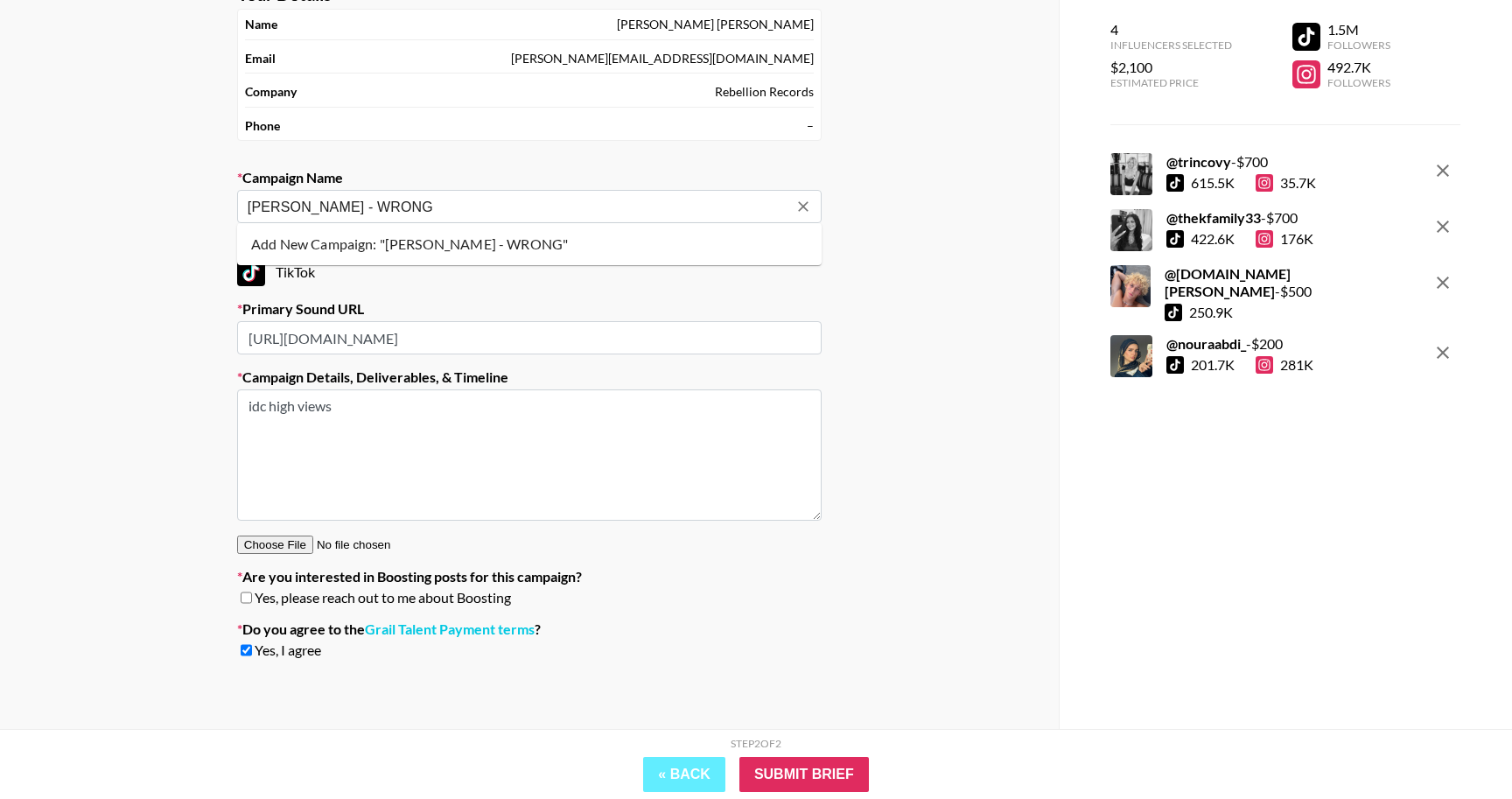
click at [445, 246] on li "Add New Campaign: "[PERSON_NAME] - WRONG"" at bounding box center [529, 244] width 585 height 28
type input "[PERSON_NAME] - WRONG"
click at [830, 772] on input "Submit Brief" at bounding box center [804, 774] width 129 height 35
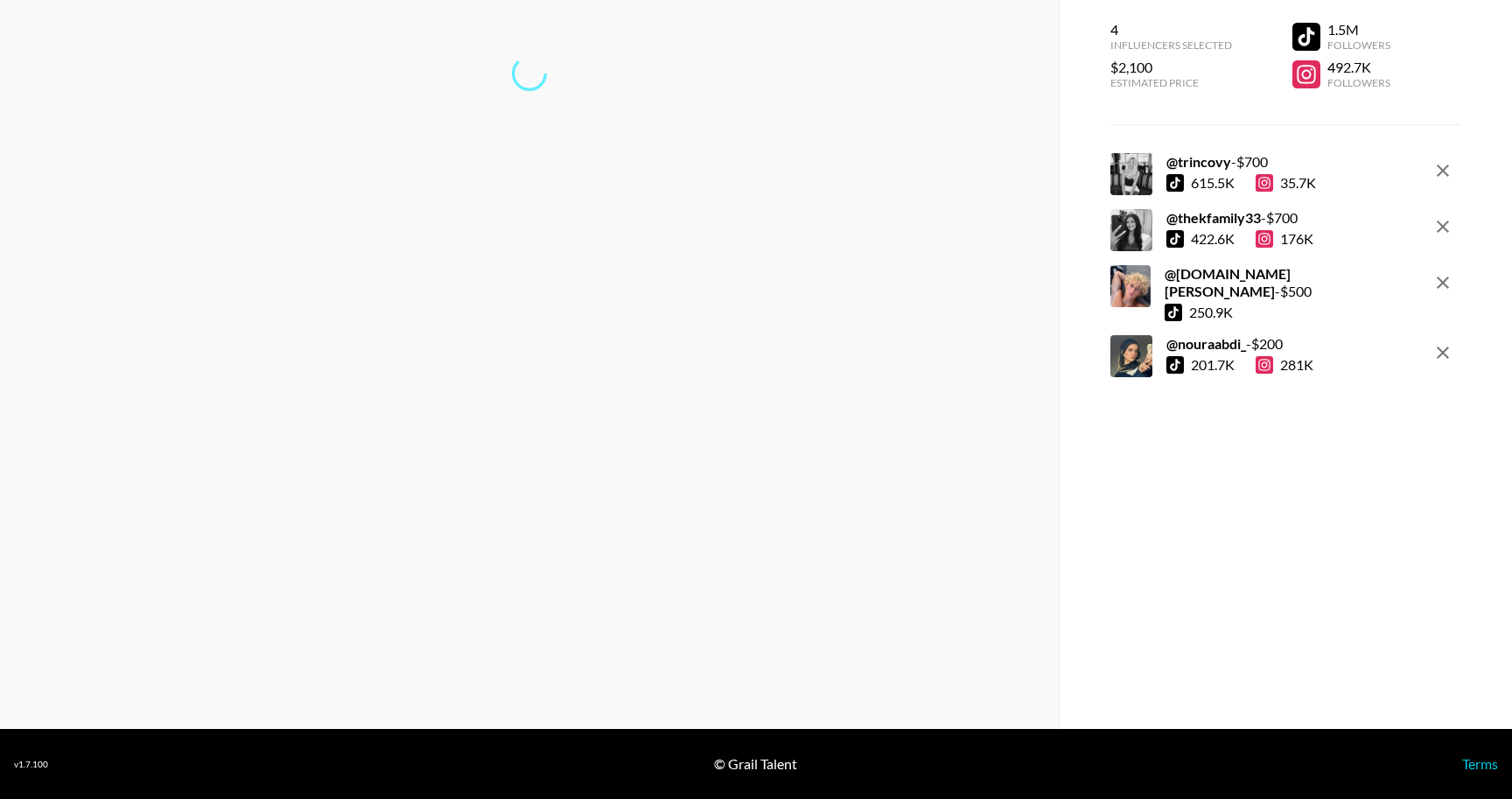
scroll to position [0, 0]
